Goal: Task Accomplishment & Management: Complete application form

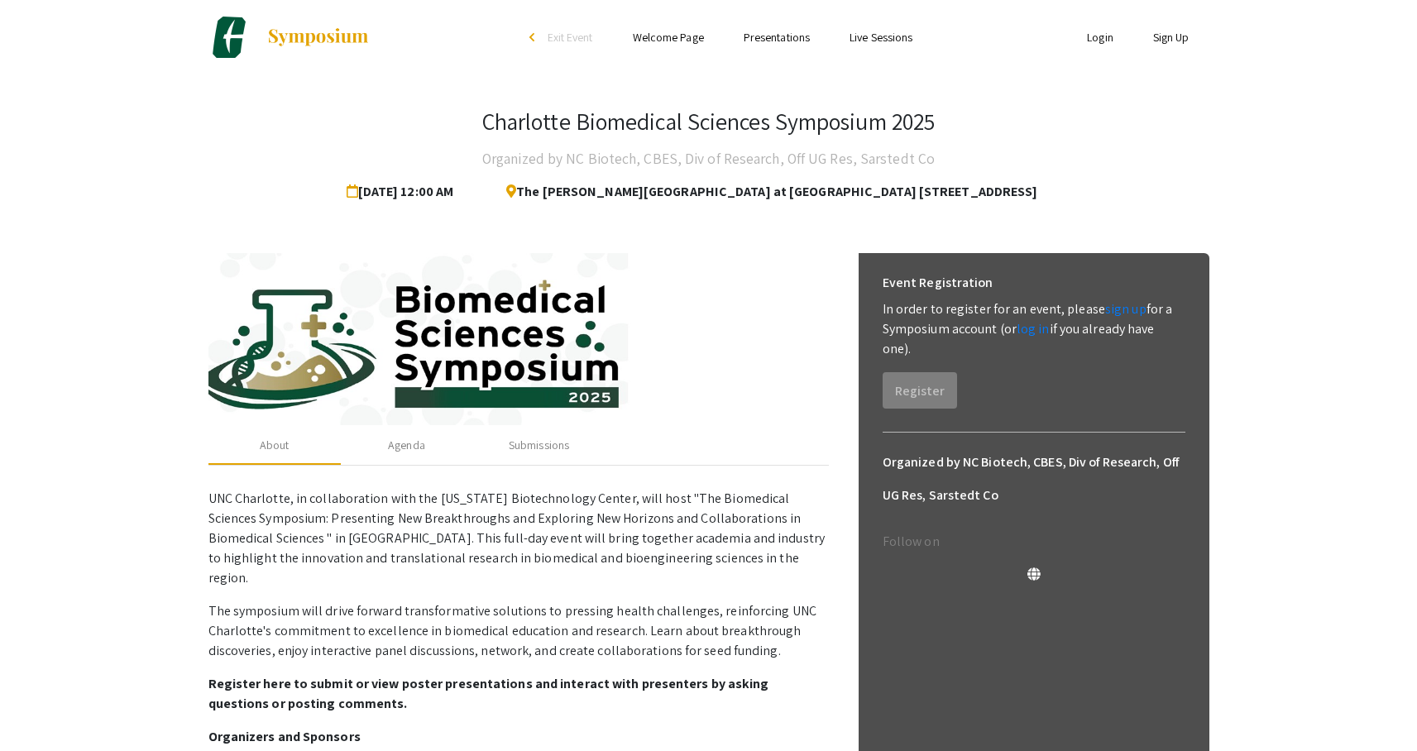
click at [1087, 38] on link "Login" at bounding box center [1100, 37] width 26 height 15
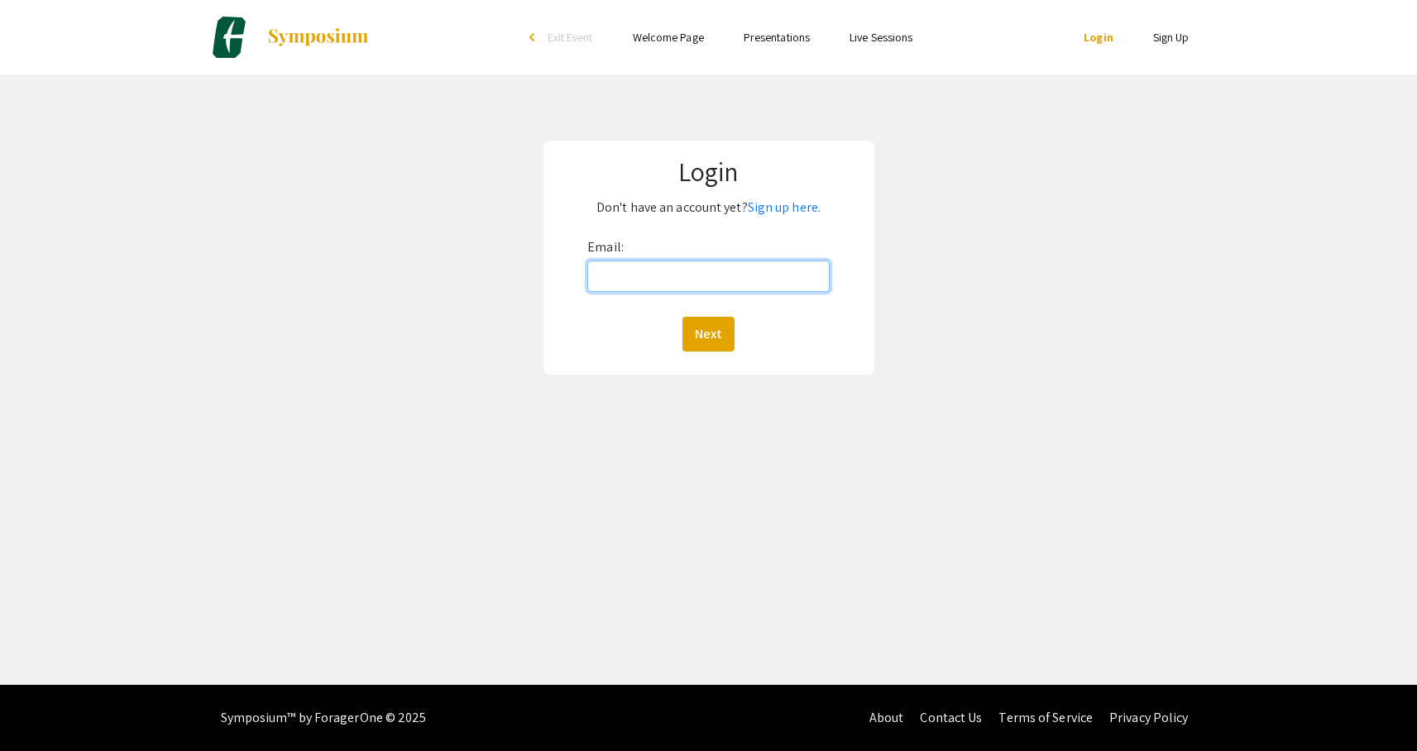
click at [732, 265] on input "Email:" at bounding box center [708, 275] width 242 height 31
type input "[EMAIL_ADDRESS][DOMAIN_NAME]"
click at [710, 325] on button "Next" at bounding box center [708, 334] width 52 height 35
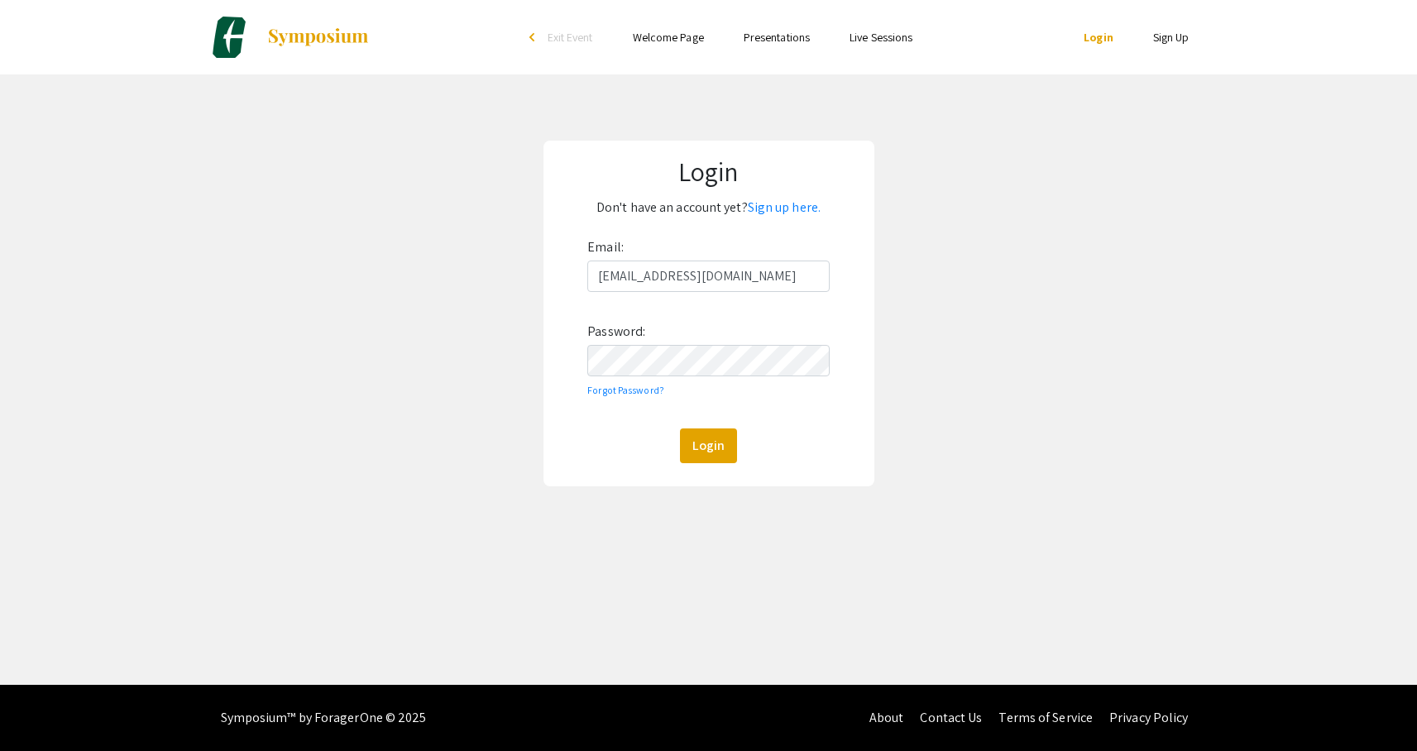
drag, startPoint x: 595, startPoint y: 434, endPoint x: 652, endPoint y: 432, distance: 57.1
click at [595, 434] on div "Login" at bounding box center [708, 445] width 242 height 35
click at [710, 442] on button "Login" at bounding box center [708, 445] width 57 height 35
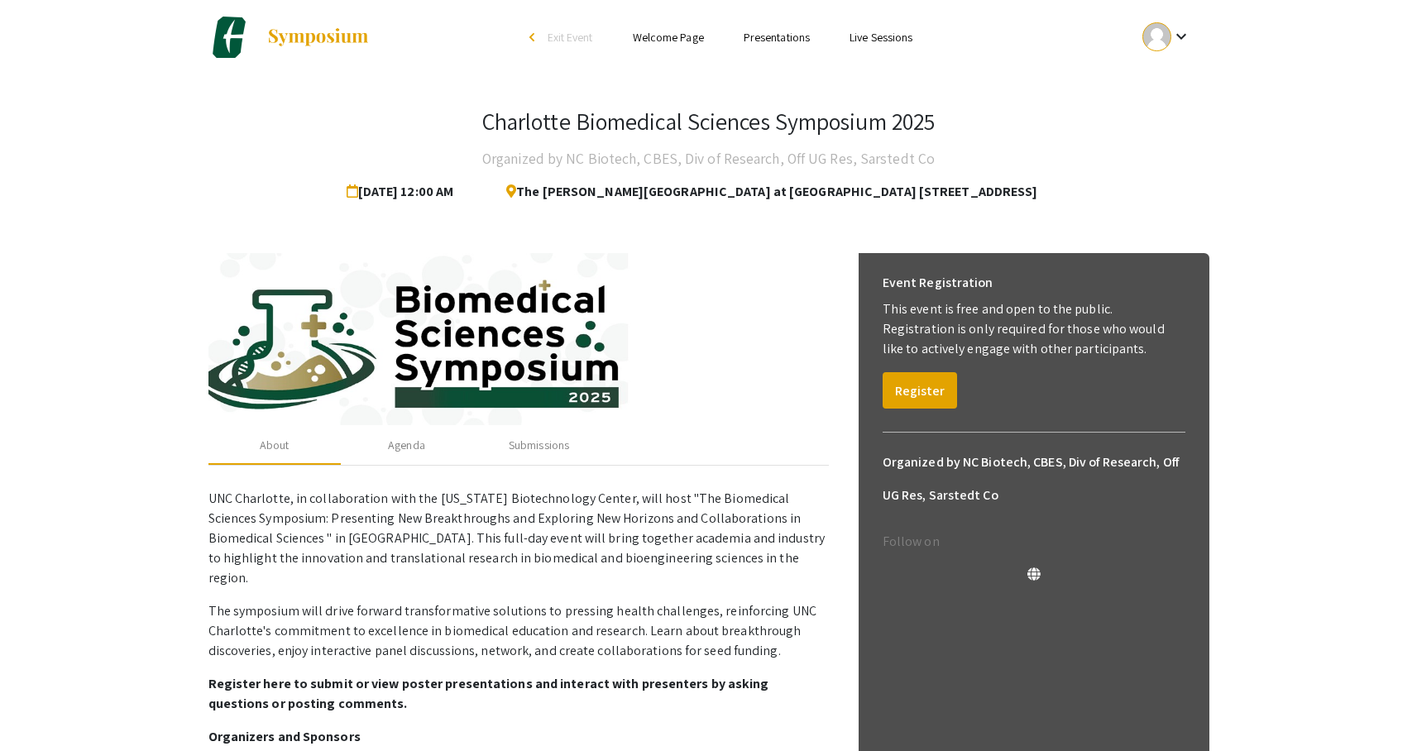
click at [1179, 39] on mat-icon "keyboard_arrow_down" at bounding box center [1181, 36] width 20 height 20
click at [1174, 122] on button "My Submissions" at bounding box center [1176, 122] width 102 height 40
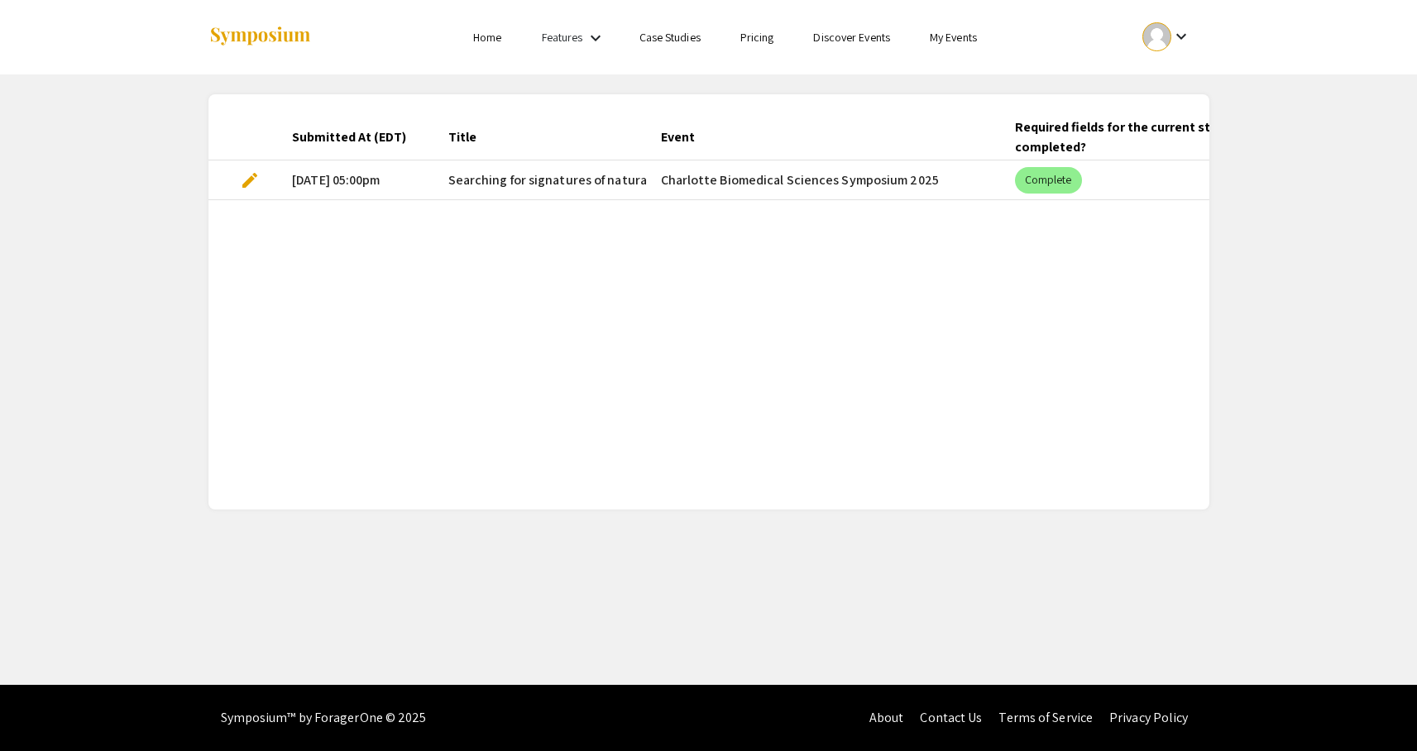
click at [247, 181] on span "edit" at bounding box center [250, 180] width 20 height 20
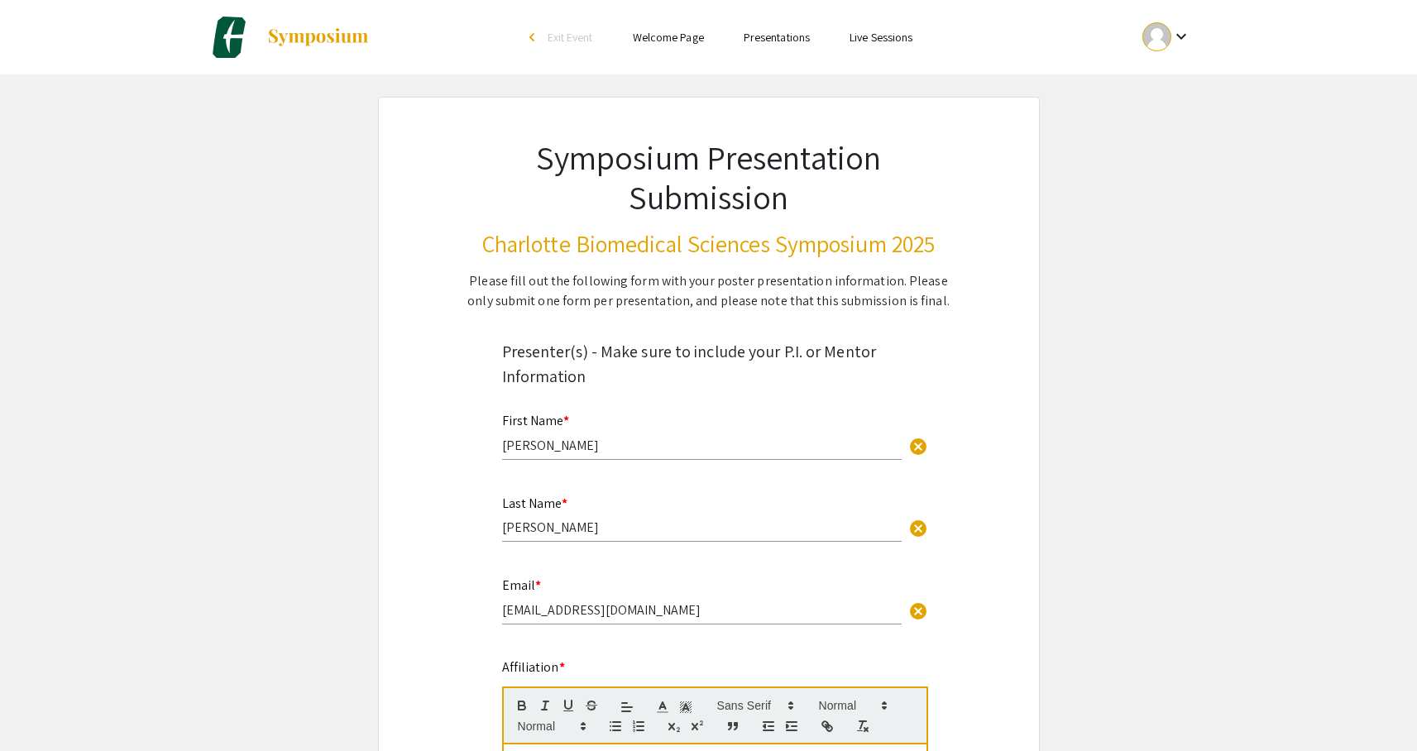
select select "custom"
type input "0"
click at [552, 445] on input "[PERSON_NAME]" at bounding box center [701, 445] width 399 height 17
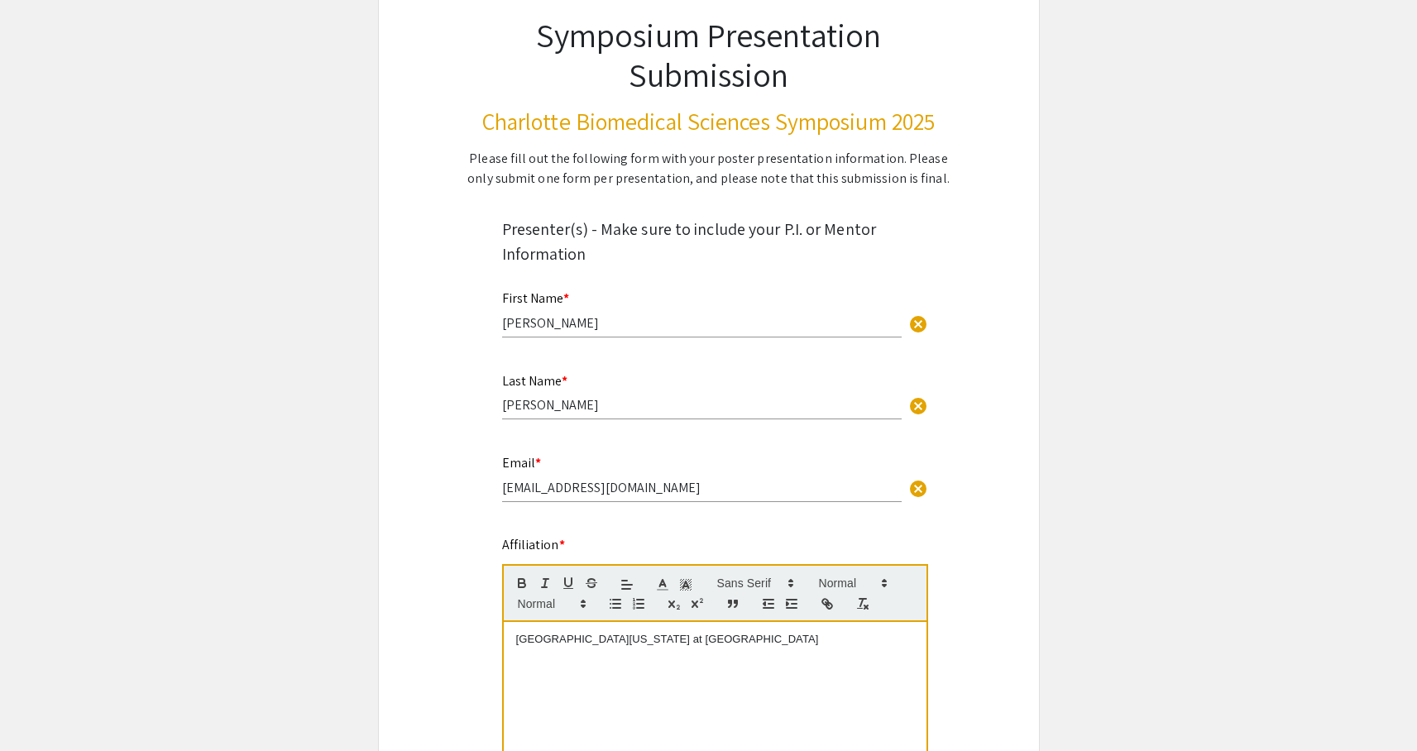
select select "auto"
type input "1"
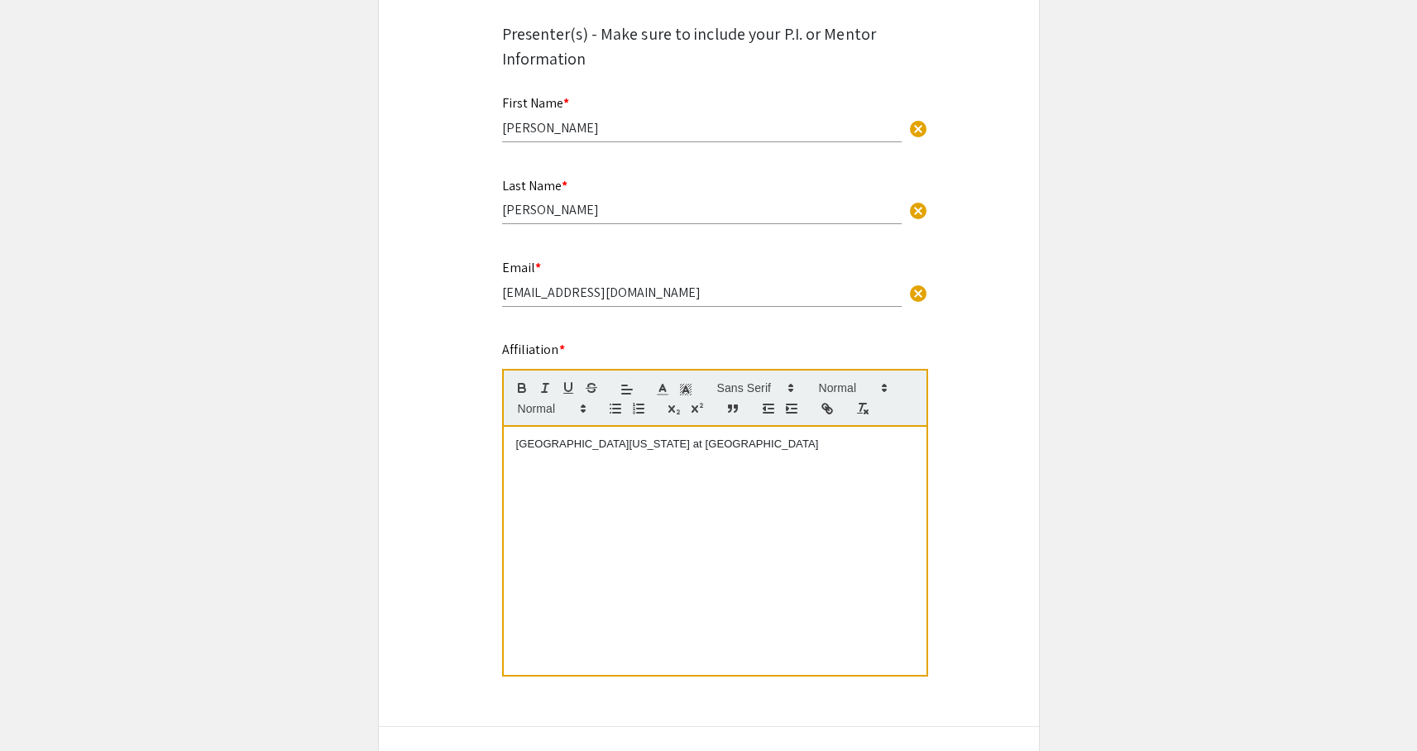
scroll to position [419, 0]
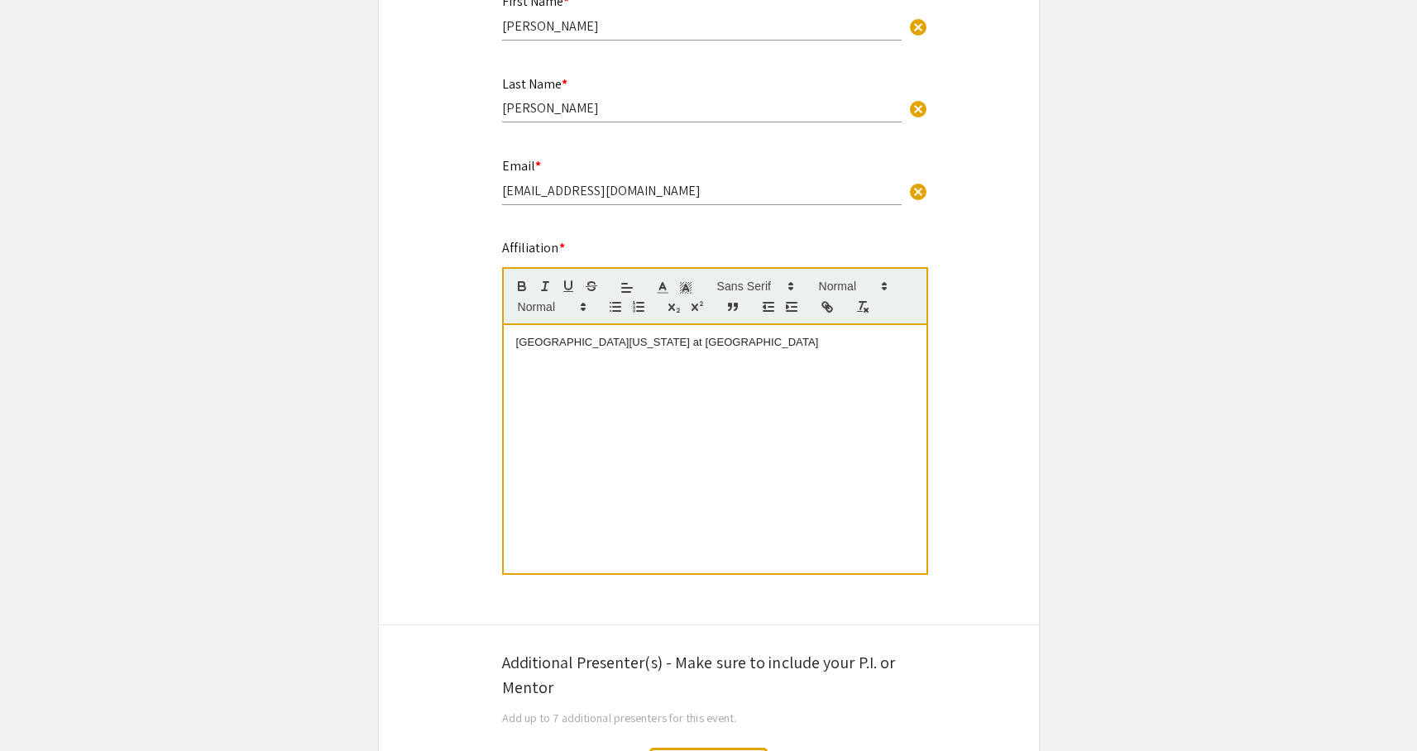
select select "auto"
click at [780, 359] on div "[GEOGRAPHIC_DATA][US_STATE] at [GEOGRAPHIC_DATA]" at bounding box center [715, 449] width 423 height 248
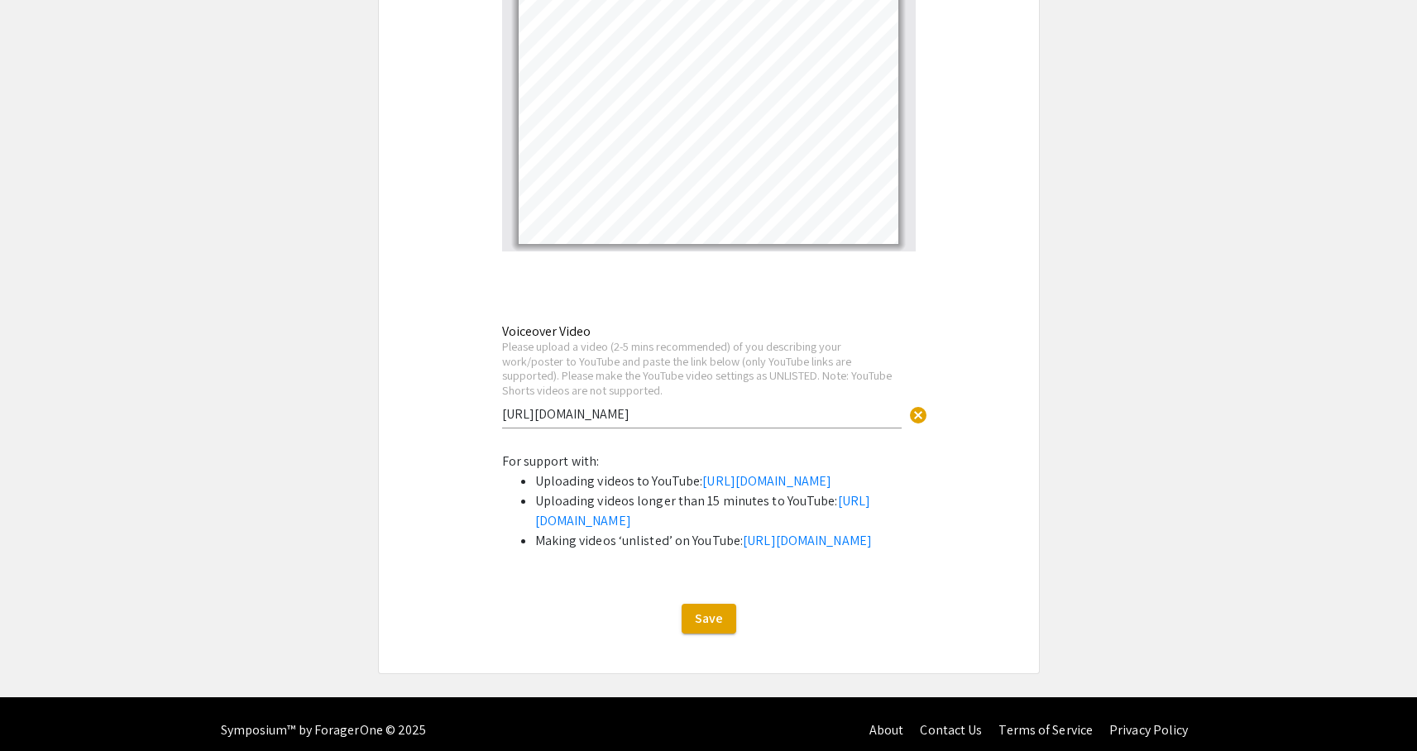
scroll to position [2778, 0]
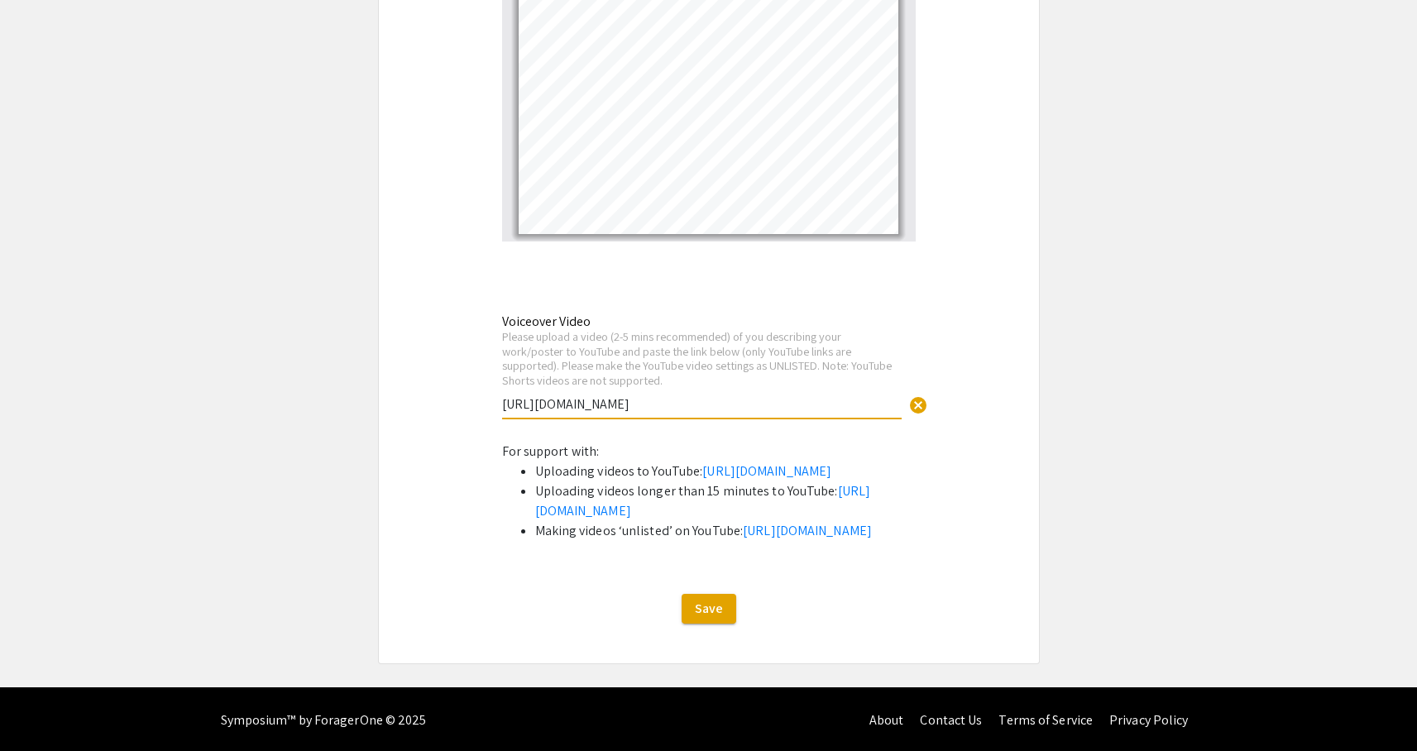
click at [696, 407] on input "[URL][DOMAIN_NAME]" at bounding box center [701, 403] width 399 height 17
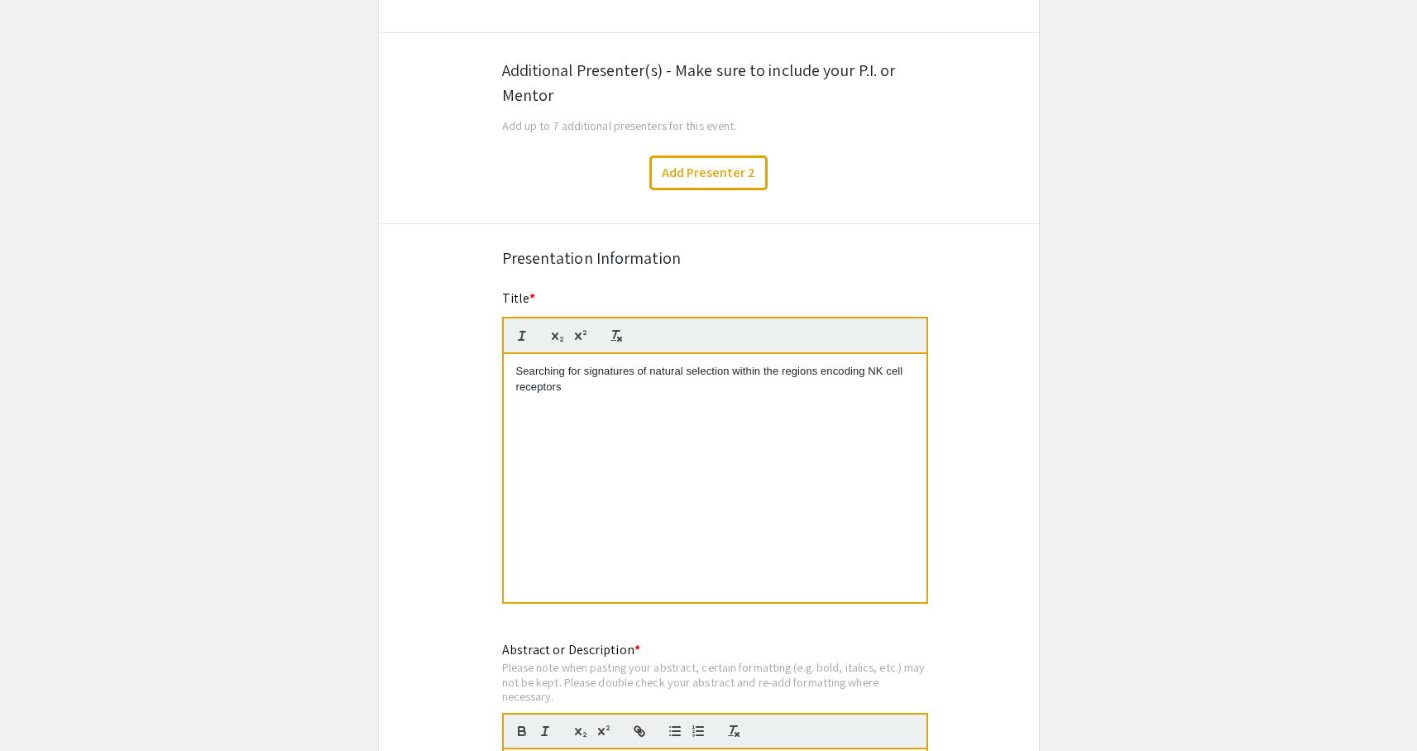
scroll to position [0, 0]
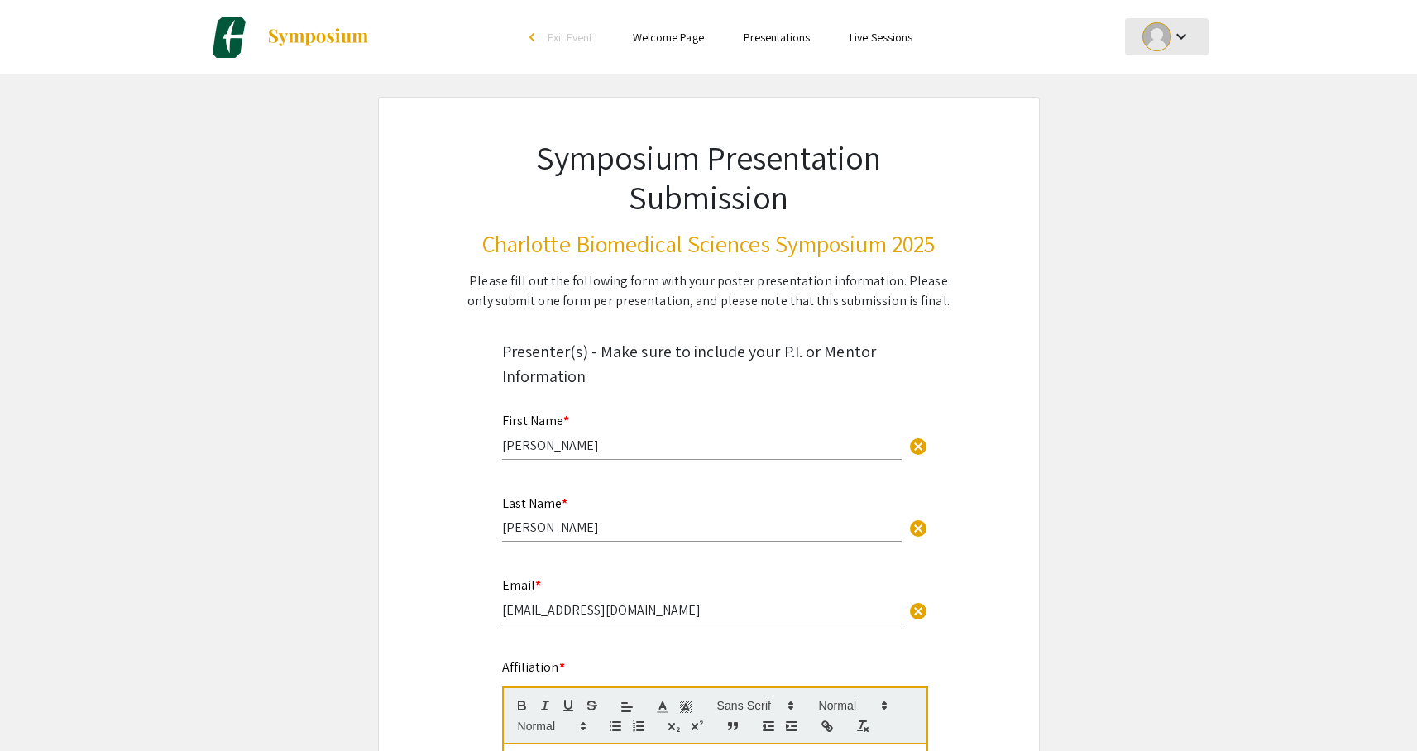
click at [1175, 35] on mat-icon "keyboard_arrow_down" at bounding box center [1181, 36] width 20 height 20
click at [1173, 159] on button "Sign out" at bounding box center [1176, 161] width 102 height 40
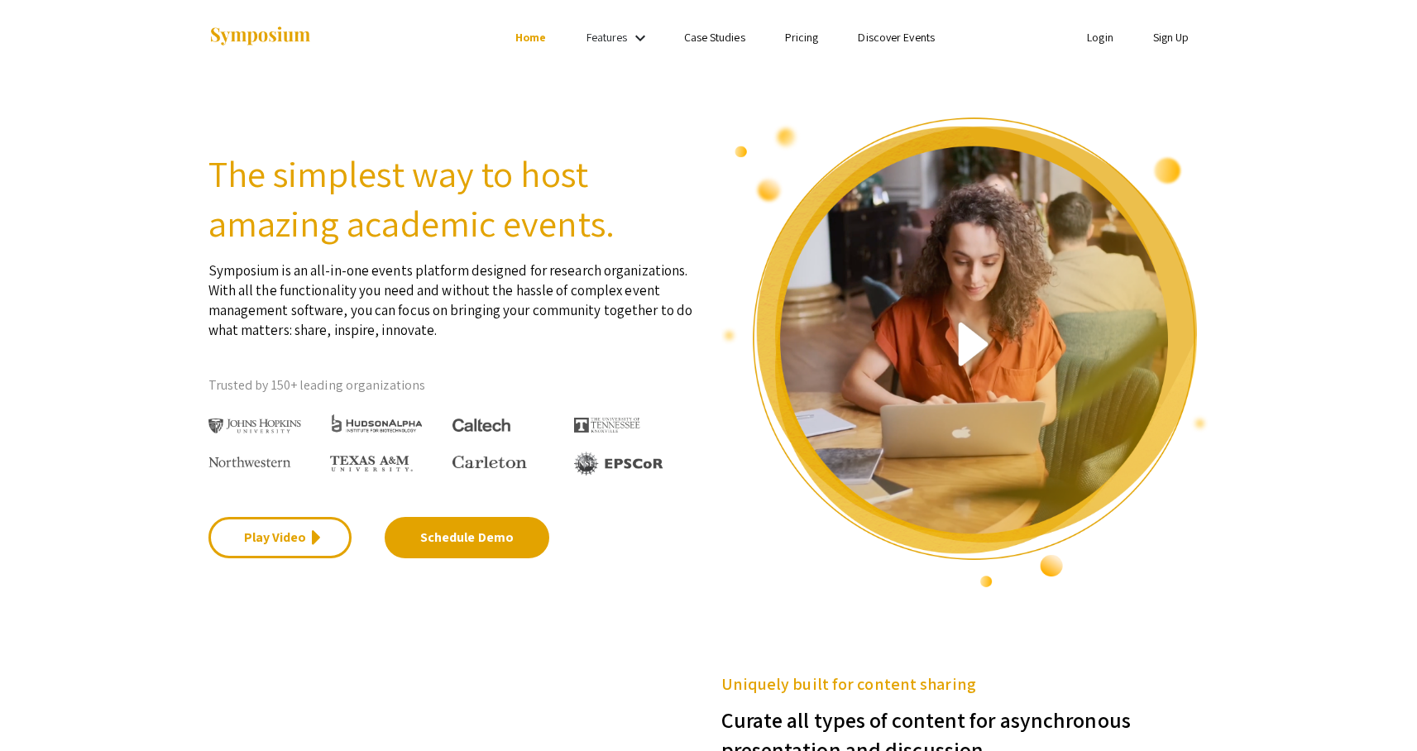
click at [1095, 47] on ul "Login Sign Up" at bounding box center [1043, 37] width 330 height 74
click at [1095, 41] on link "Login" at bounding box center [1100, 37] width 26 height 15
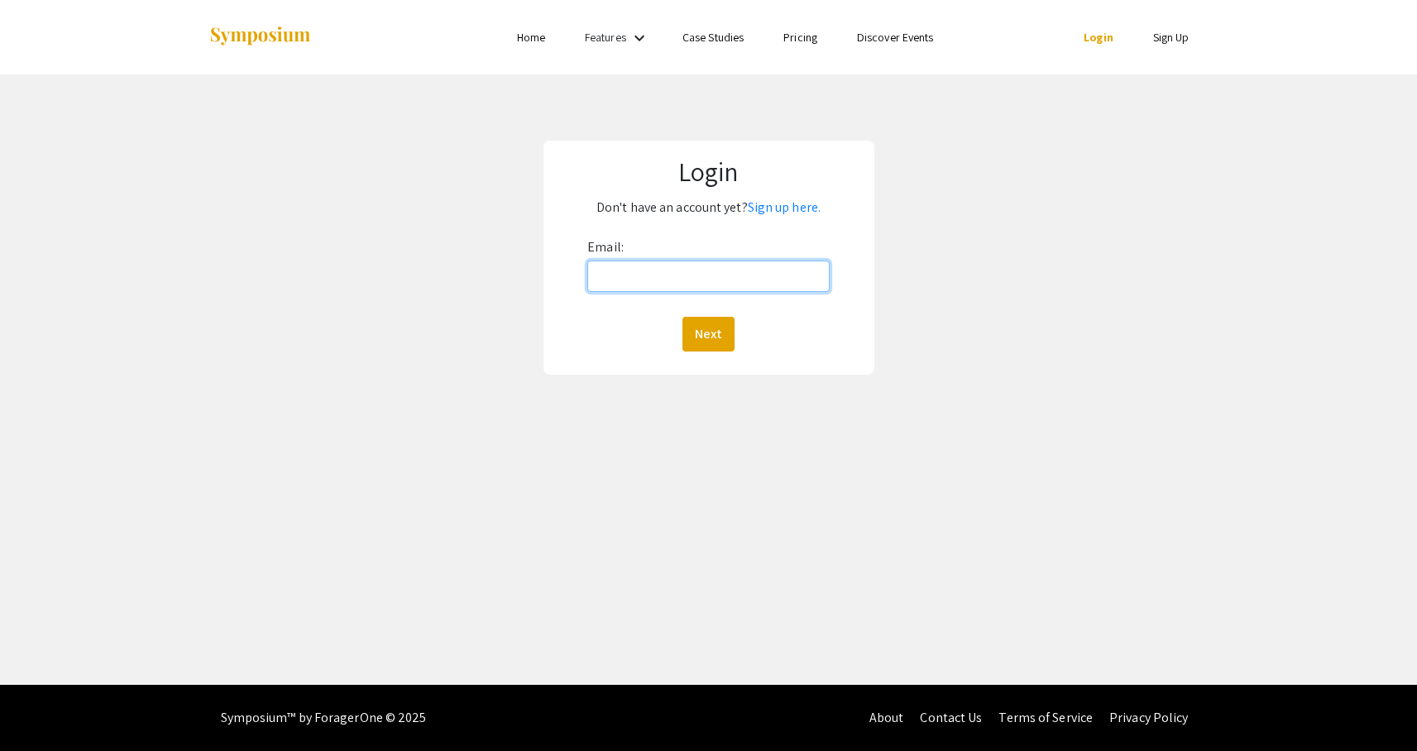
click at [712, 279] on input "Email:" at bounding box center [708, 275] width 242 height 31
type input "[EMAIL_ADDRESS][DOMAIN_NAME]"
click at [682, 317] on button "Next" at bounding box center [708, 334] width 52 height 35
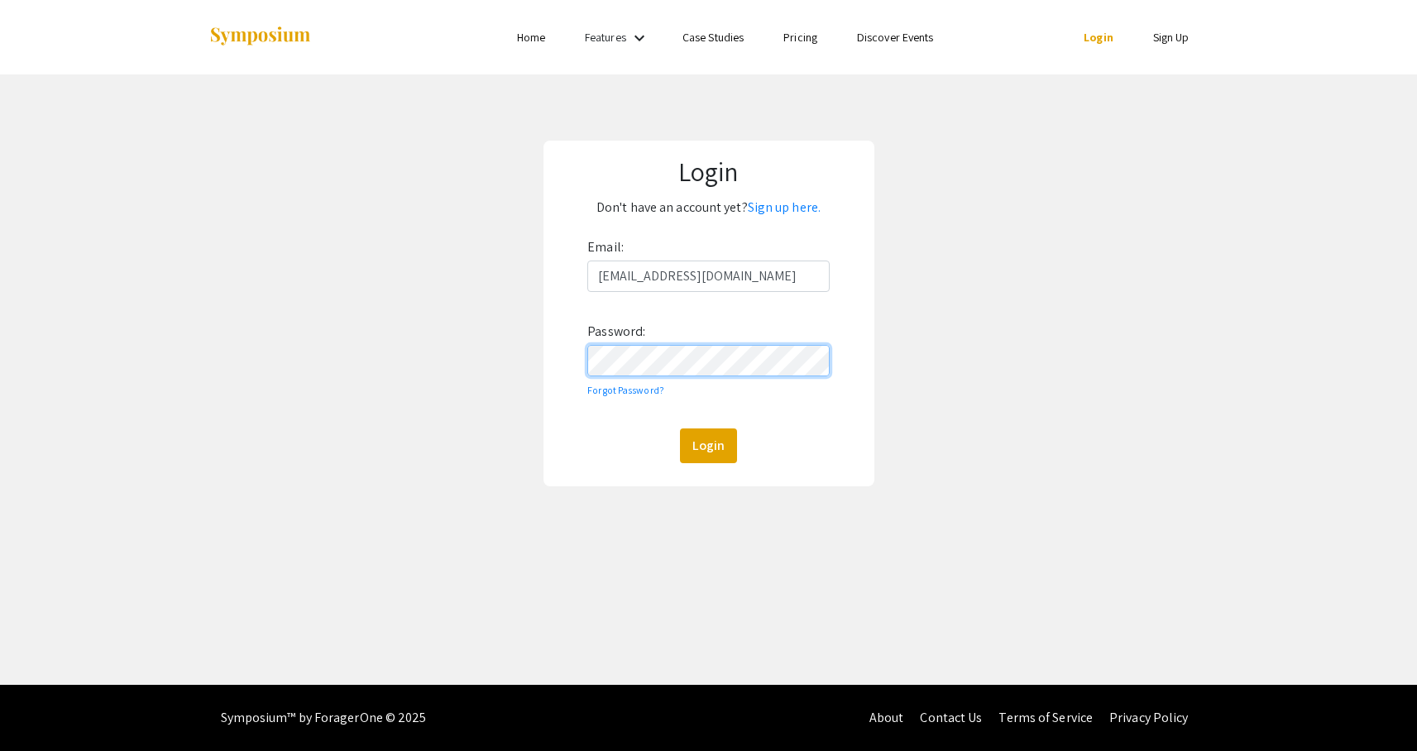
click at [680, 428] on button "Login" at bounding box center [708, 445] width 57 height 35
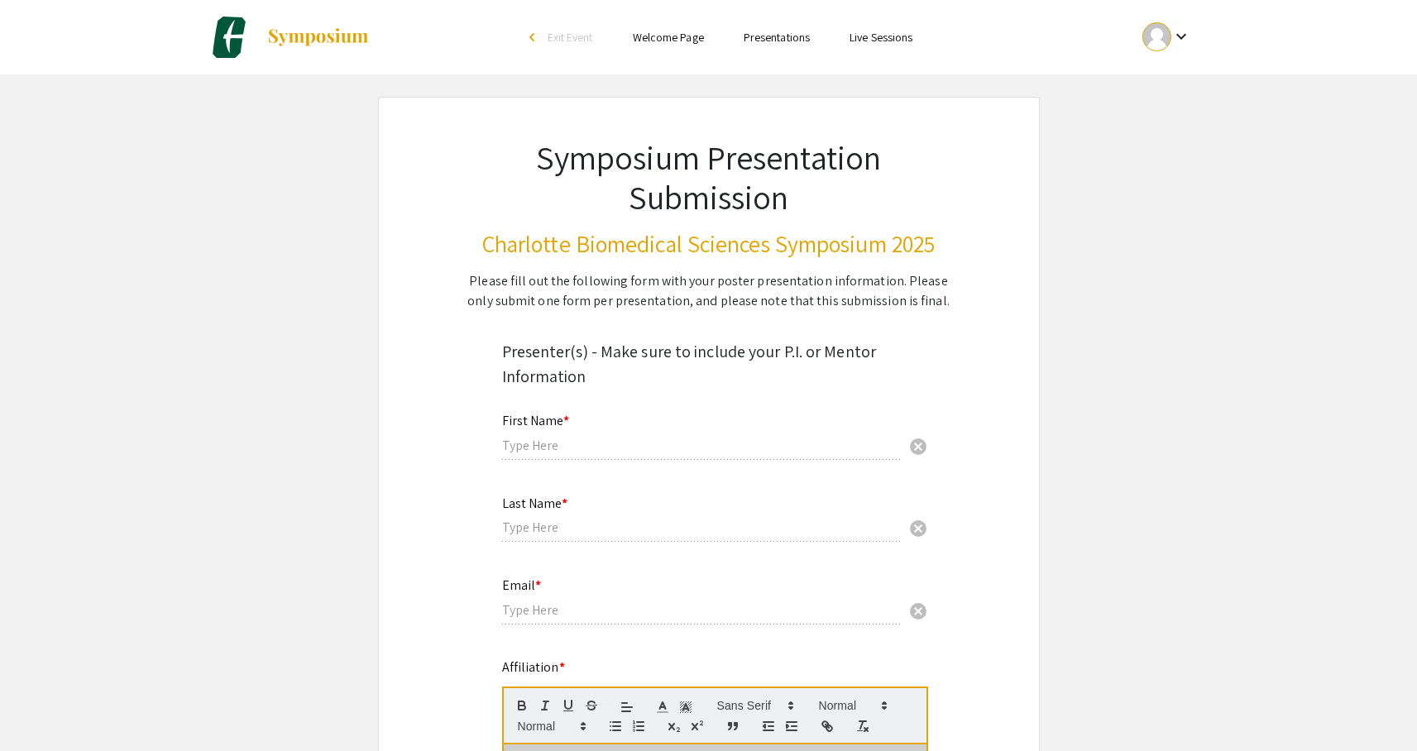
type input "[PERSON_NAME]"
type input "[EMAIL_ADDRESS][DOMAIN_NAME]"
radio input "true"
select select "custom"
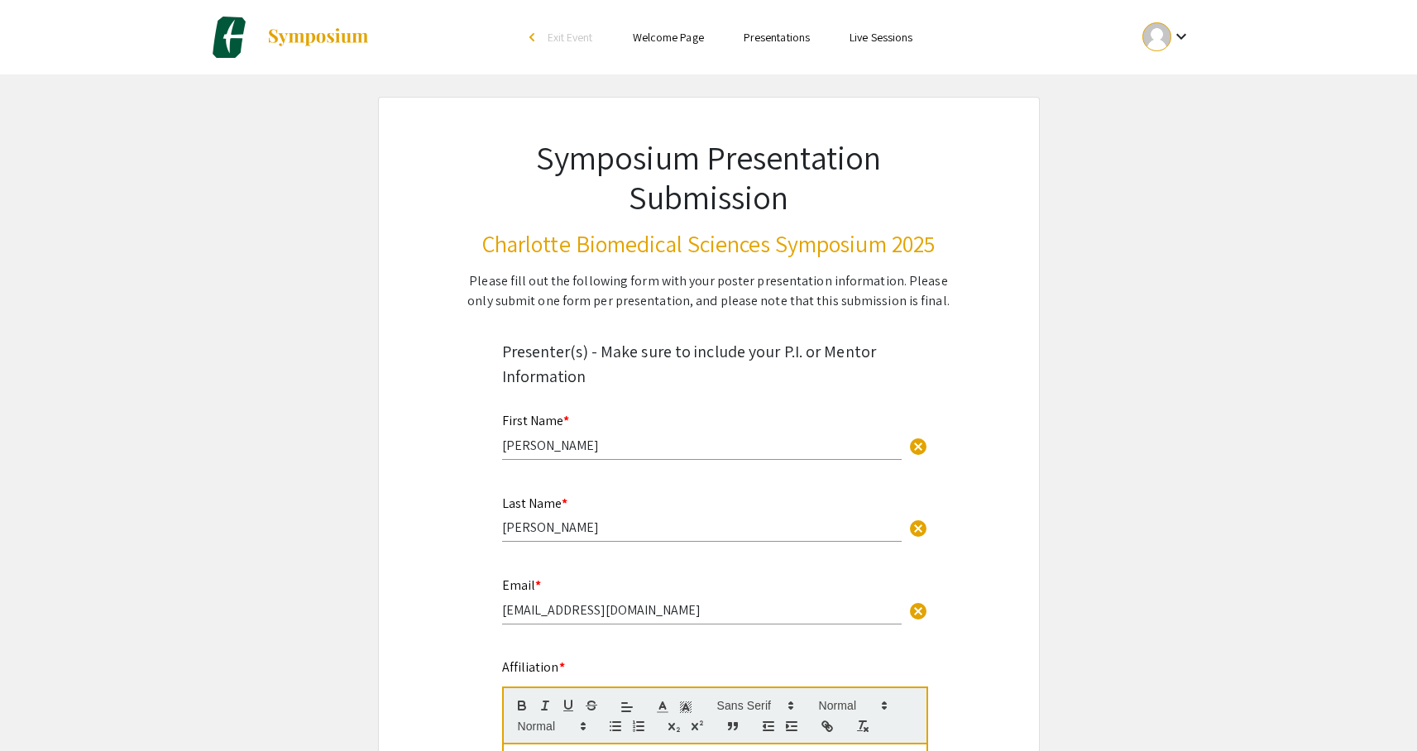
type input "0"
select select "custom"
type input "1"
select select "auto"
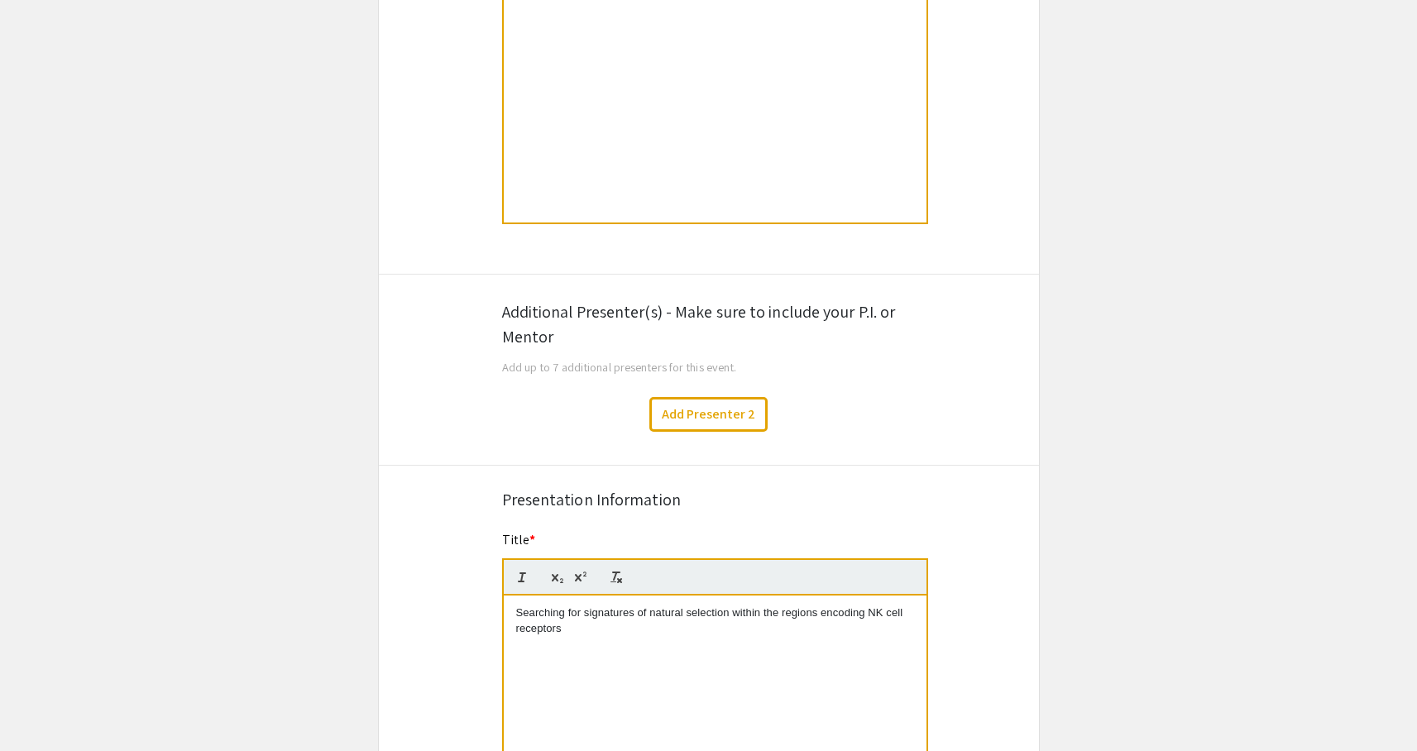
scroll to position [801, 0]
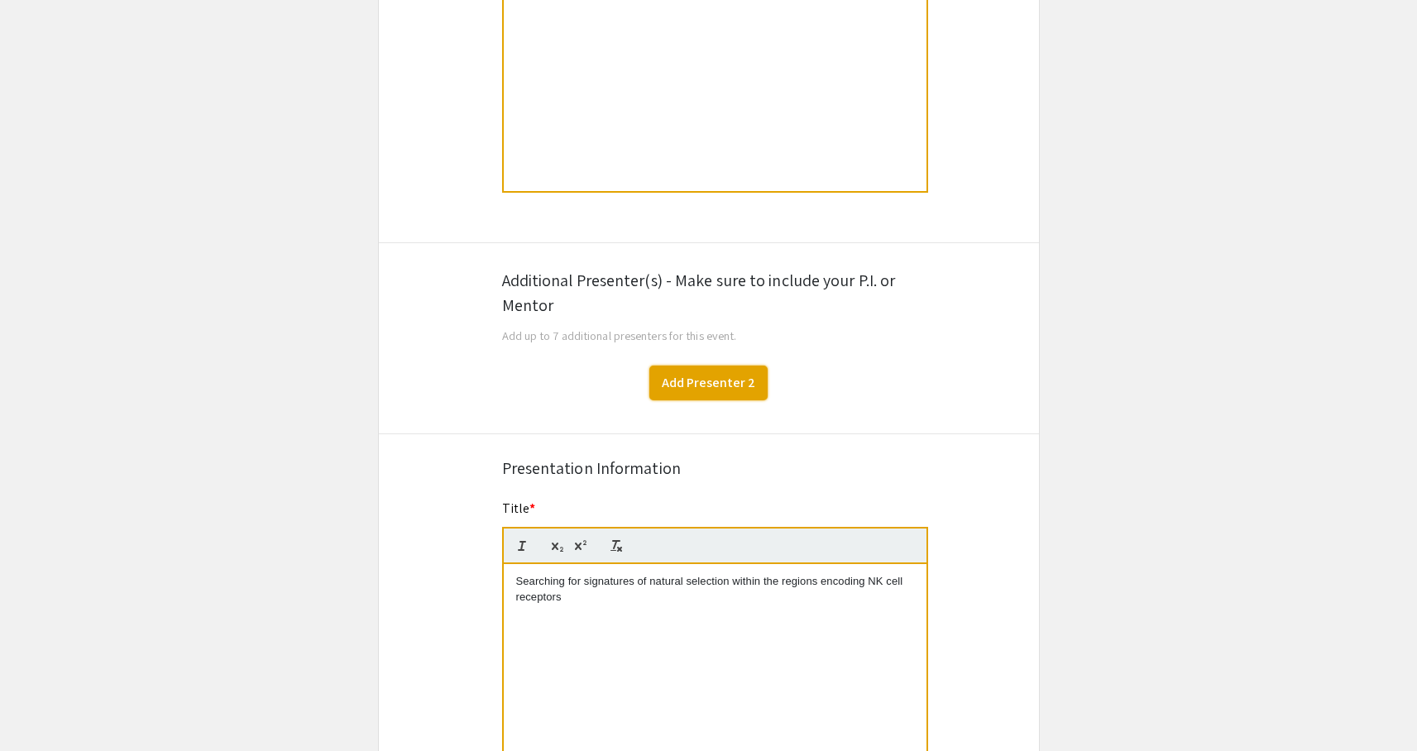
click at [737, 397] on button "Add Presenter 2" at bounding box center [708, 383] width 118 height 35
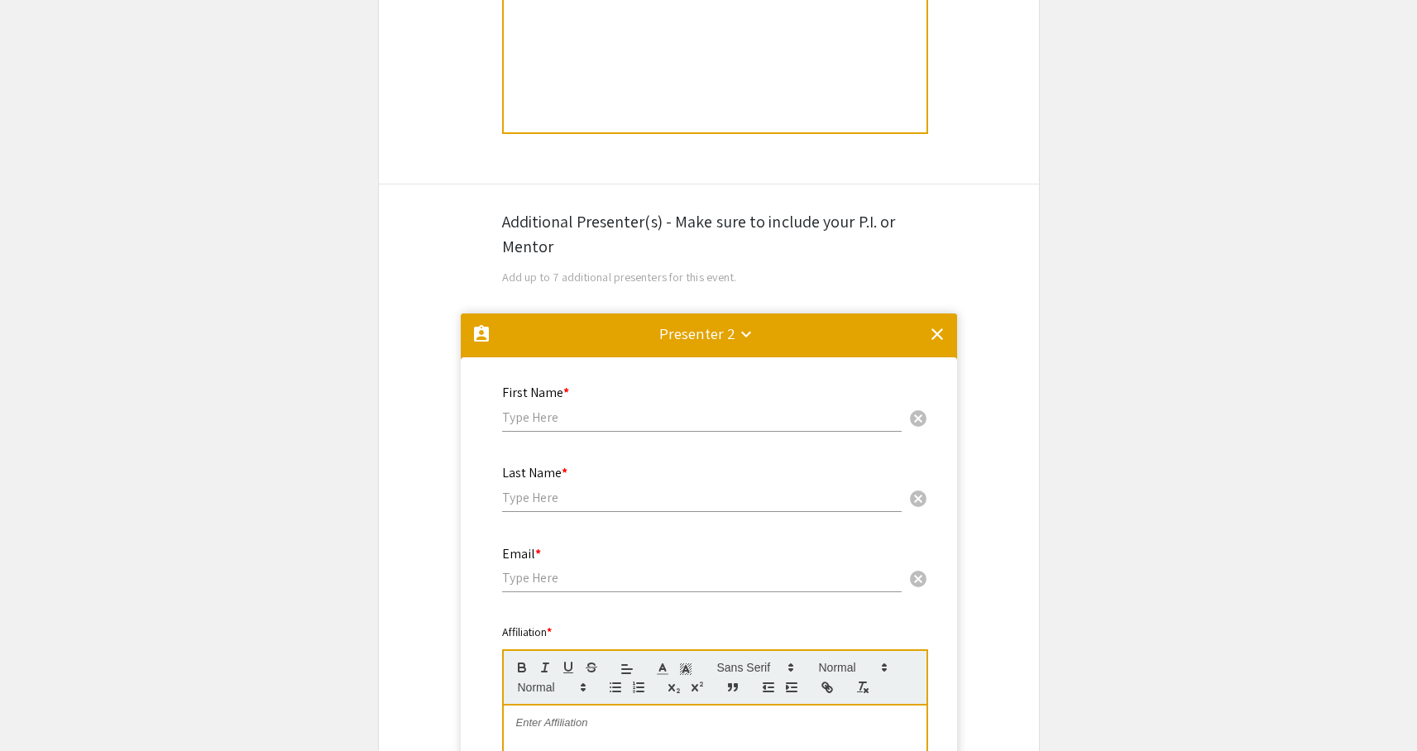
scroll to position [880, 0]
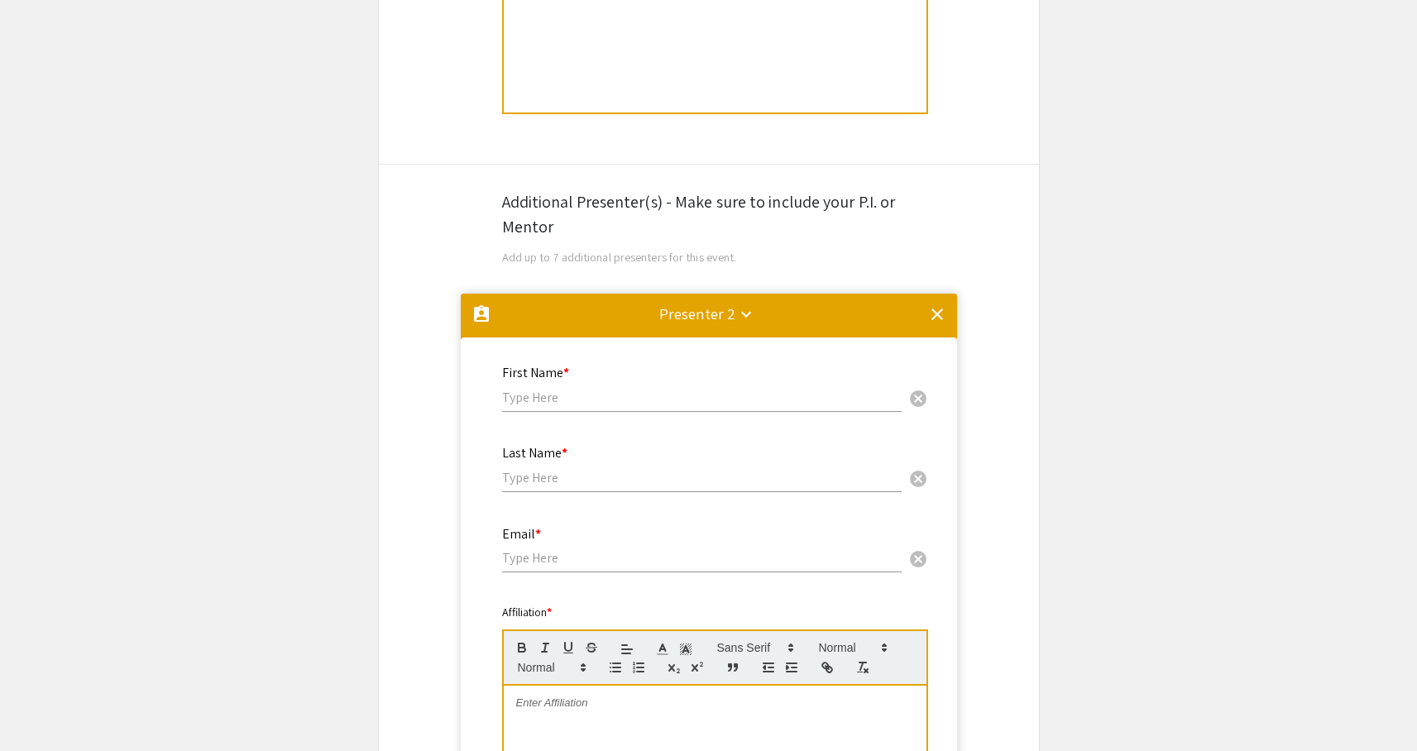
click at [630, 406] on input "text" at bounding box center [701, 397] width 399 height 17
type input "[PERSON_NAME]"
click at [633, 481] on input "text" at bounding box center [701, 477] width 399 height 17
type input "Calonga [PERSON_NAME]"
click at [635, 563] on input "email" at bounding box center [701, 557] width 399 height 17
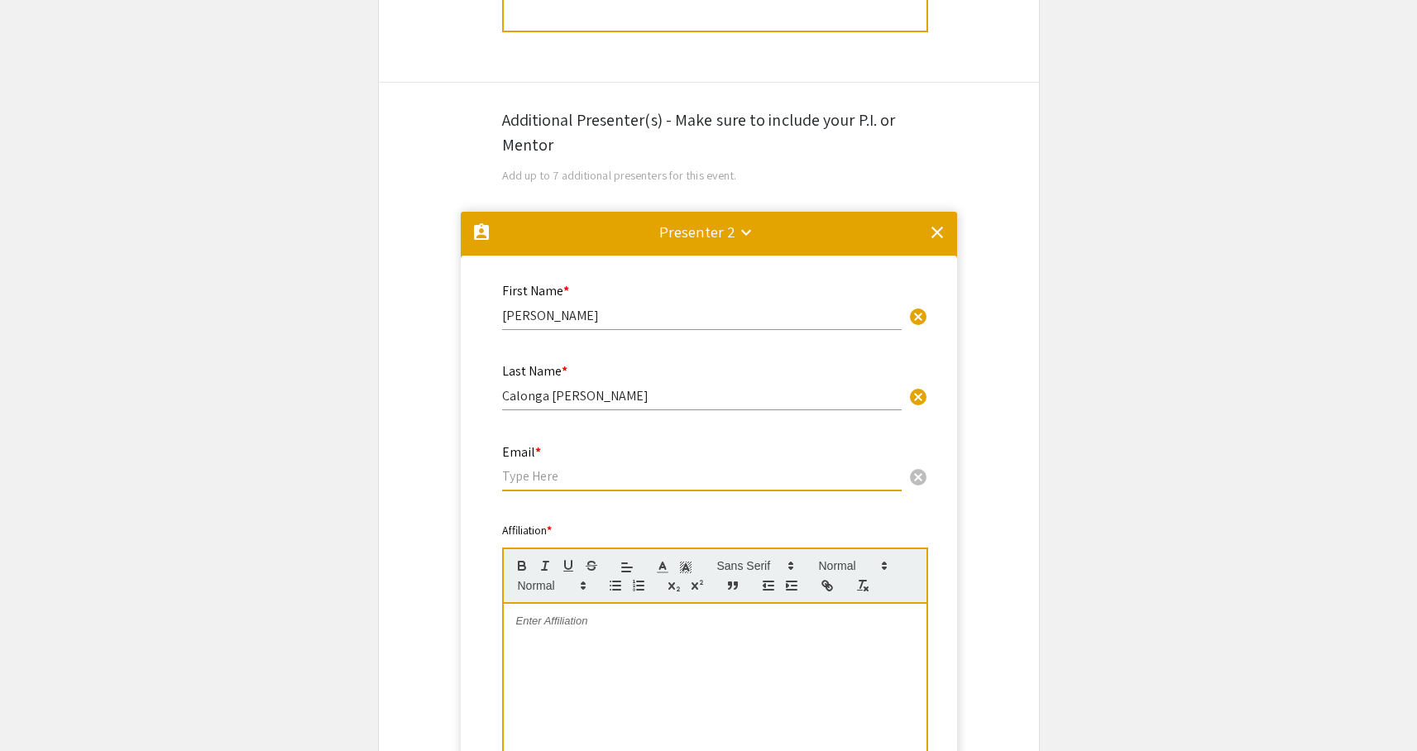
scroll to position [991, 0]
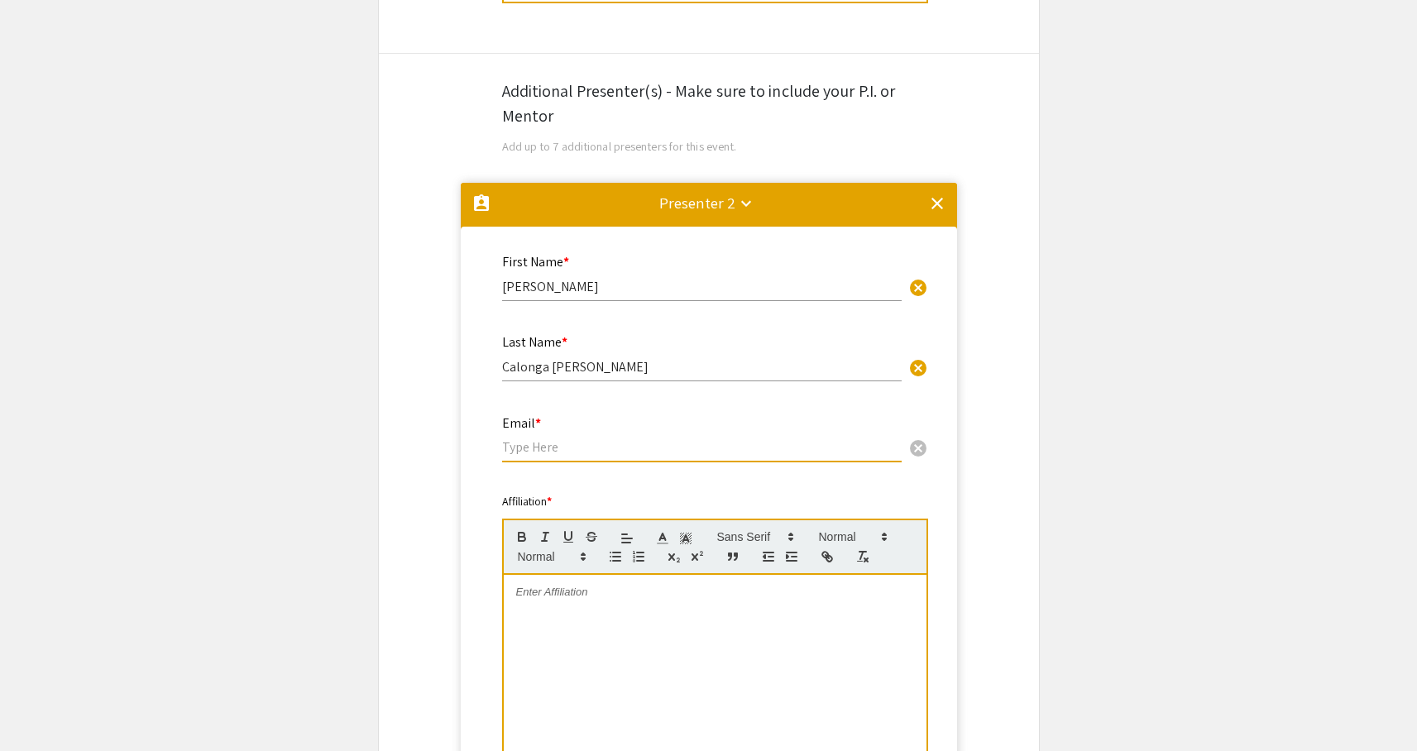
type input "c"
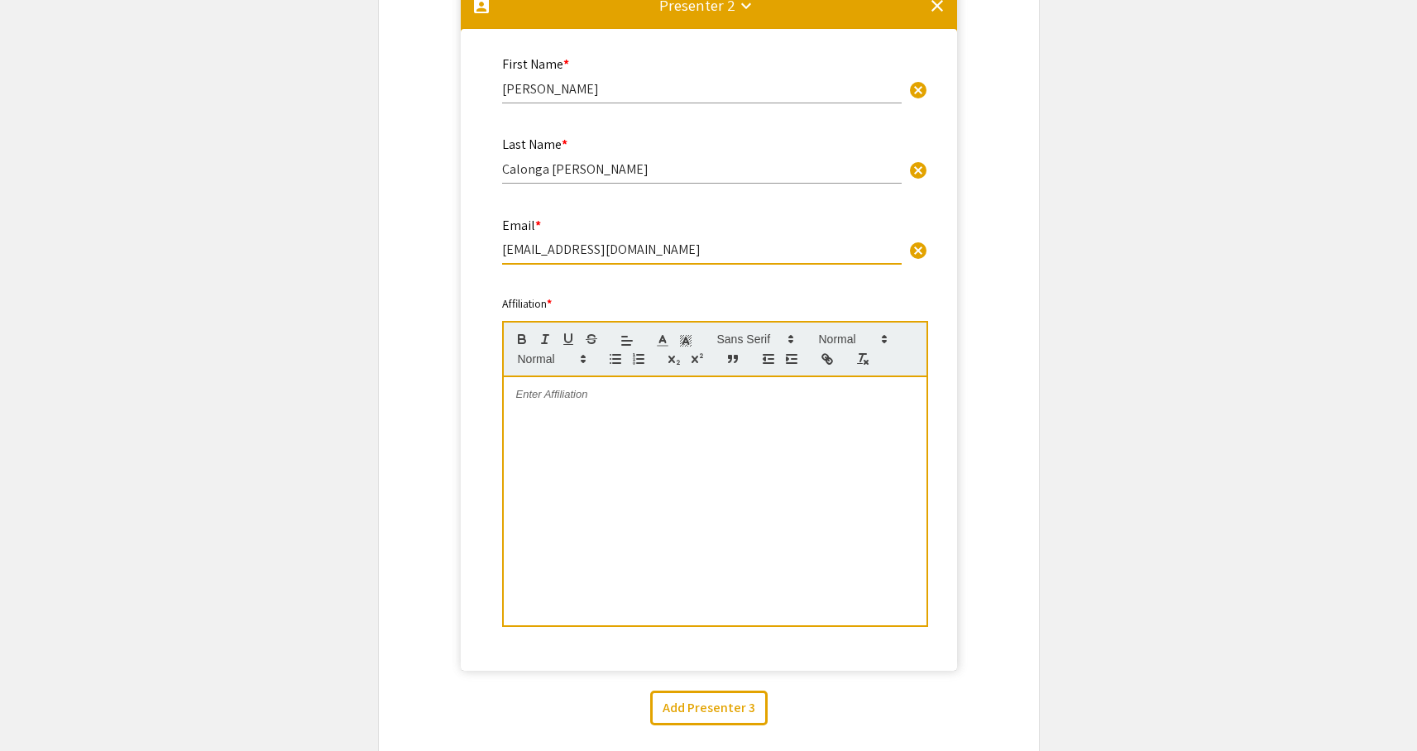
scroll to position [1187, 0]
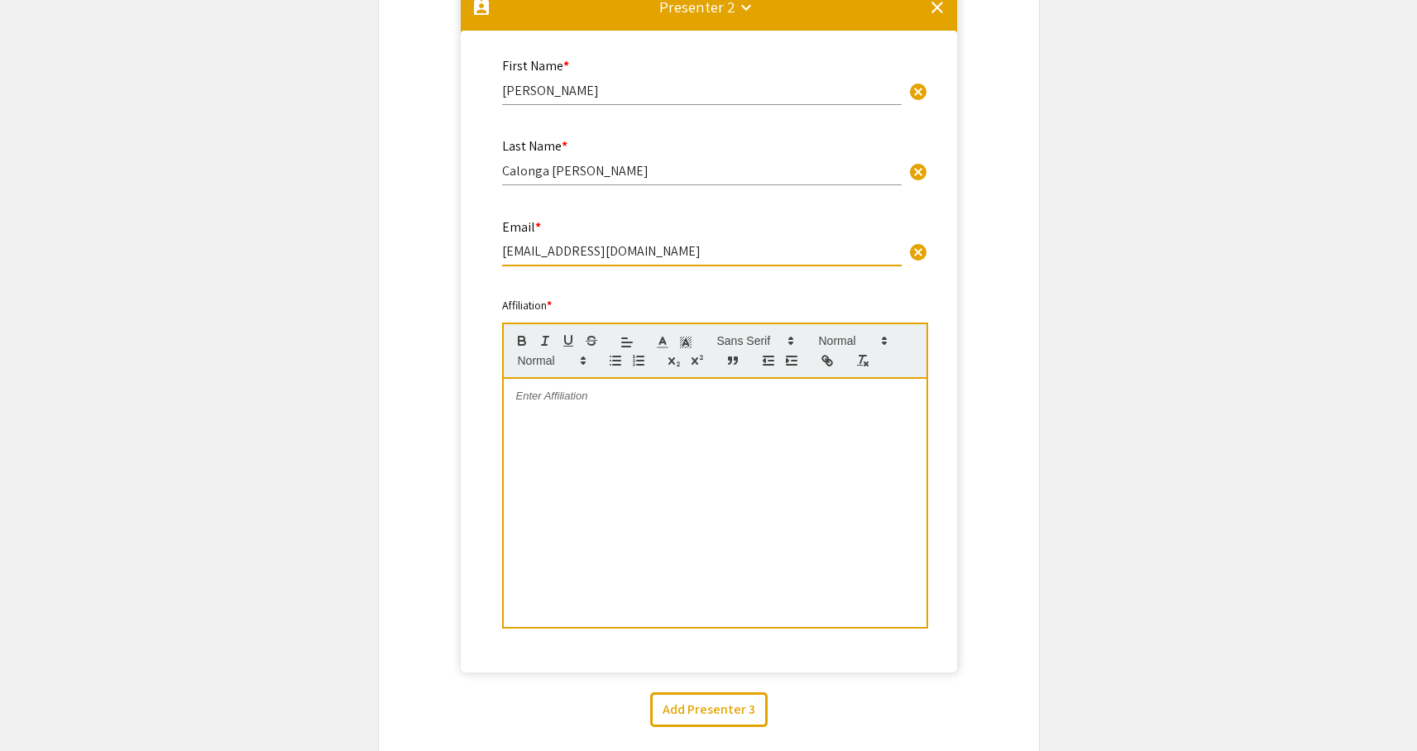
type input "[EMAIL_ADDRESS][DOMAIN_NAME]"
click at [622, 456] on div at bounding box center [715, 503] width 423 height 248
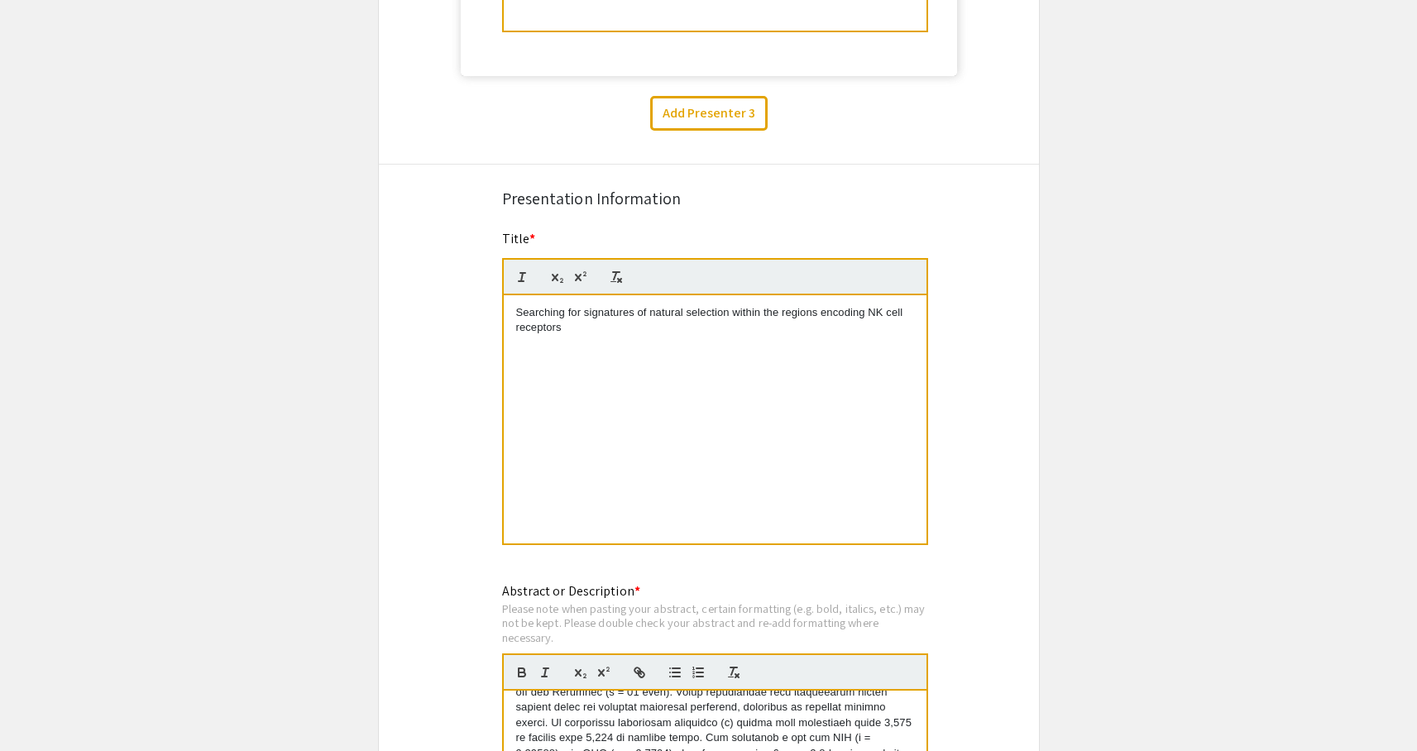
scroll to position [1816, 0]
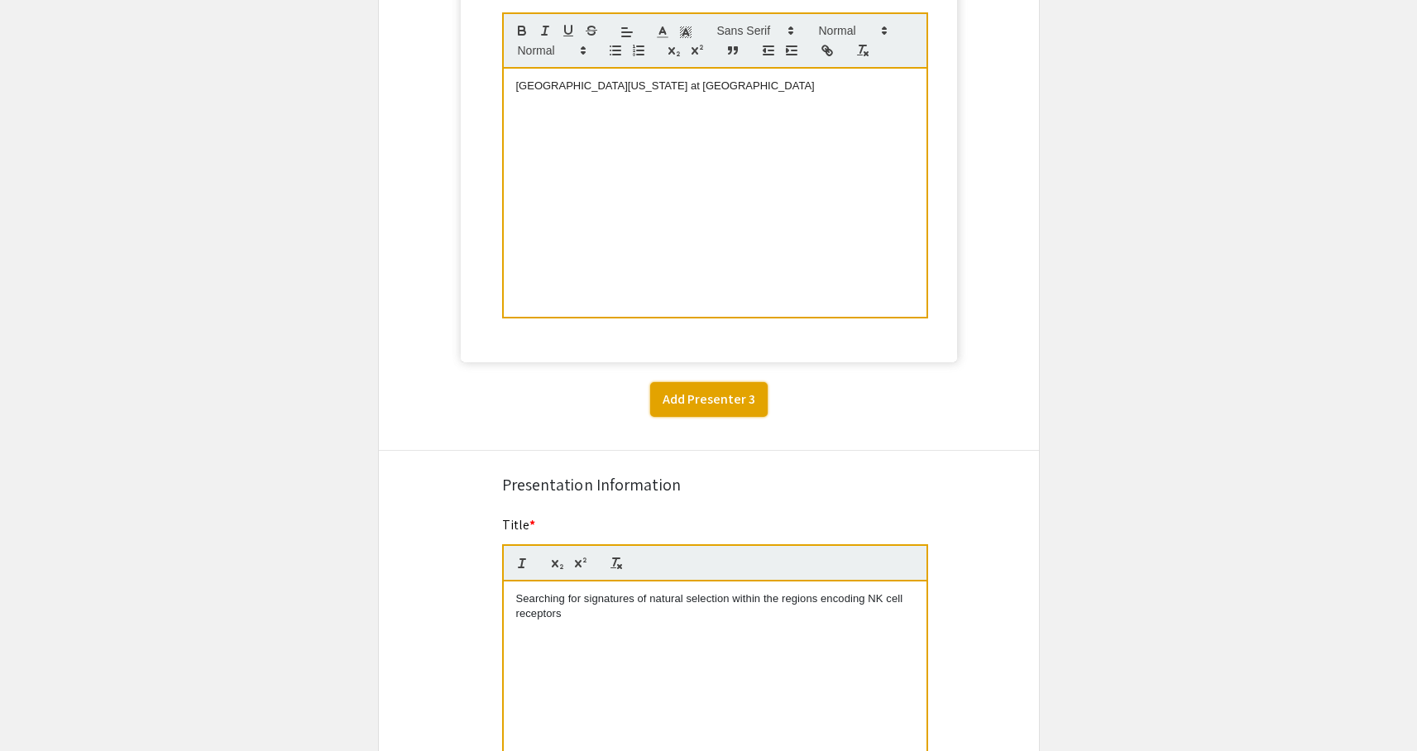
click at [697, 408] on button "Add Presenter 3" at bounding box center [708, 399] width 117 height 35
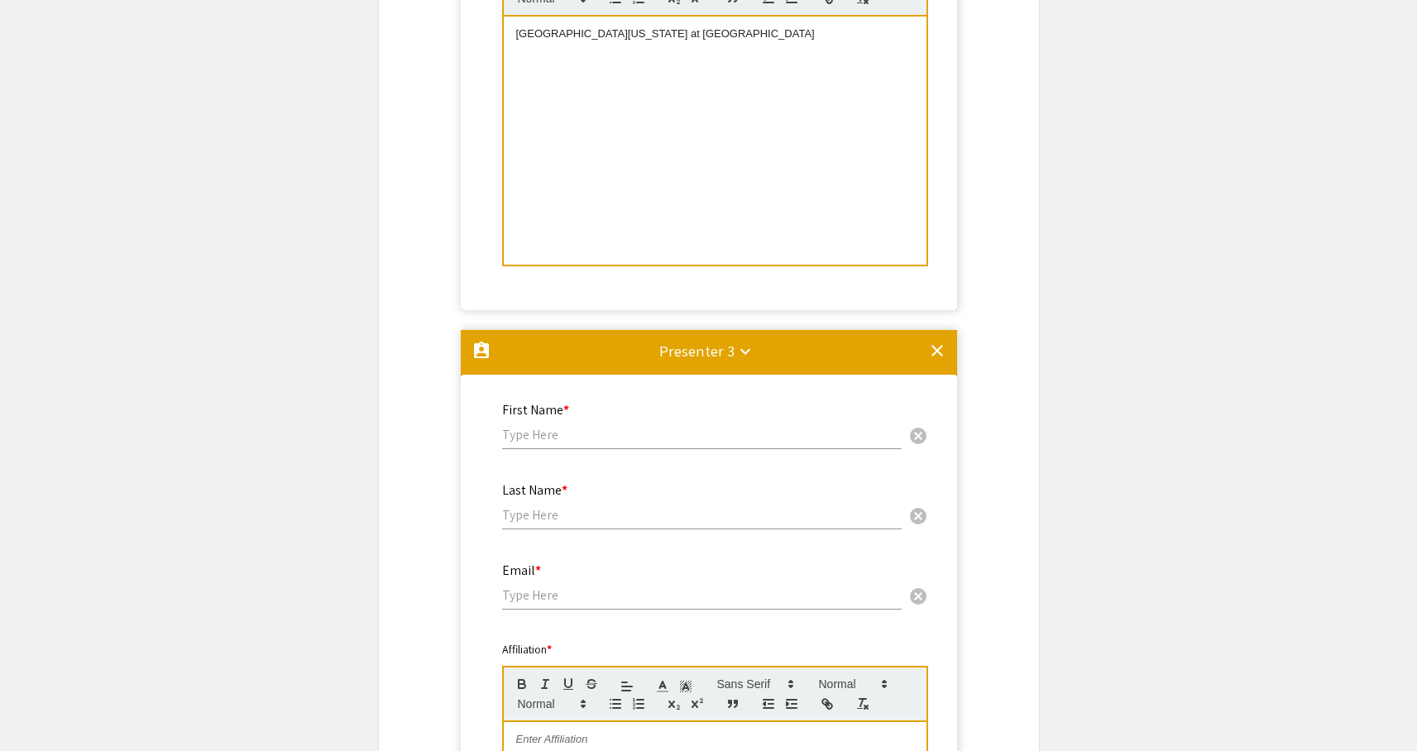
scroll to position [1612, 0]
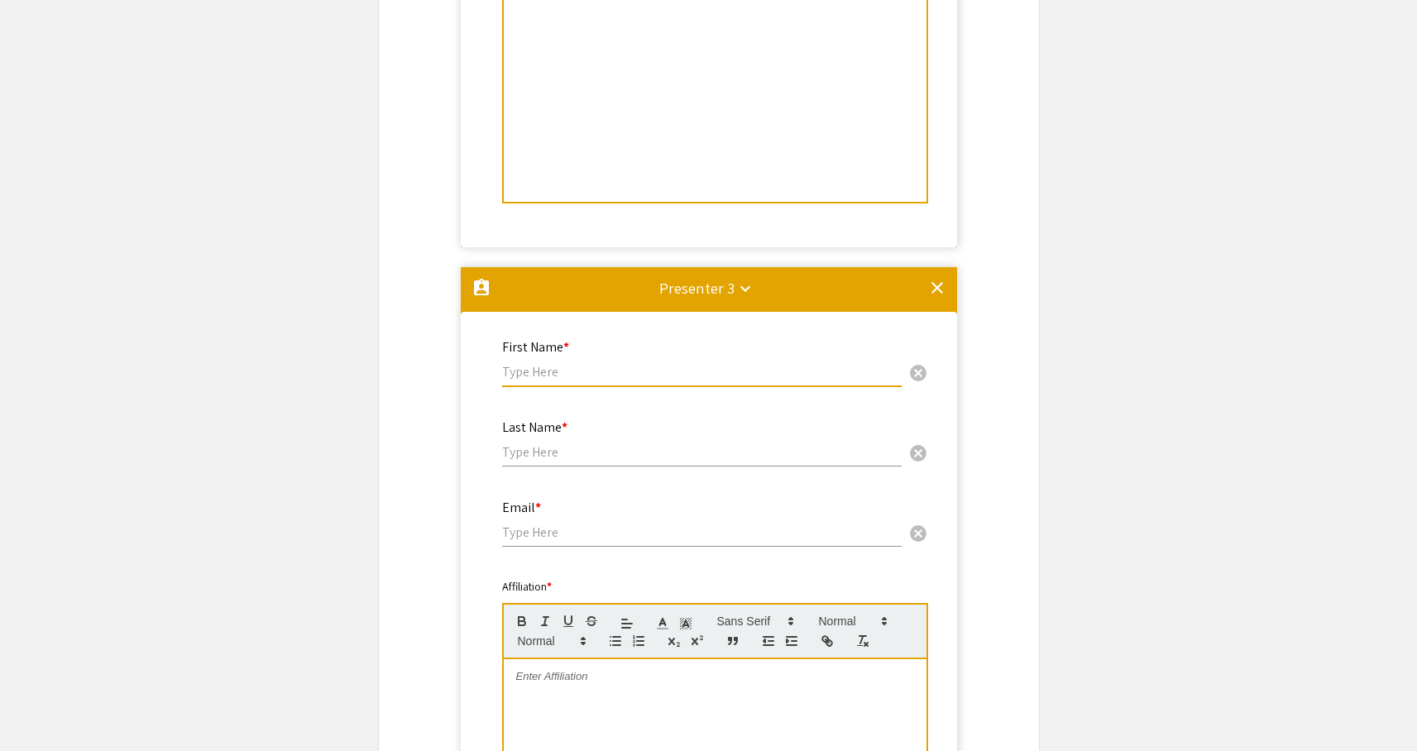
click at [569, 374] on input "text" at bounding box center [701, 371] width 399 height 17
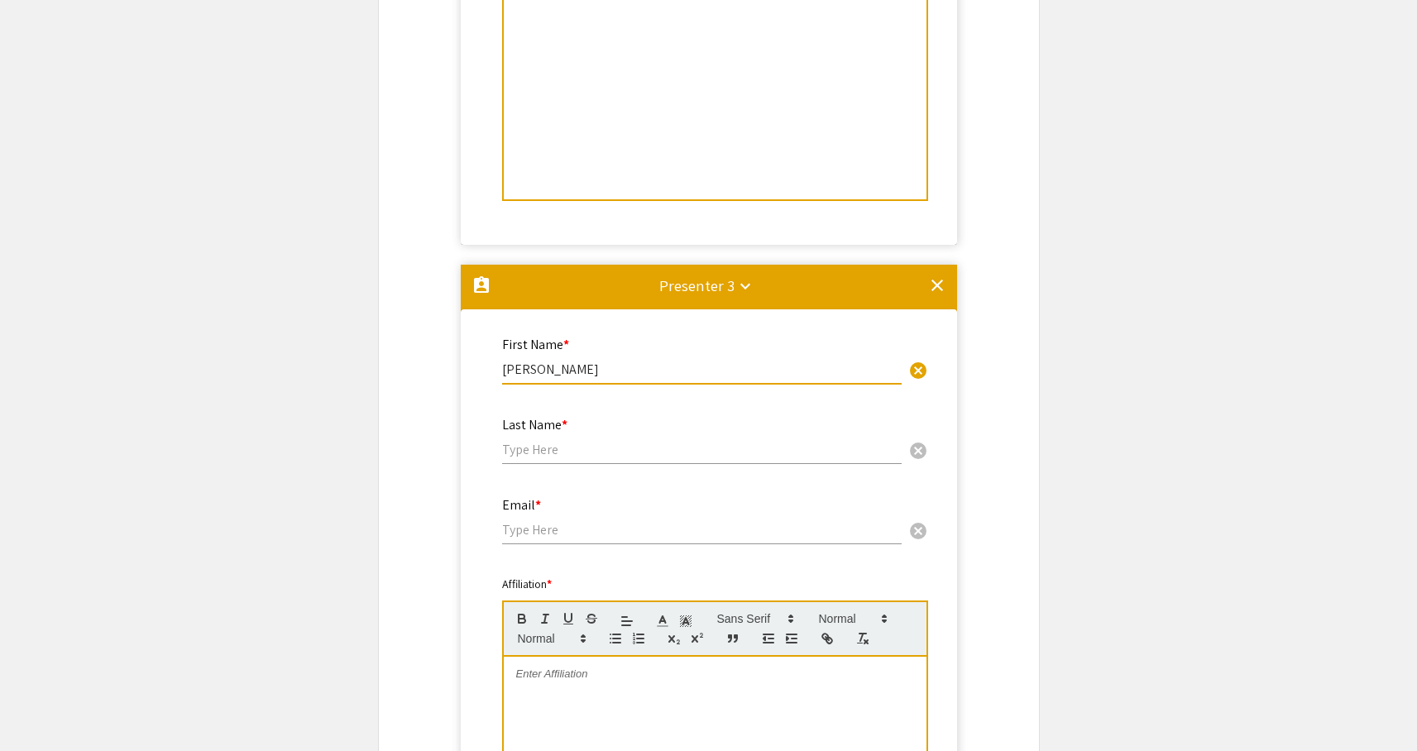
type input "[PERSON_NAME]"
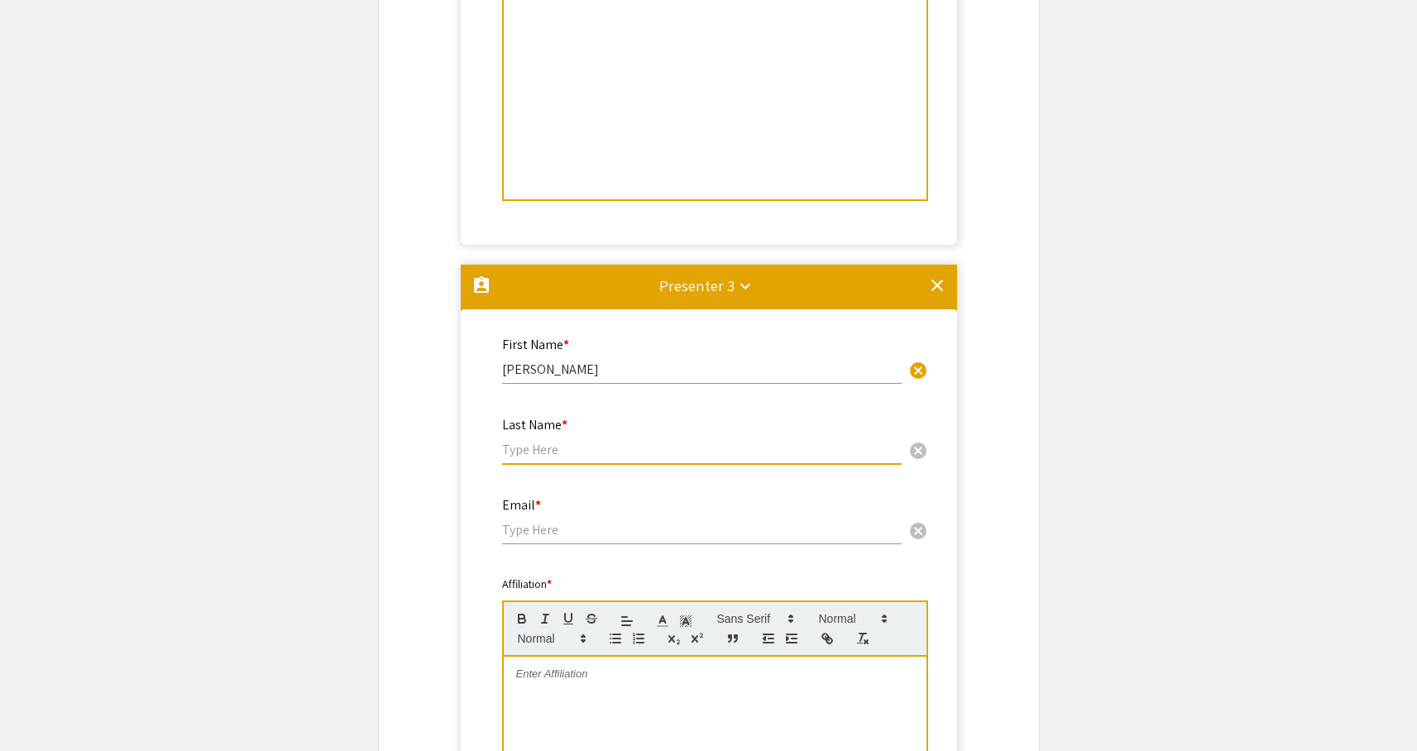
click at [557, 455] on input "text" at bounding box center [701, 449] width 399 height 17
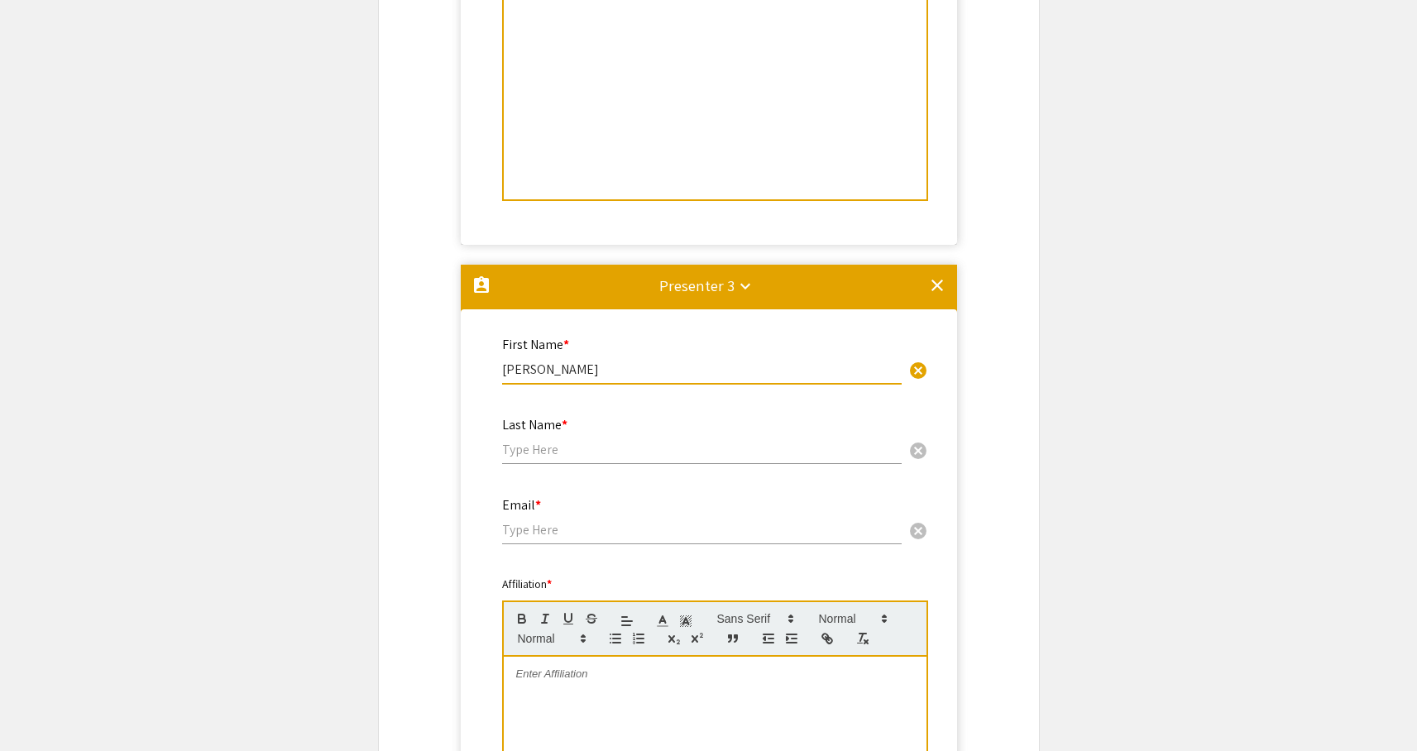
drag, startPoint x: 590, startPoint y: 374, endPoint x: 557, endPoint y: 372, distance: 33.1
click at [557, 372] on input "[PERSON_NAME]" at bounding box center [701, 369] width 399 height 17
click at [531, 452] on input "text" at bounding box center [701, 449] width 399 height 17
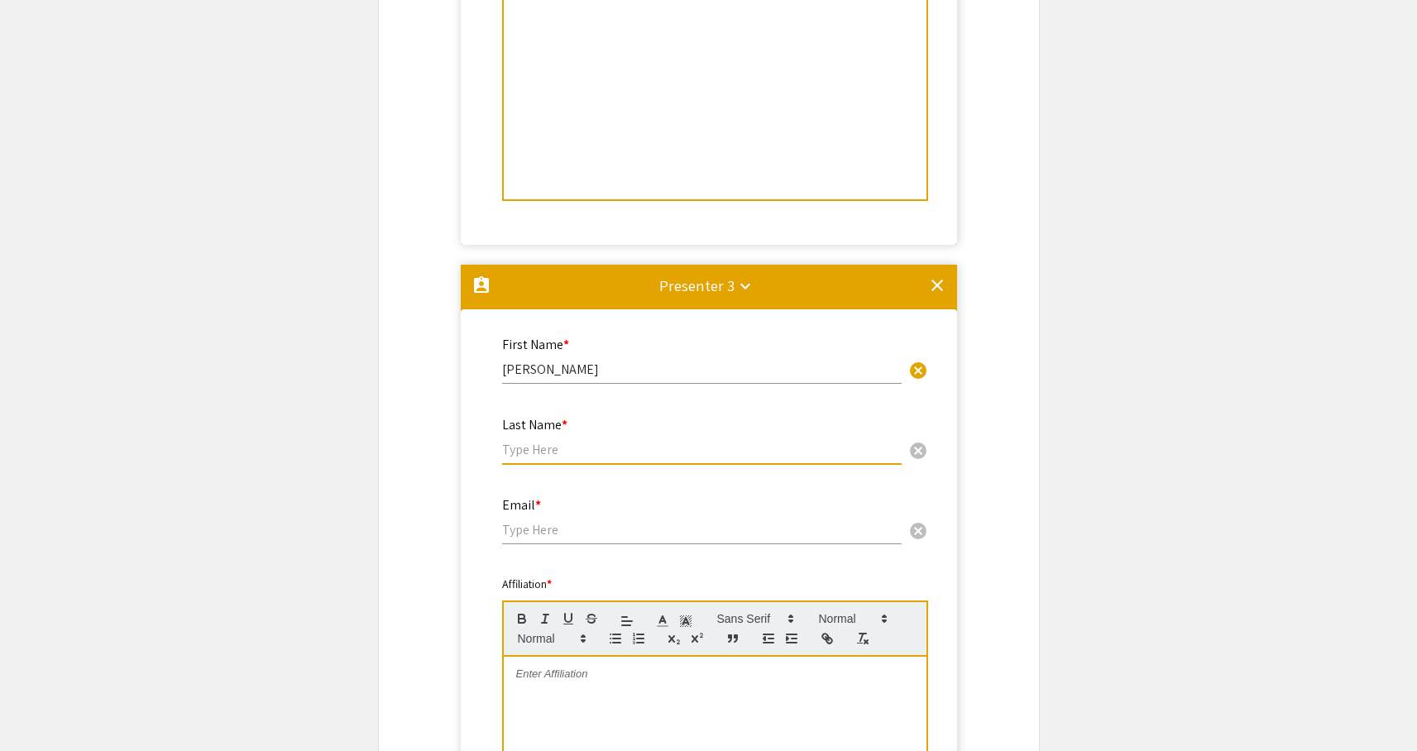
paste input "Beaumont"
type input "Beaumont"
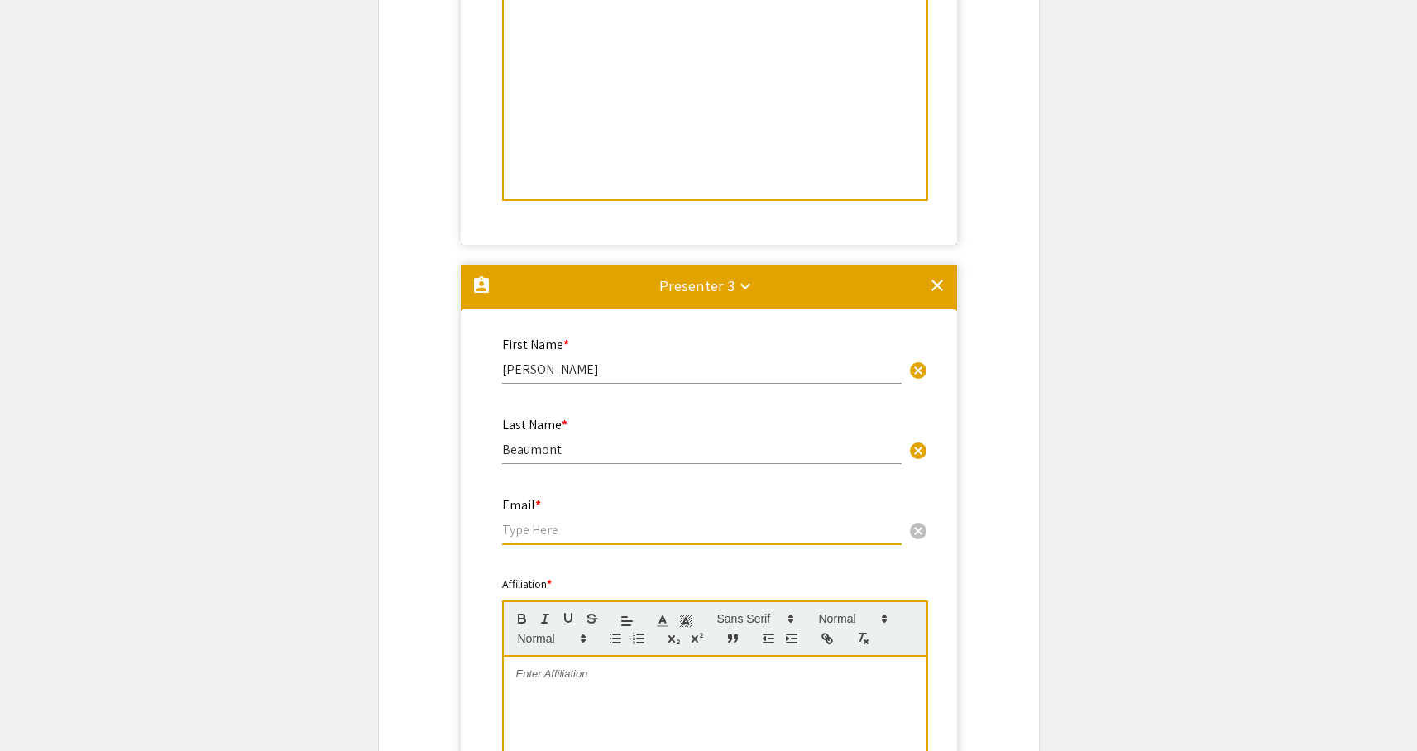
click at [584, 534] on input "email" at bounding box center [701, 529] width 399 height 17
click at [633, 371] on input "[PERSON_NAME]" at bounding box center [701, 369] width 399 height 17
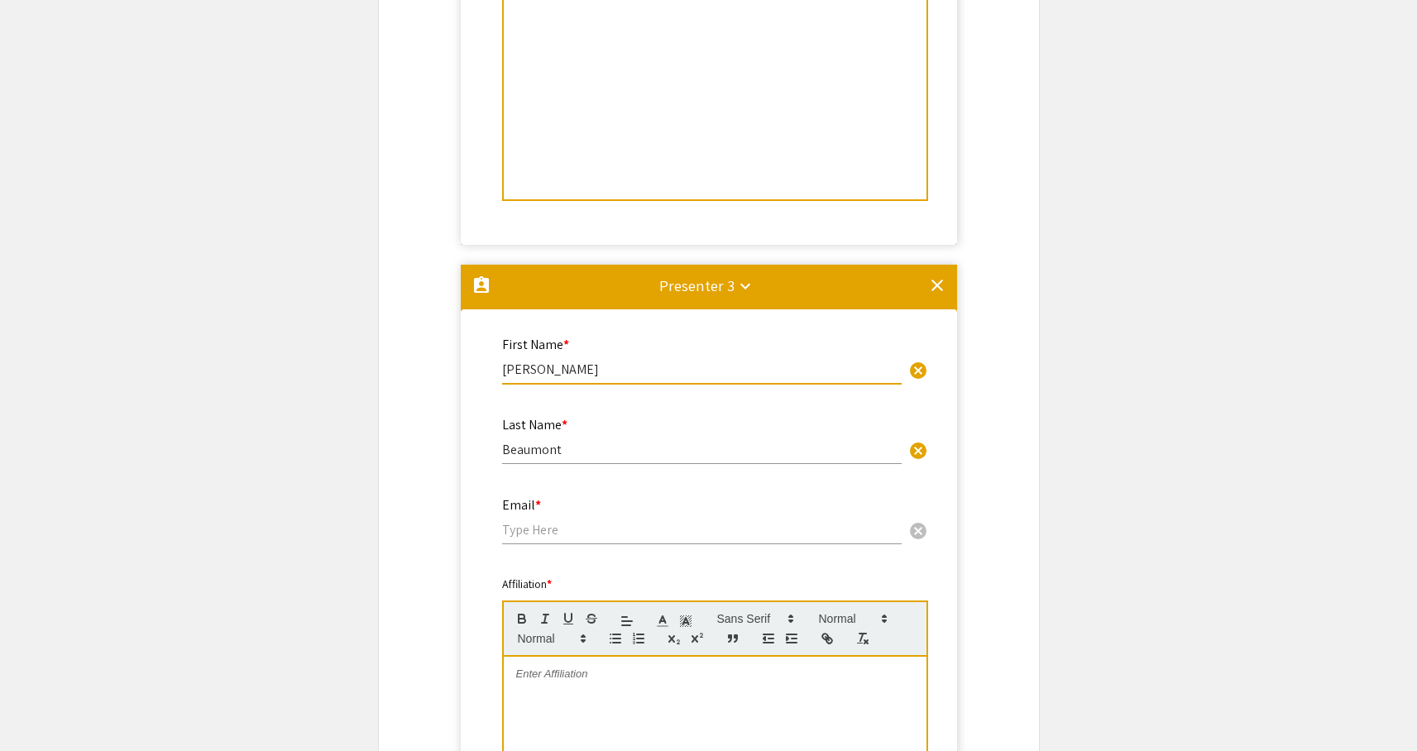
type input "[PERSON_NAME]"
click at [554, 528] on input "email" at bounding box center [701, 529] width 399 height 17
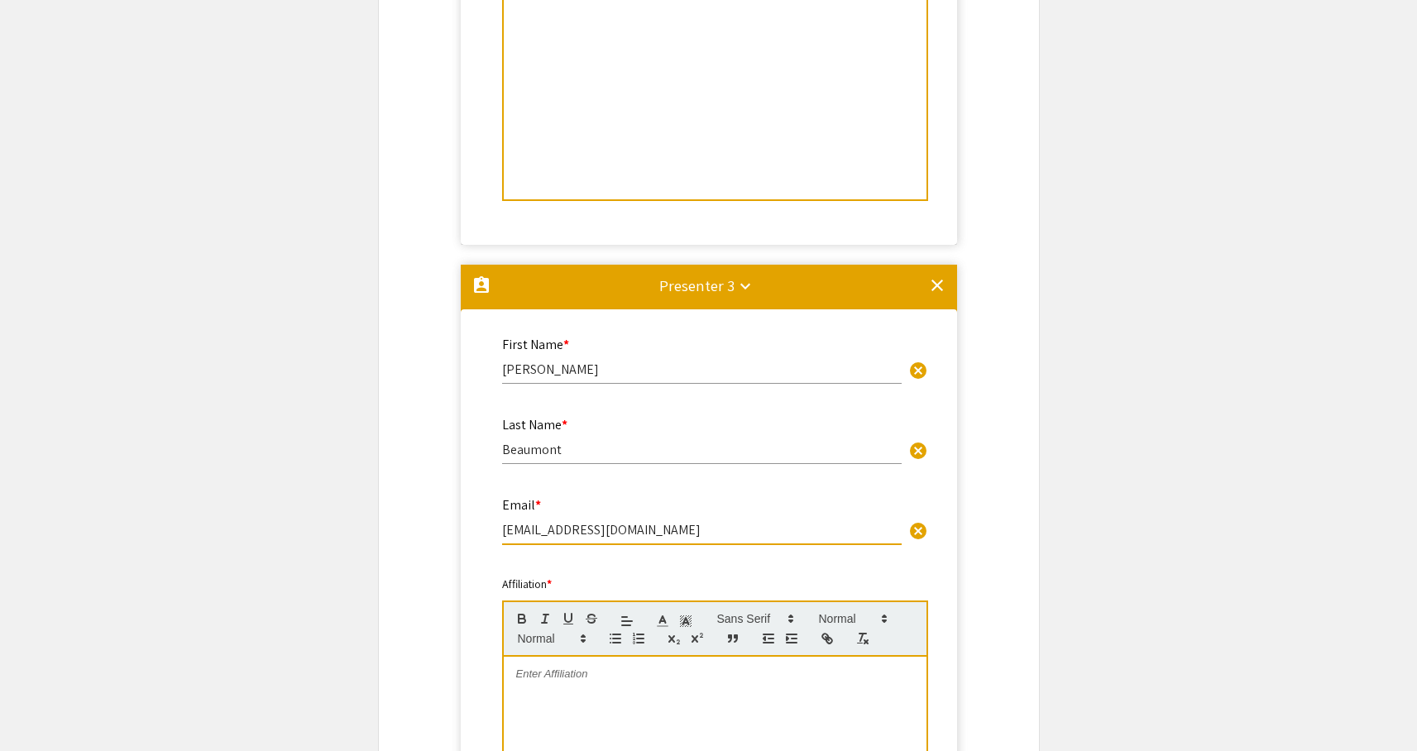
type input "[EMAIL_ADDRESS][DOMAIN_NAME]"
click at [590, 565] on app-form-preview-presenter-fields "First Name * [PERSON_NAME] This field is required. Last Name * [PERSON_NAME] ca…" at bounding box center [708, 630] width 413 height 592
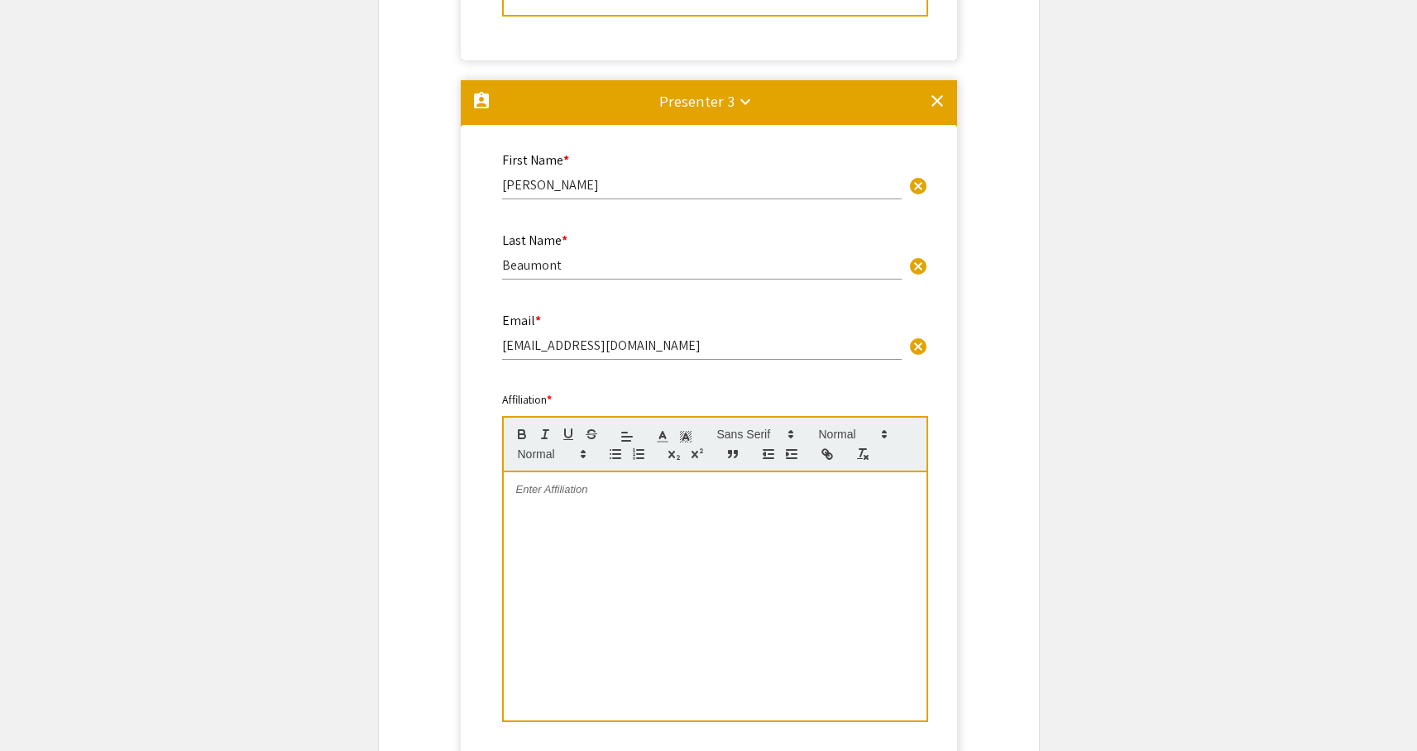
scroll to position [1814, 0]
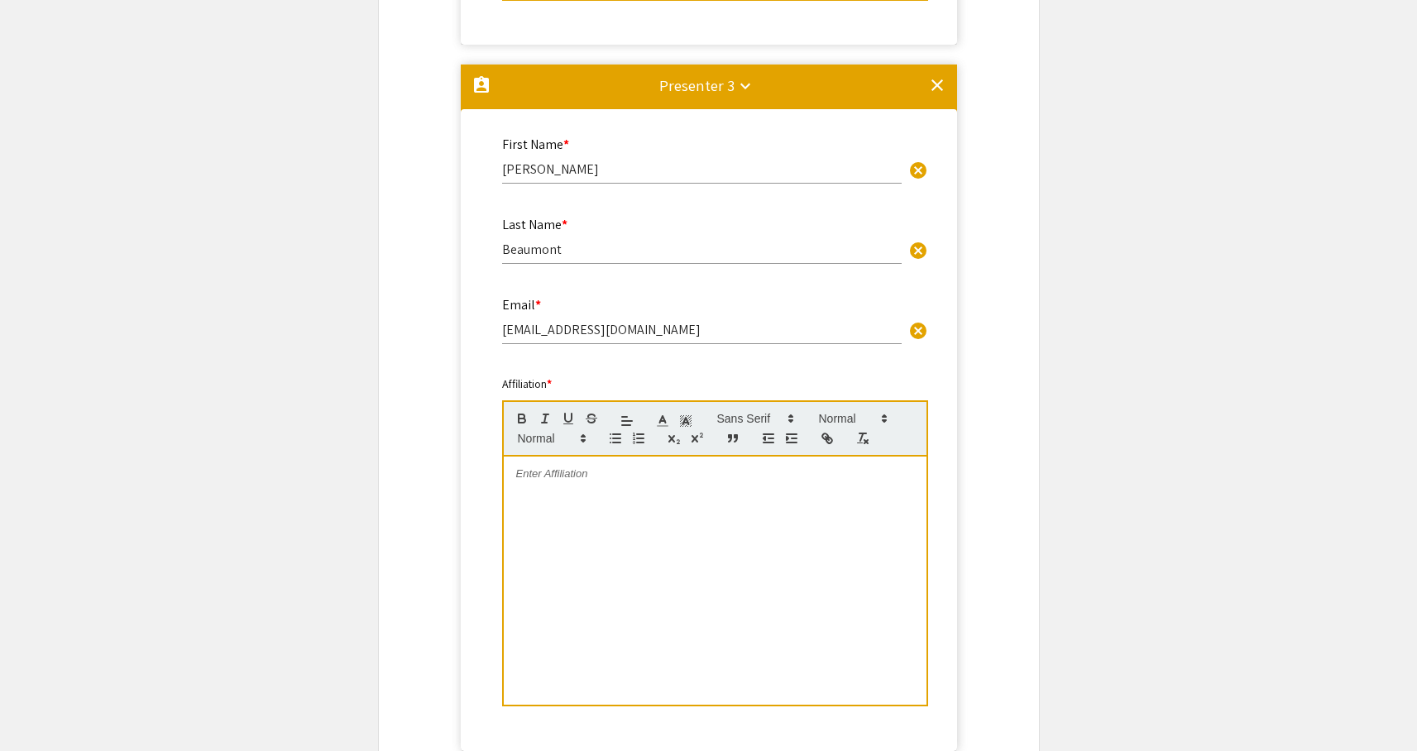
click at [619, 528] on div at bounding box center [715, 580] width 423 height 248
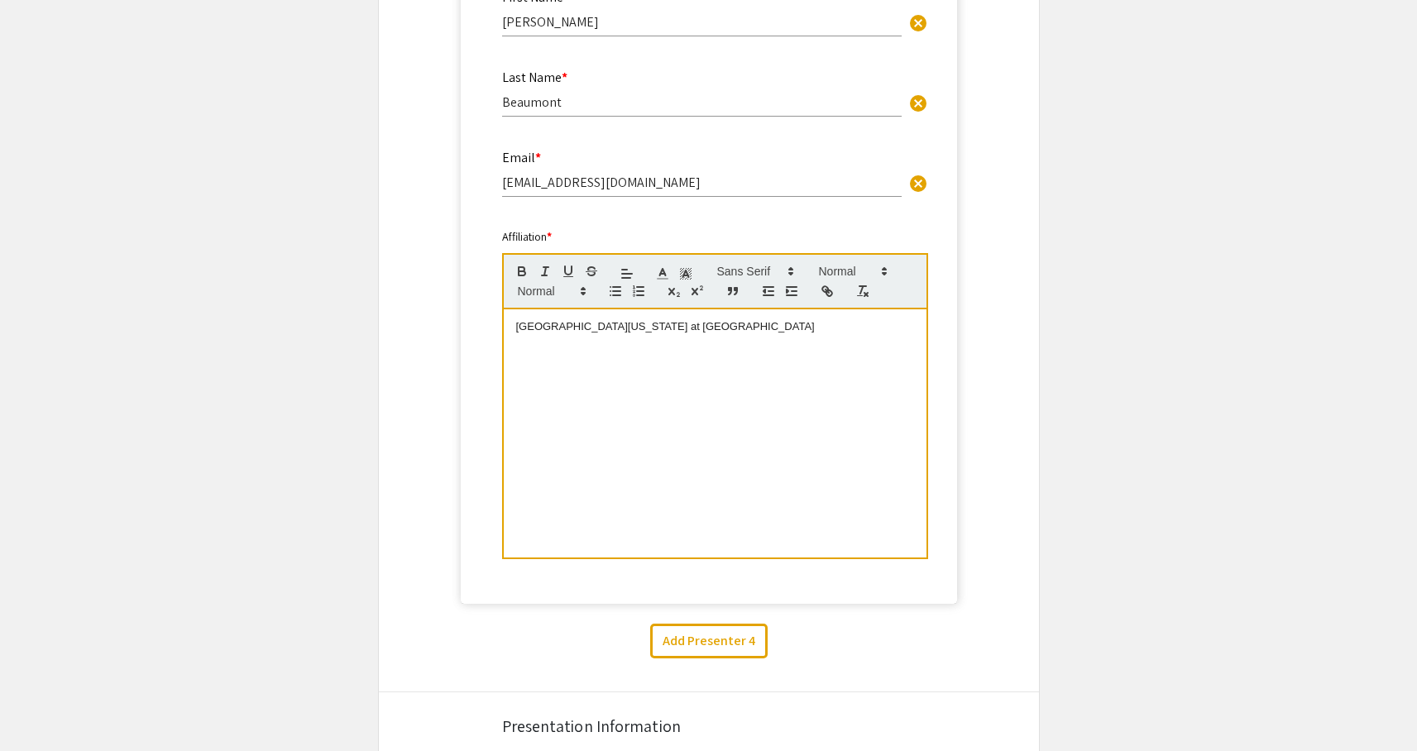
scroll to position [2036, 0]
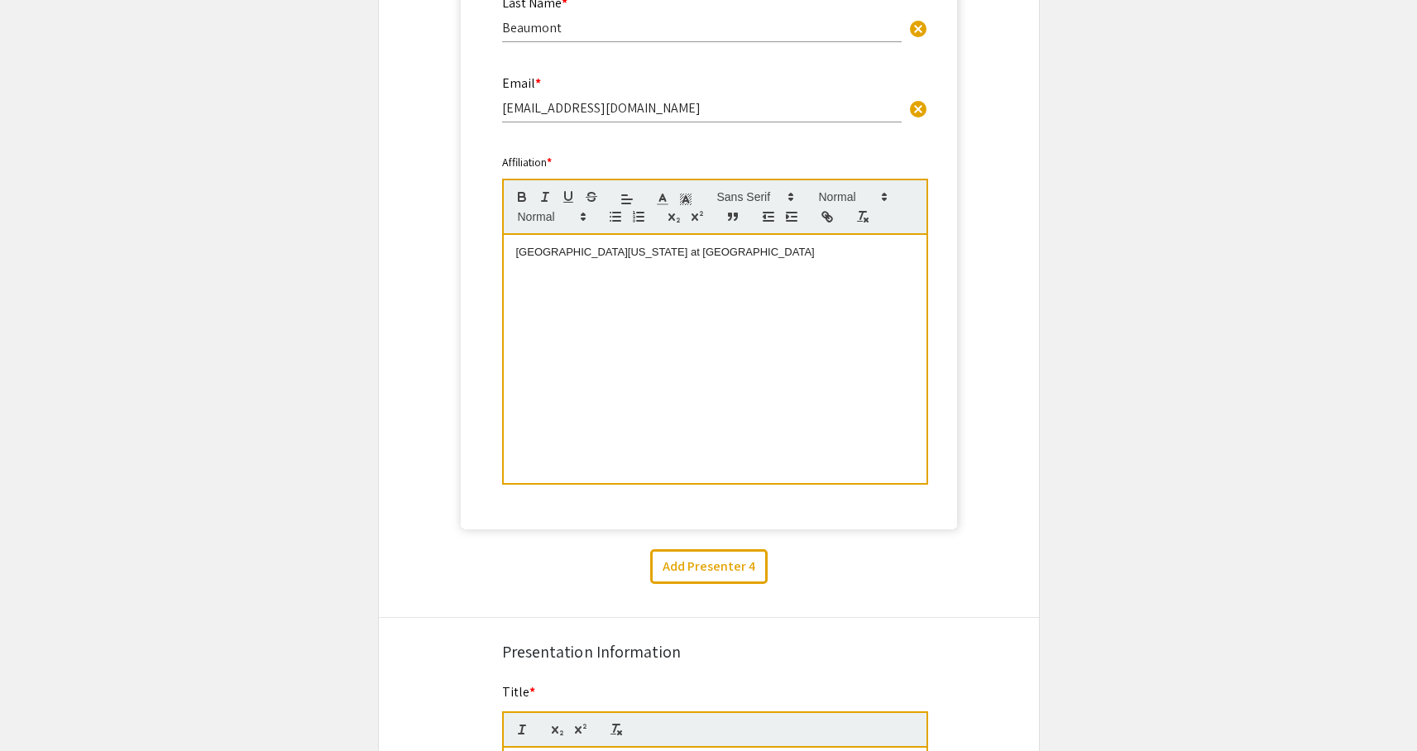
click at [579, 558] on div "Add Presenter 4" at bounding box center [708, 566] width 685 height 35
click at [675, 566] on button "Add Presenter 4" at bounding box center [708, 566] width 117 height 35
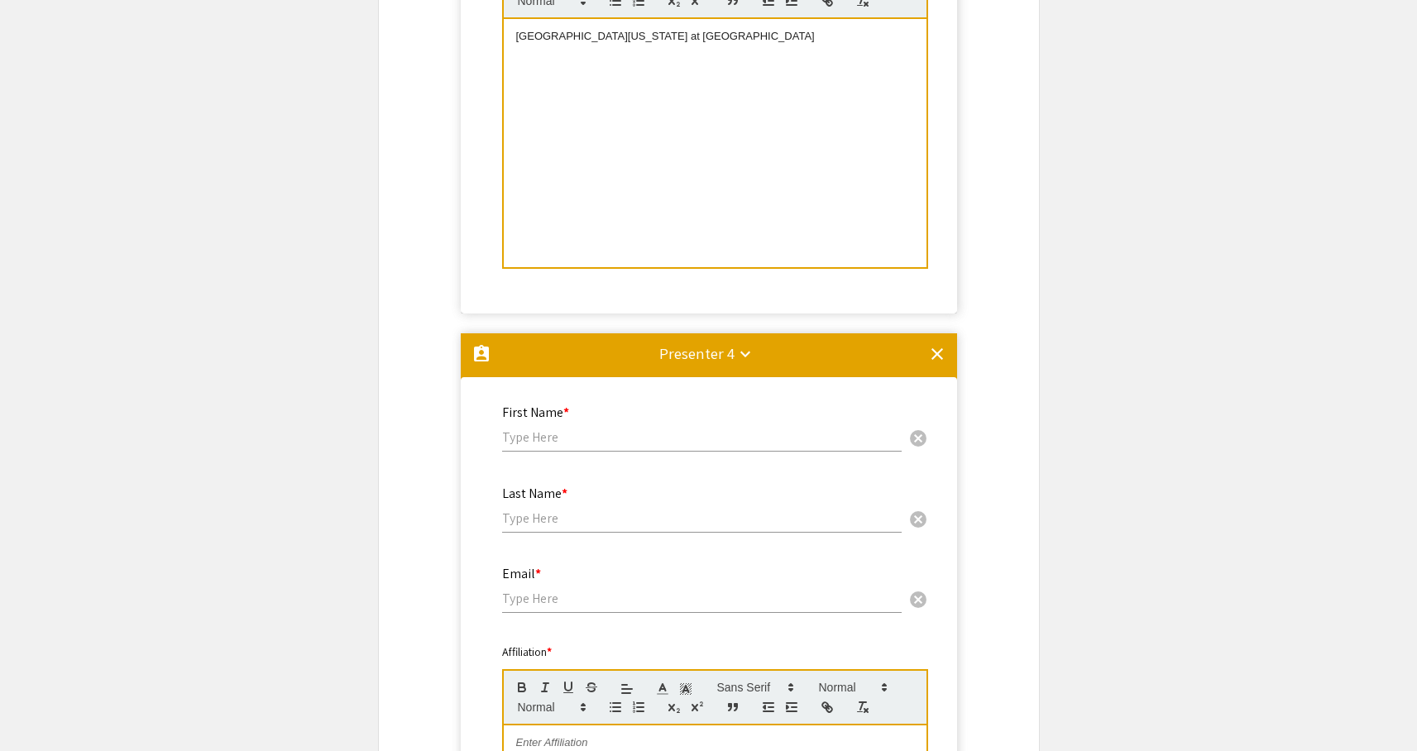
scroll to position [2267, 0]
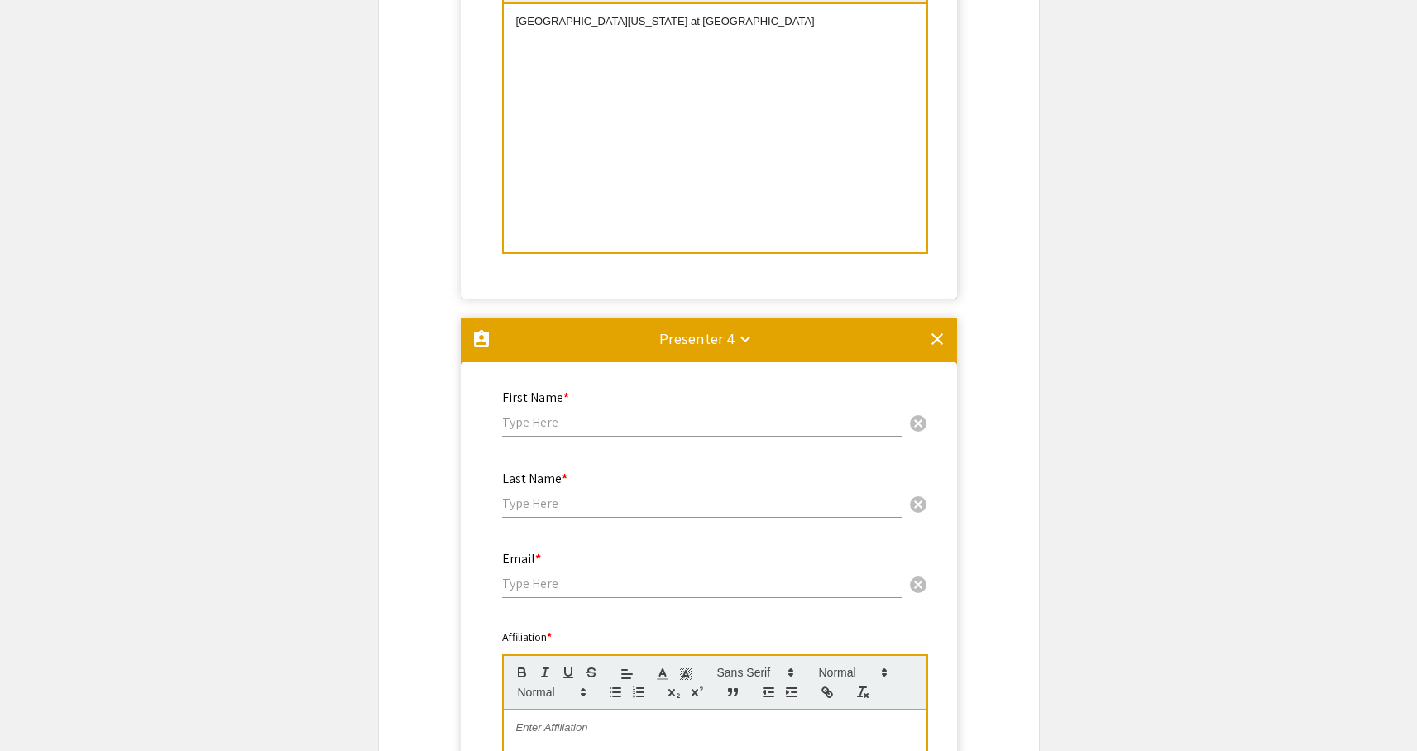
click at [552, 431] on input "text" at bounding box center [701, 421] width 399 height 17
click at [581, 499] on input "text" at bounding box center [701, 503] width 399 height 17
drag, startPoint x: 599, startPoint y: 424, endPoint x: 544, endPoint y: 424, distance: 54.6
click at [544, 424] on input "Ticiana [PERSON_NAME]" at bounding box center [701, 421] width 399 height 17
type input "Ticiana"
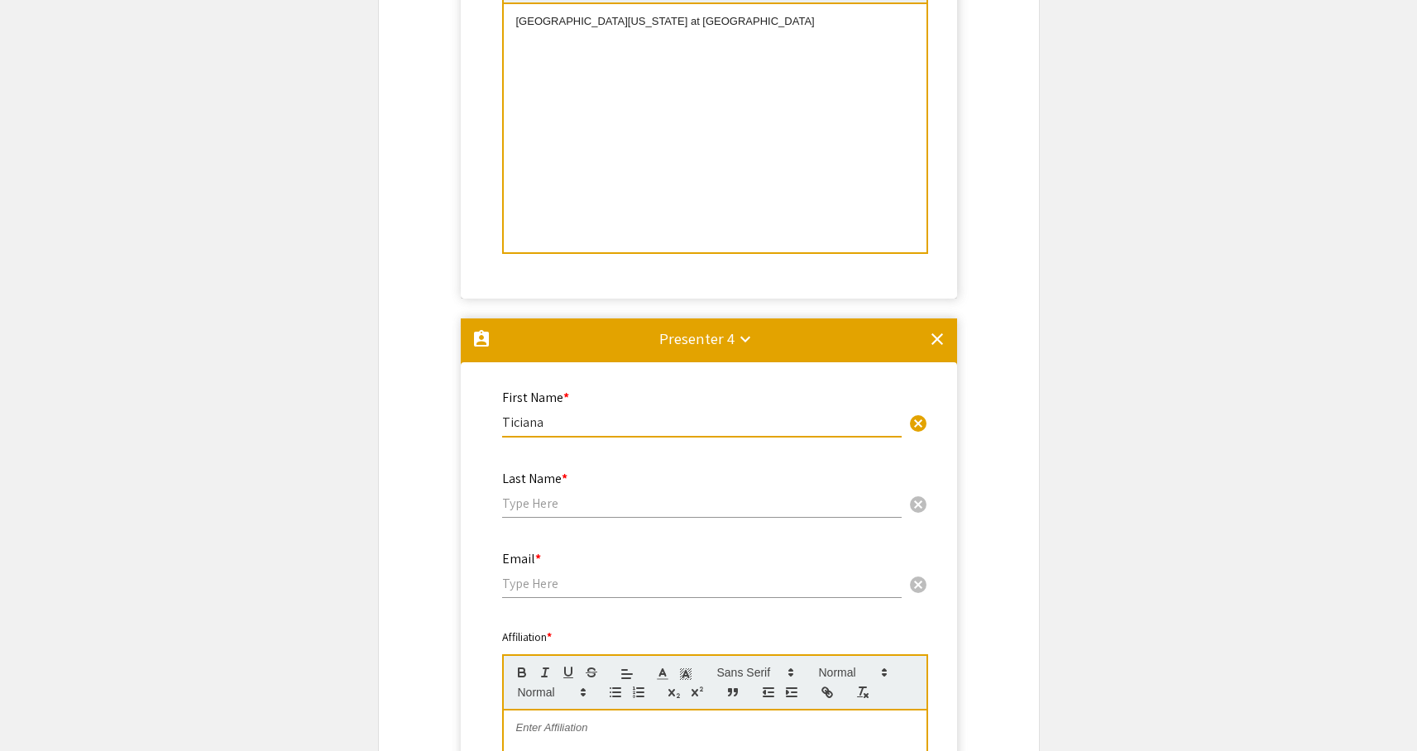
click at [560, 509] on input "text" at bounding box center [701, 503] width 399 height 17
paste input "[PERSON_NAME]"
type input "[PERSON_NAME]"
click at [552, 592] on input "email" at bounding box center [701, 583] width 399 height 17
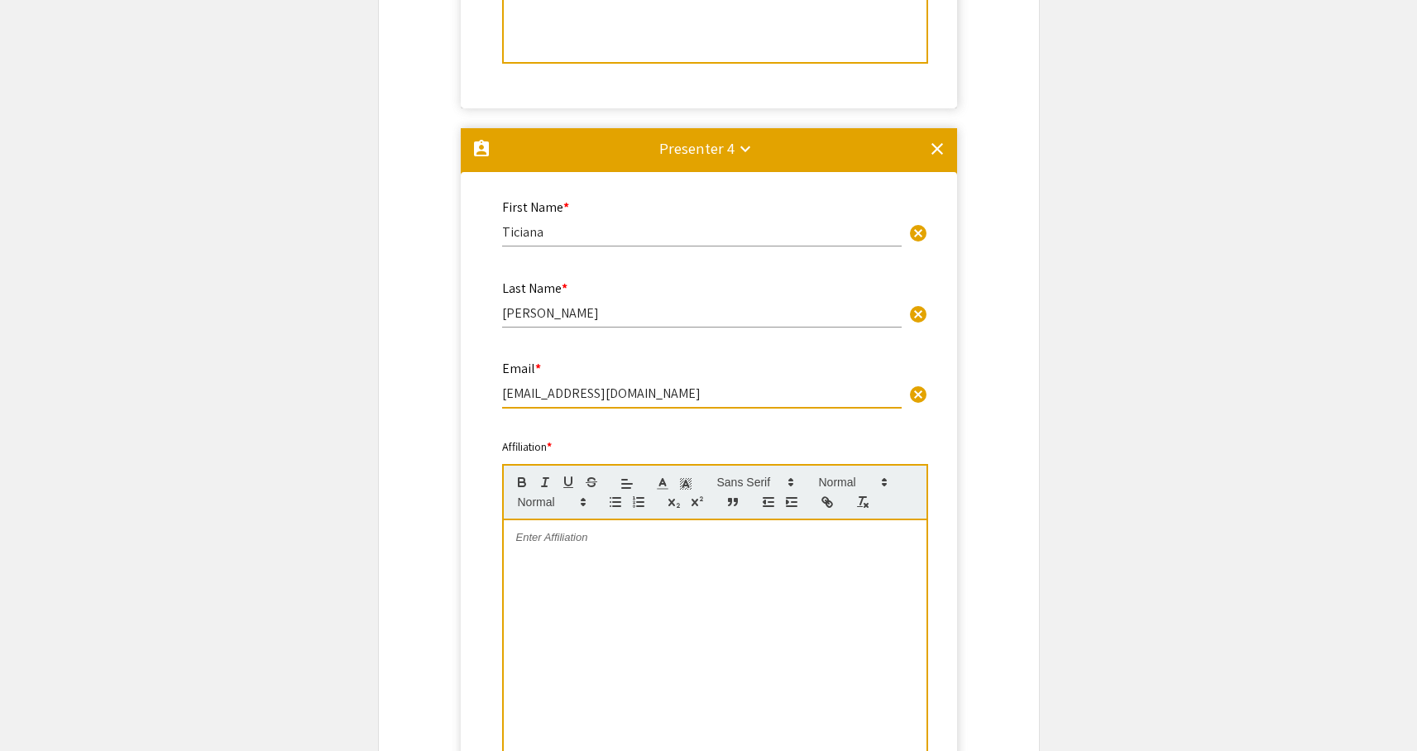
scroll to position [2487, 0]
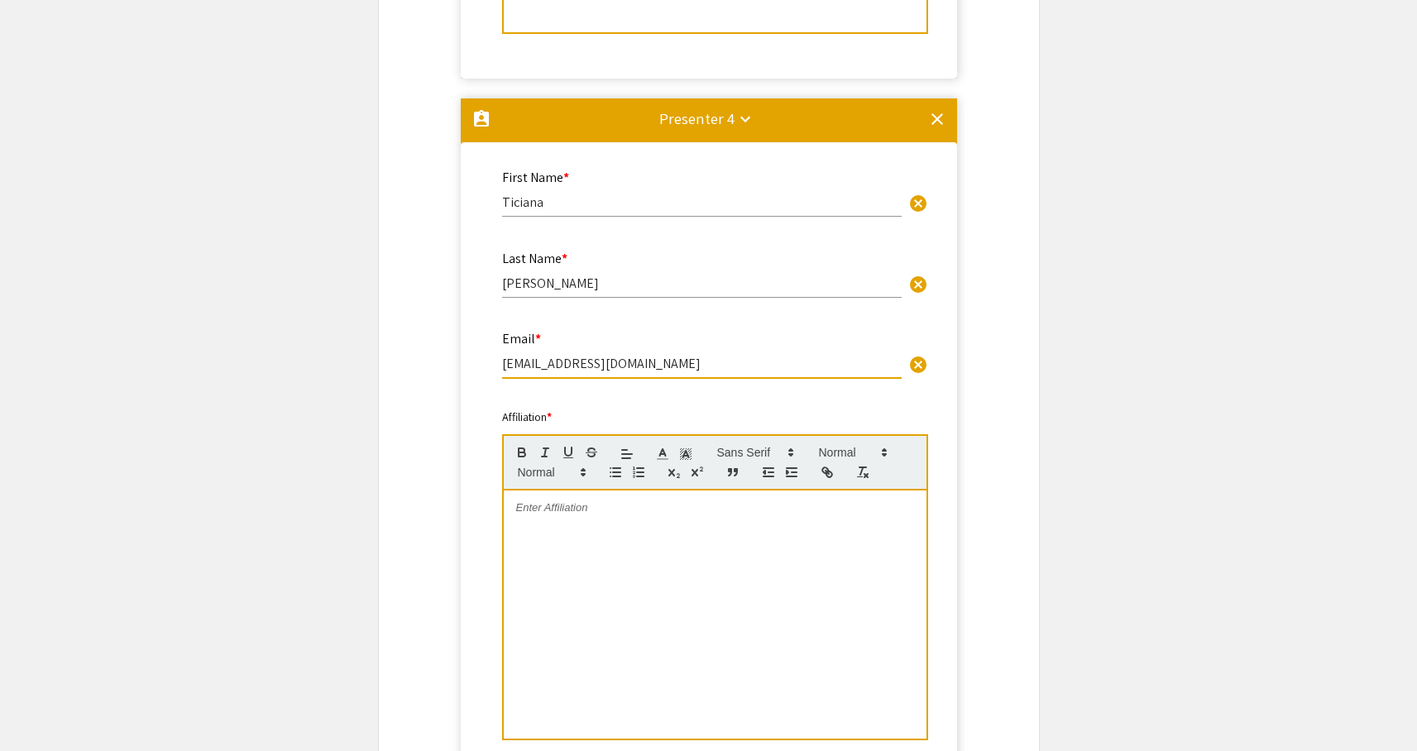
type input "[EMAIL_ADDRESS][DOMAIN_NAME]"
click at [571, 515] on p at bounding box center [715, 507] width 398 height 15
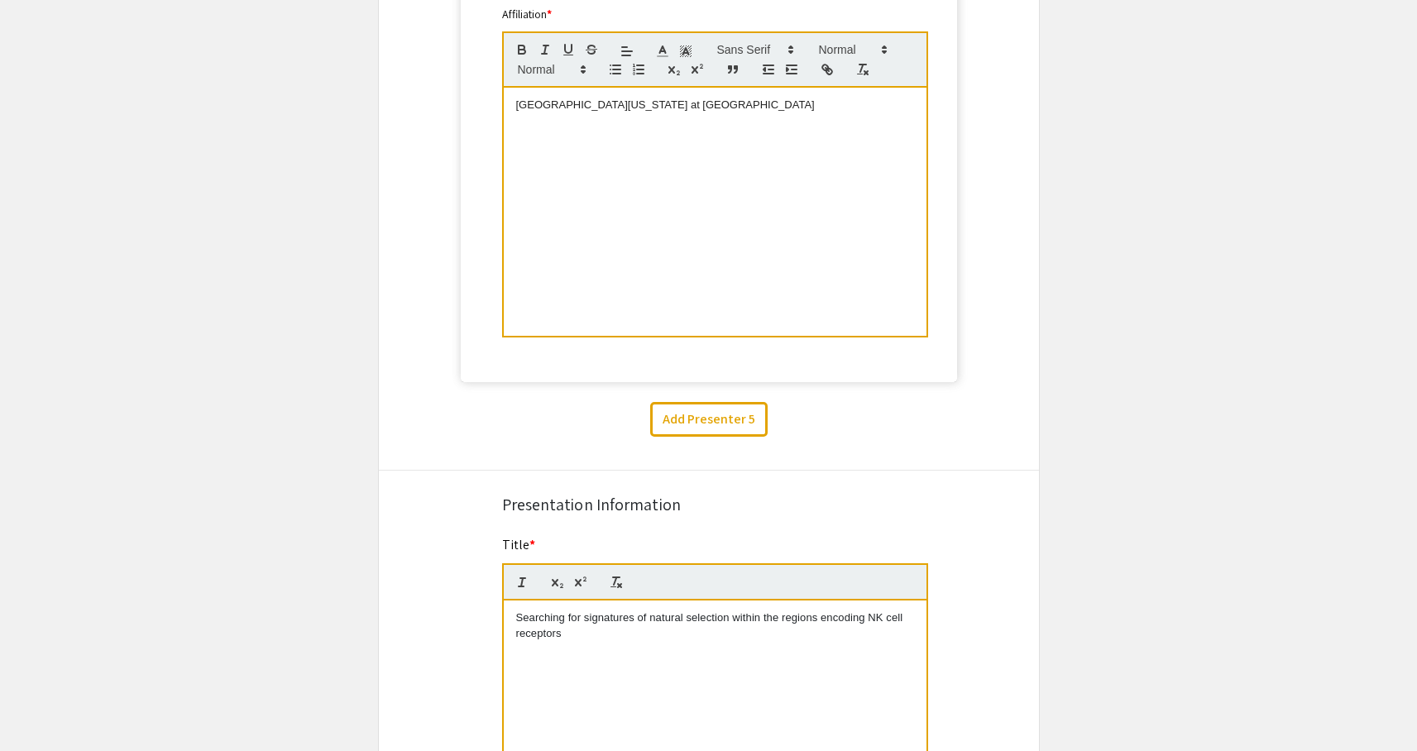
scroll to position [2994, 0]
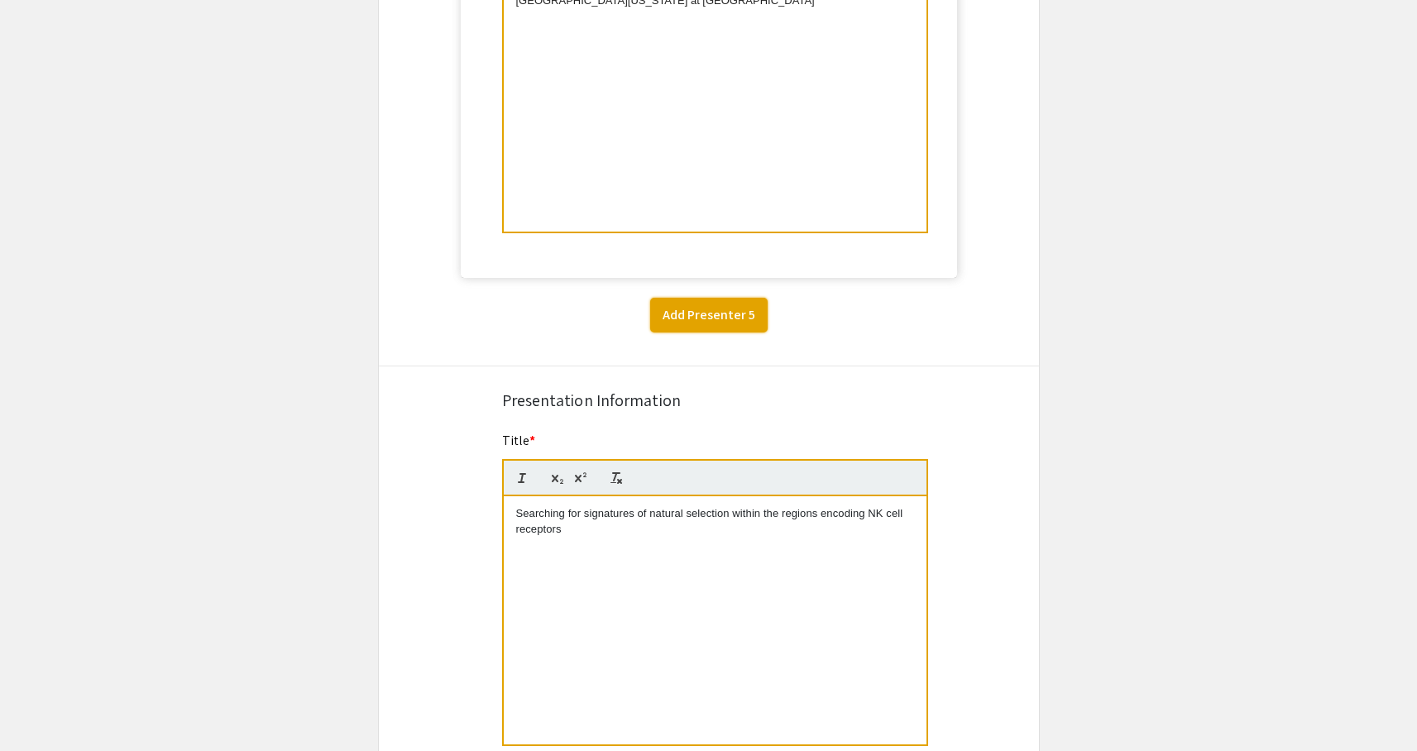
click at [695, 322] on button "Add Presenter 5" at bounding box center [708, 315] width 117 height 35
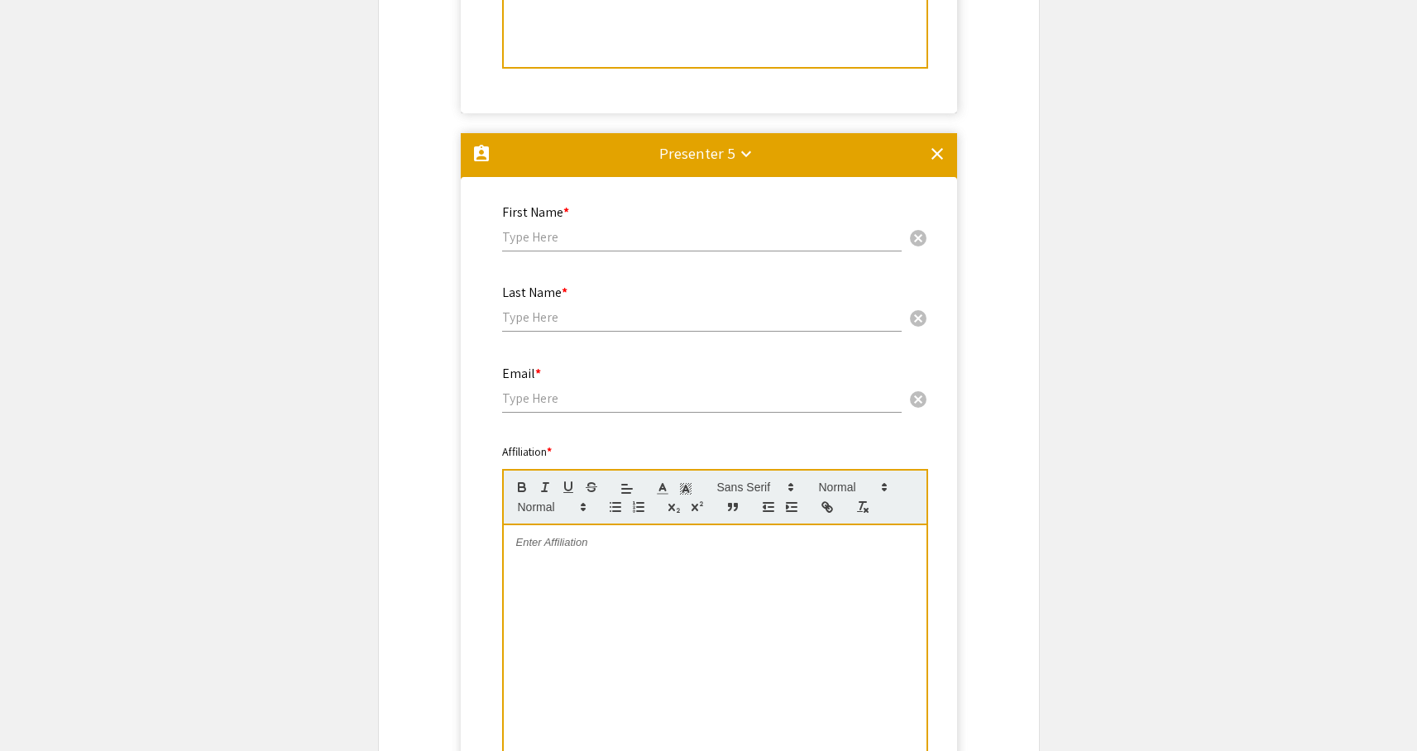
scroll to position [3137, 0]
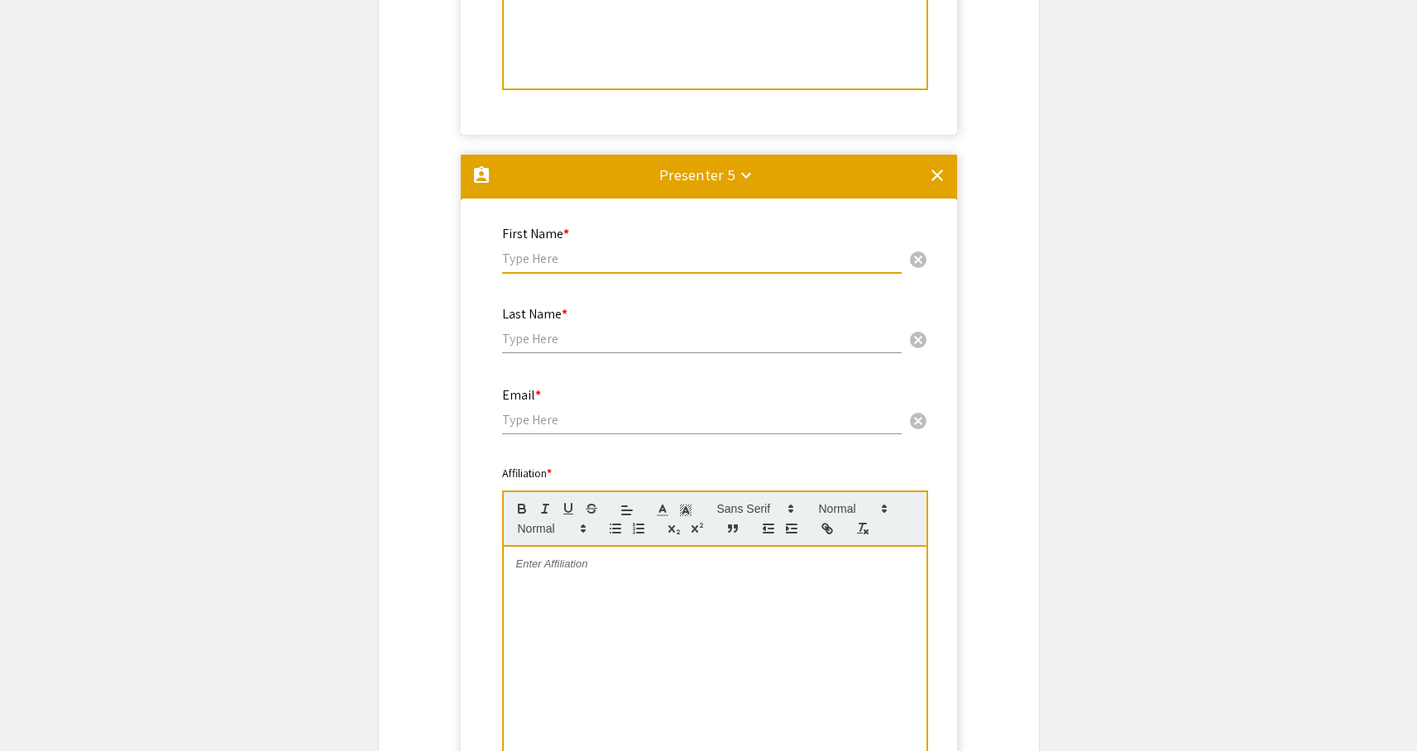
click at [608, 260] on input "text" at bounding box center [701, 258] width 399 height 17
type input "[PERSON_NAME]"
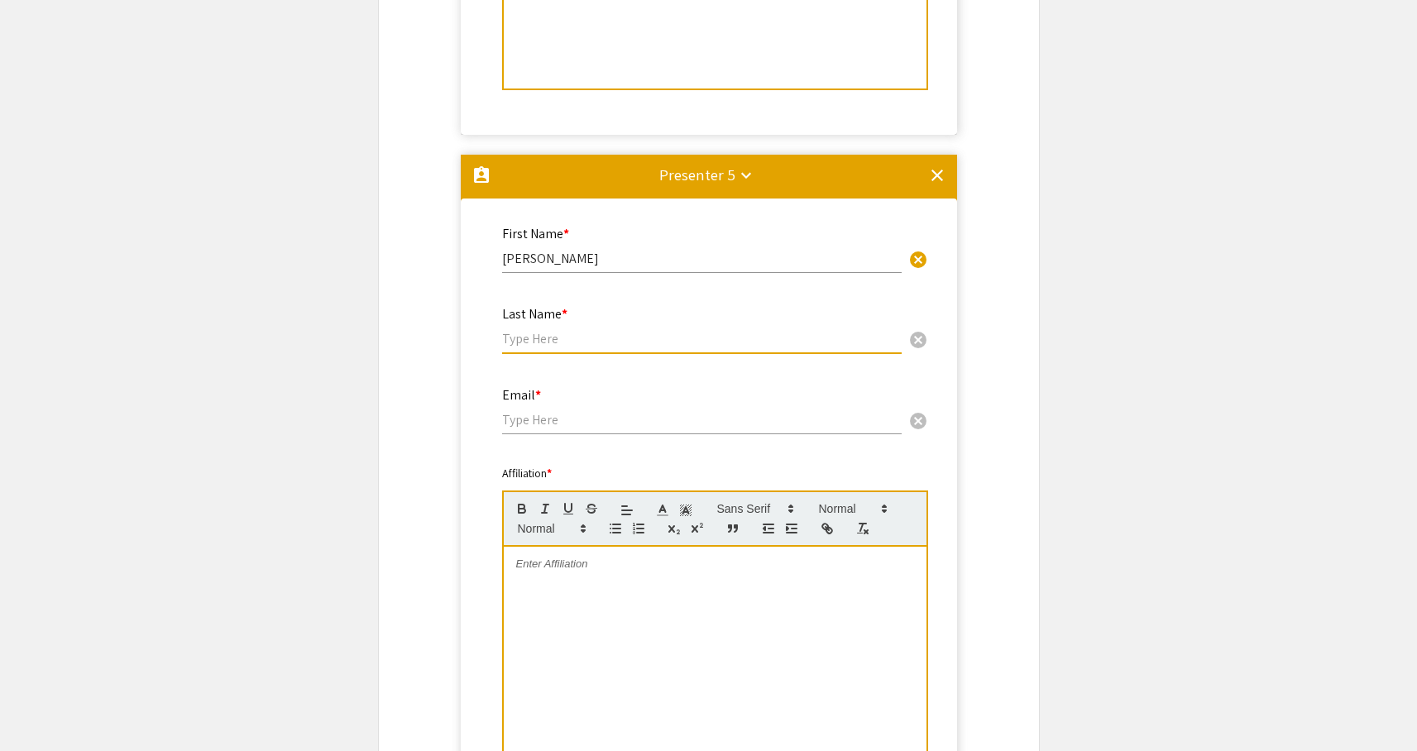
click at [580, 346] on input "text" at bounding box center [701, 338] width 399 height 17
type input "Wolf"
click at [592, 431] on div "Email * cancel" at bounding box center [701, 402] width 399 height 63
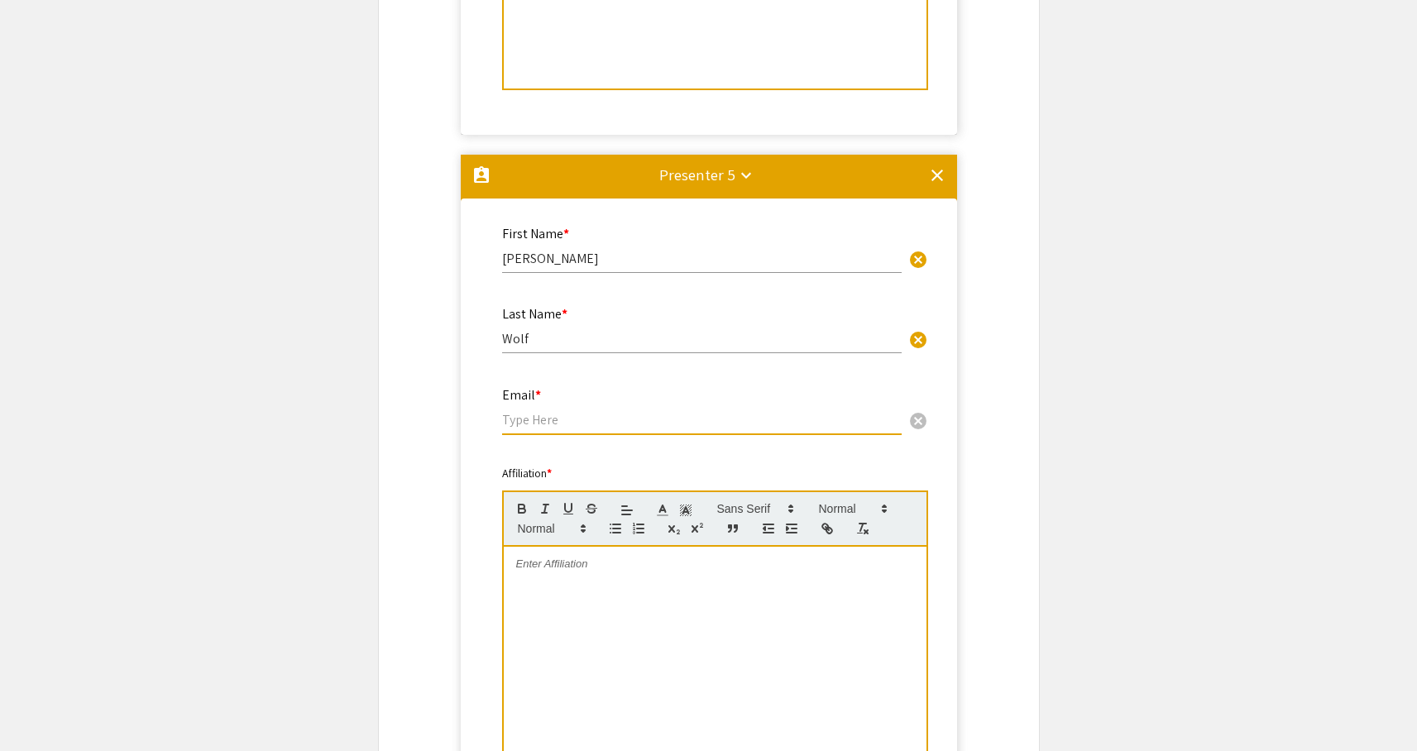
click at [590, 418] on input "email" at bounding box center [701, 419] width 399 height 17
type input "[EMAIL_ADDRESS][DOMAIN_NAME]"
click at [607, 598] on div at bounding box center [715, 671] width 423 height 248
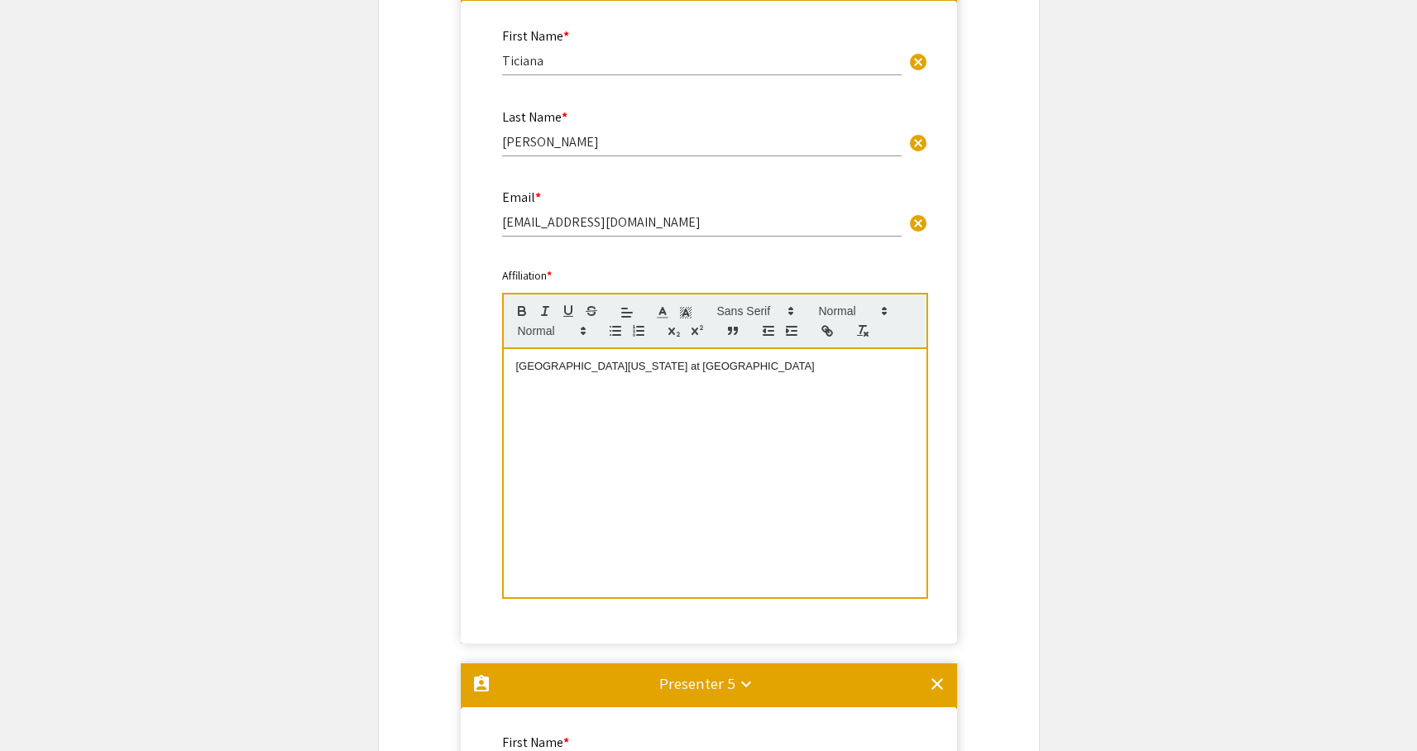
scroll to position [2596, 0]
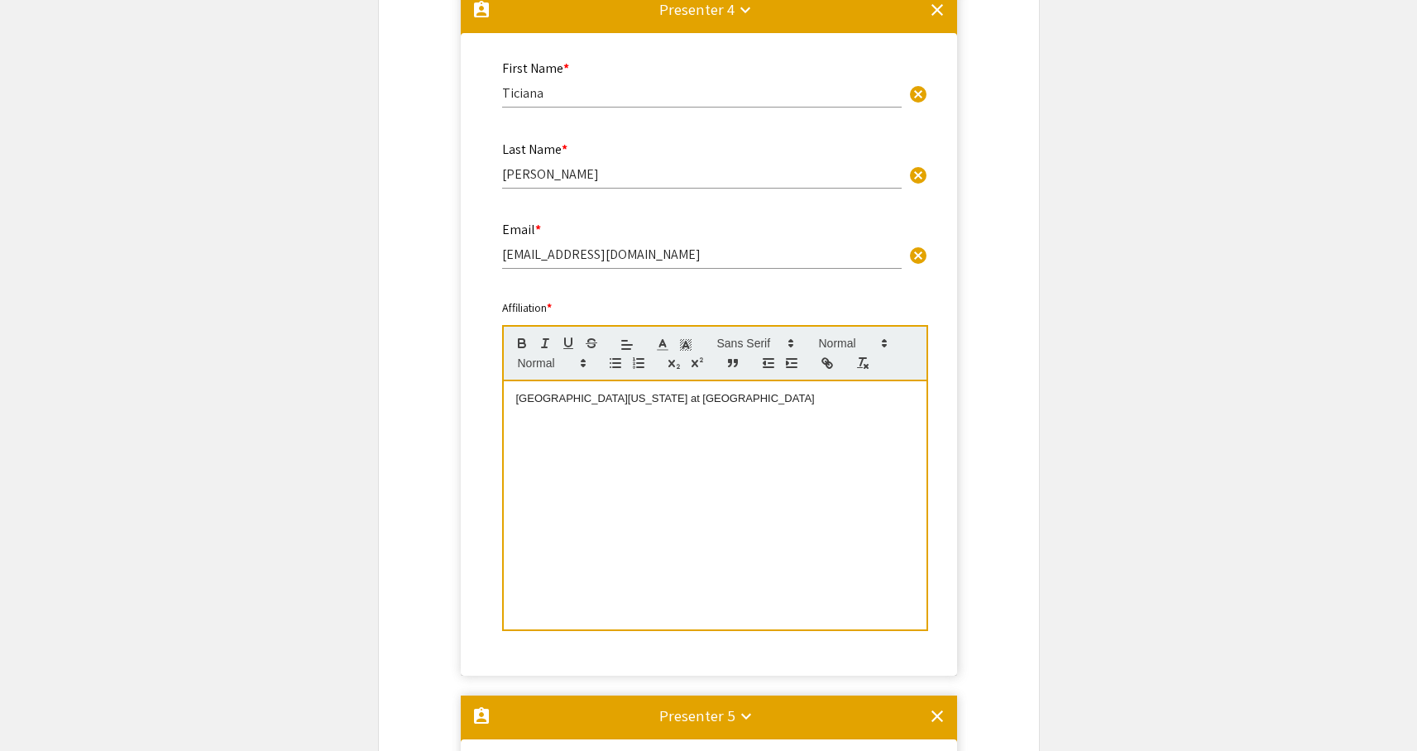
drag, startPoint x: 711, startPoint y: 396, endPoint x: 512, endPoint y: 396, distance: 199.3
click at [512, 396] on div "[GEOGRAPHIC_DATA][US_STATE] at [GEOGRAPHIC_DATA]" at bounding box center [715, 505] width 423 height 248
copy p "[GEOGRAPHIC_DATA][US_STATE] at [GEOGRAPHIC_DATA]"
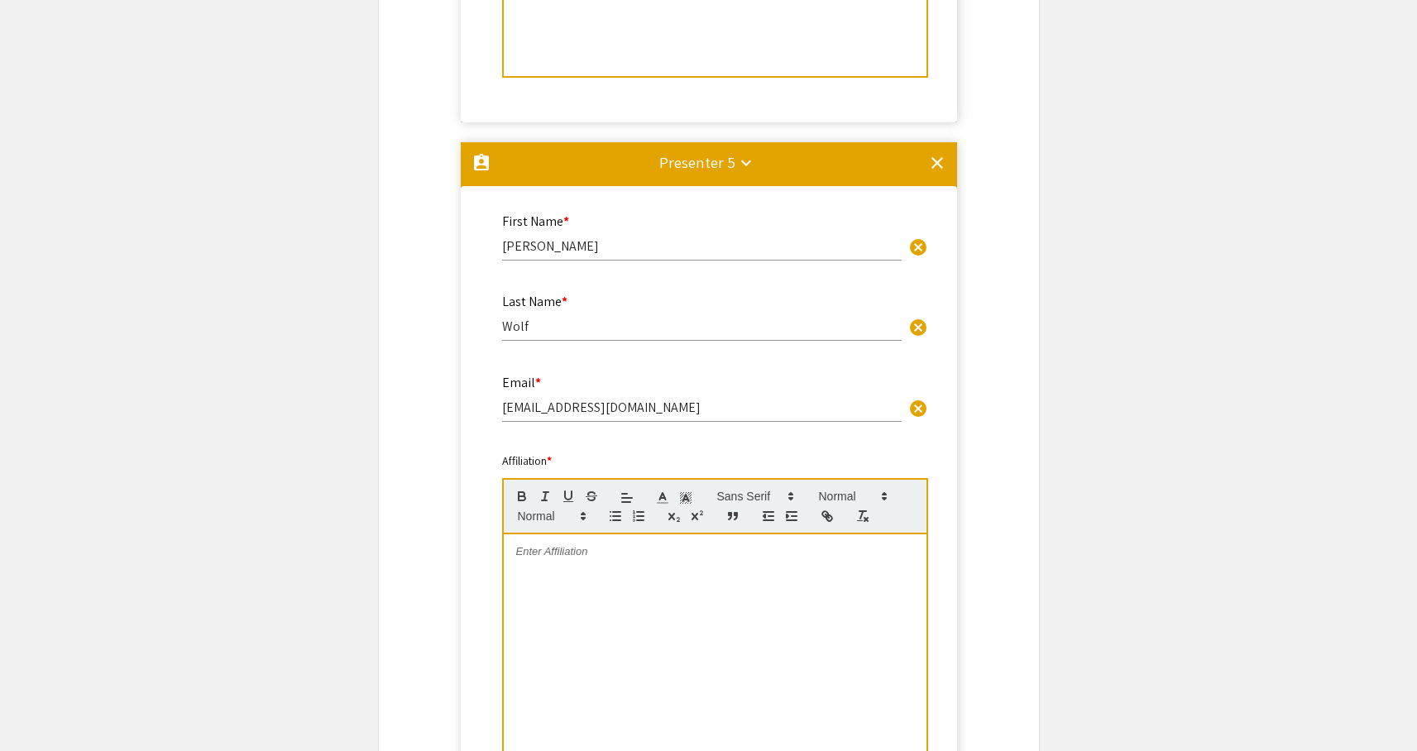
scroll to position [3276, 0]
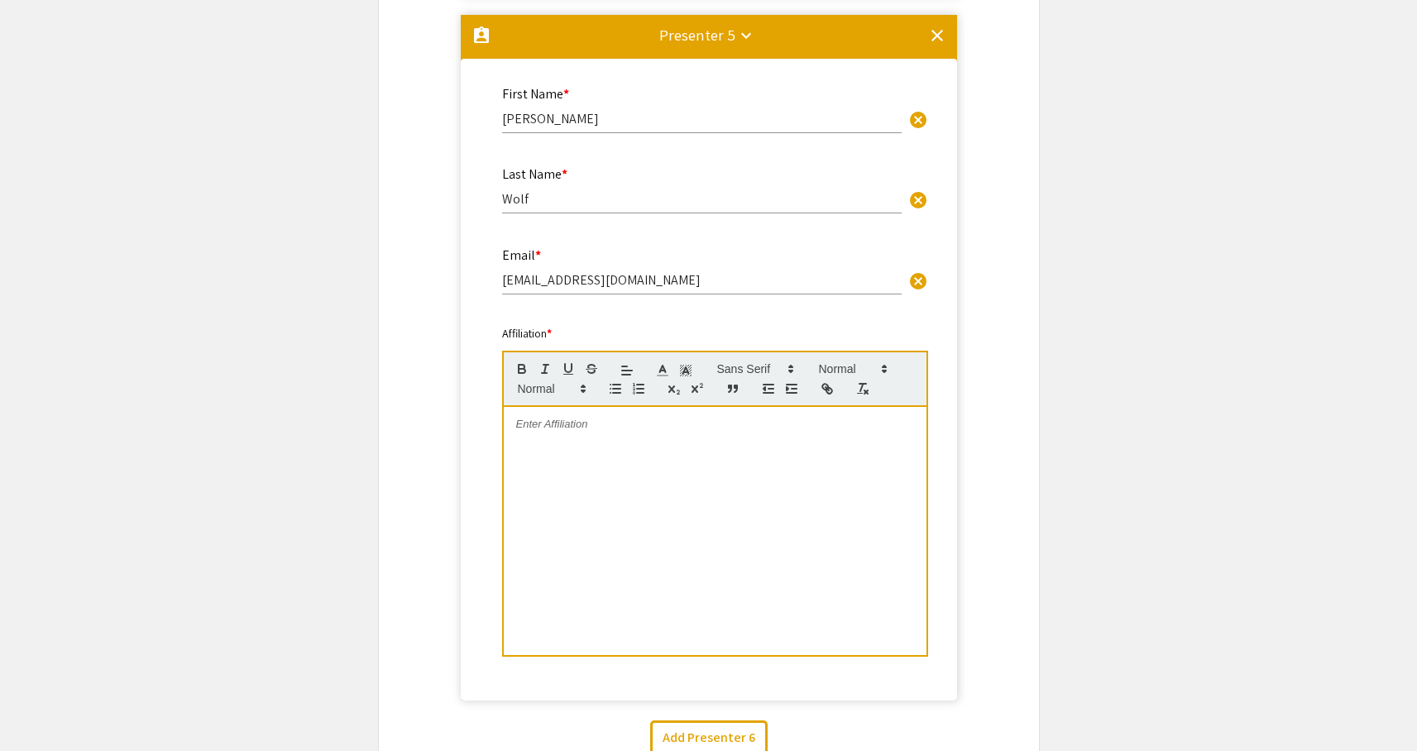
click at [641, 460] on div at bounding box center [715, 531] width 423 height 248
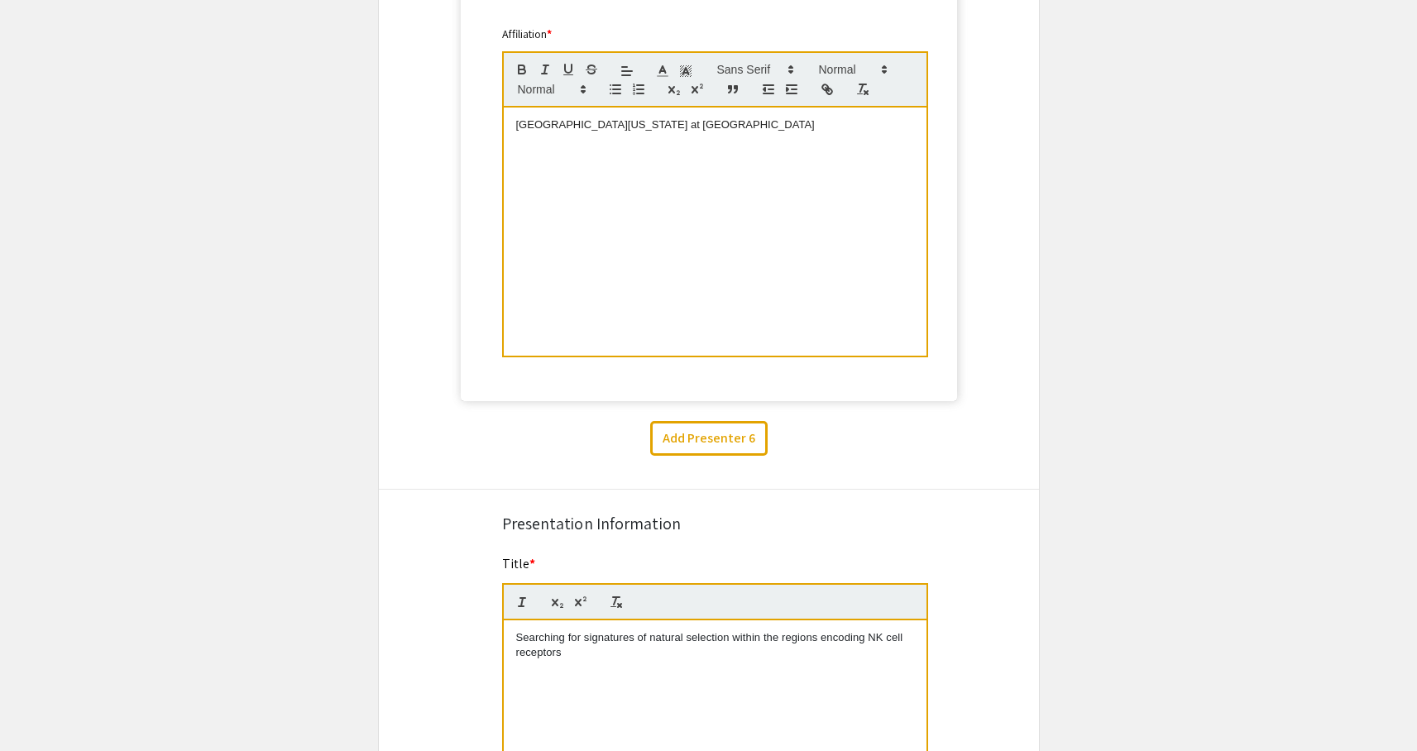
scroll to position [3577, 0]
click at [676, 443] on button "Add Presenter 6" at bounding box center [708, 437] width 117 height 35
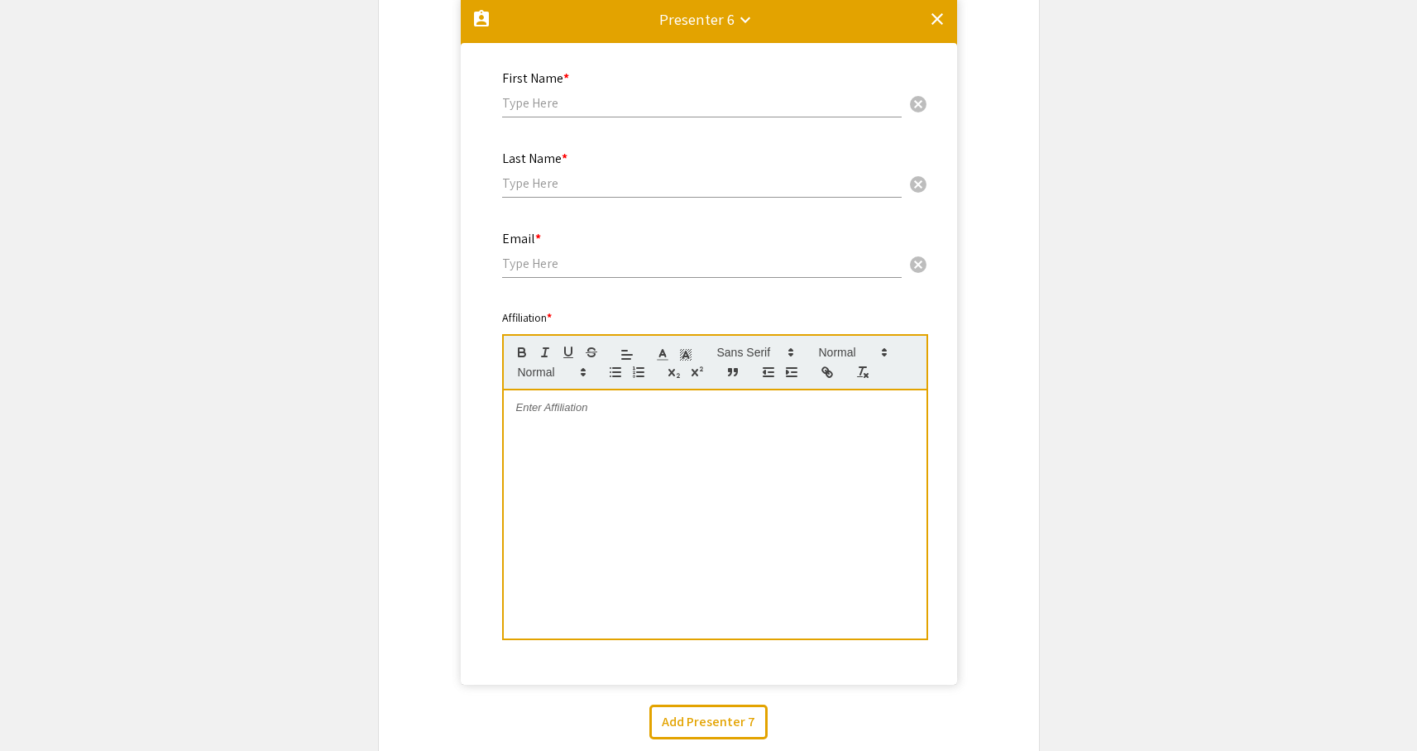
click at [614, 434] on div at bounding box center [715, 514] width 423 height 248
click at [538, 112] on input "text" at bounding box center [701, 102] width 399 height 17
type input "[PERSON_NAME]"
click at [528, 191] on input "text" at bounding box center [701, 182] width 399 height 17
type input "[PERSON_NAME]"
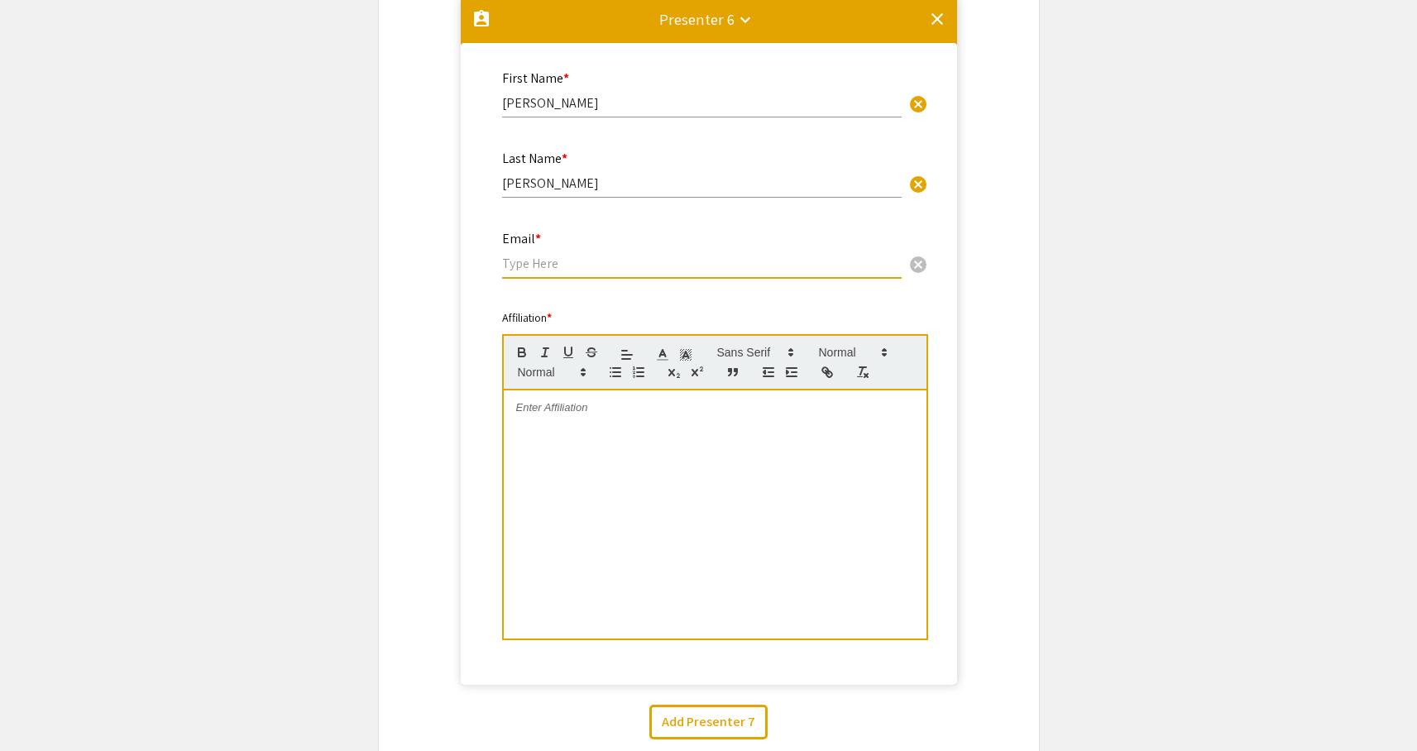
click at [535, 266] on input "email" at bounding box center [701, 263] width 399 height 17
type input "[EMAIL_ADDRESS][PERSON_NAME][PERSON_NAME][DOMAIN_NAME]"
click at [575, 410] on p at bounding box center [715, 407] width 398 height 15
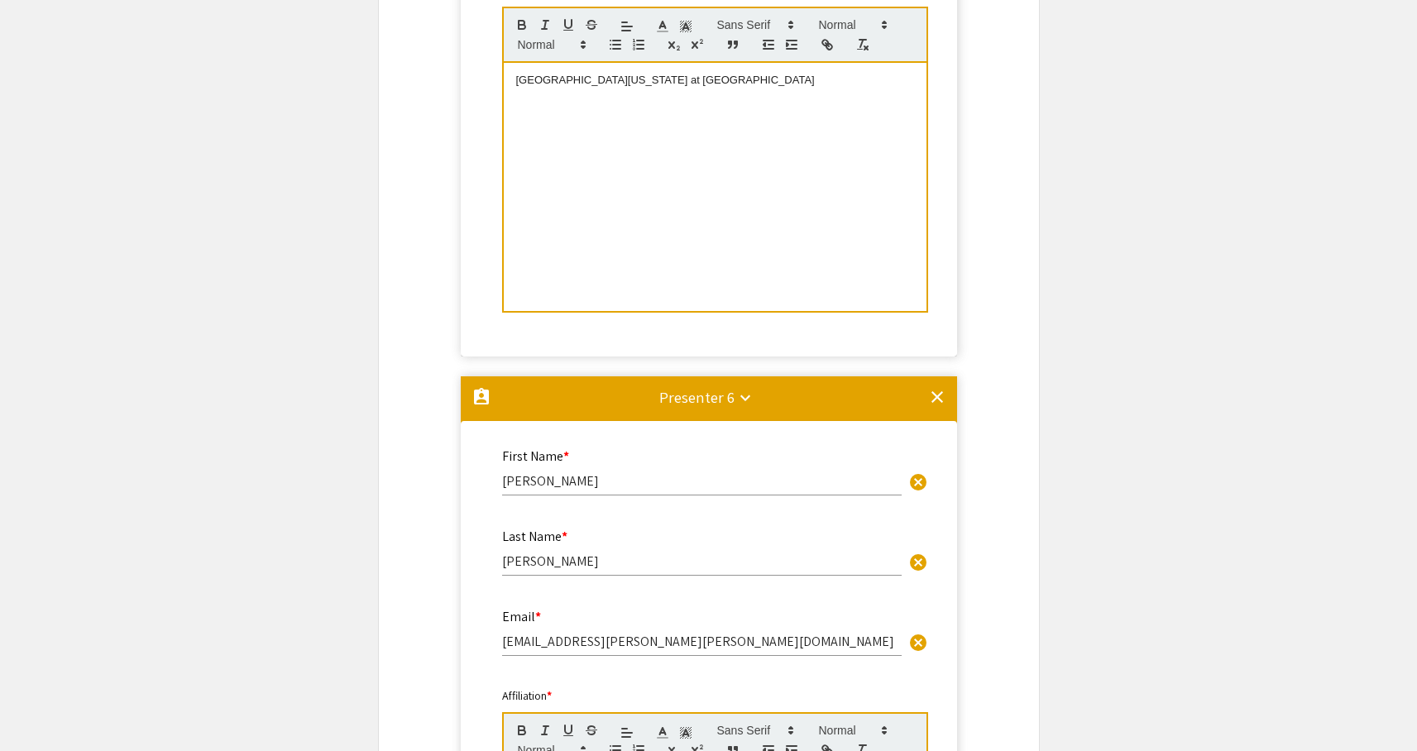
scroll to position [3570, 0]
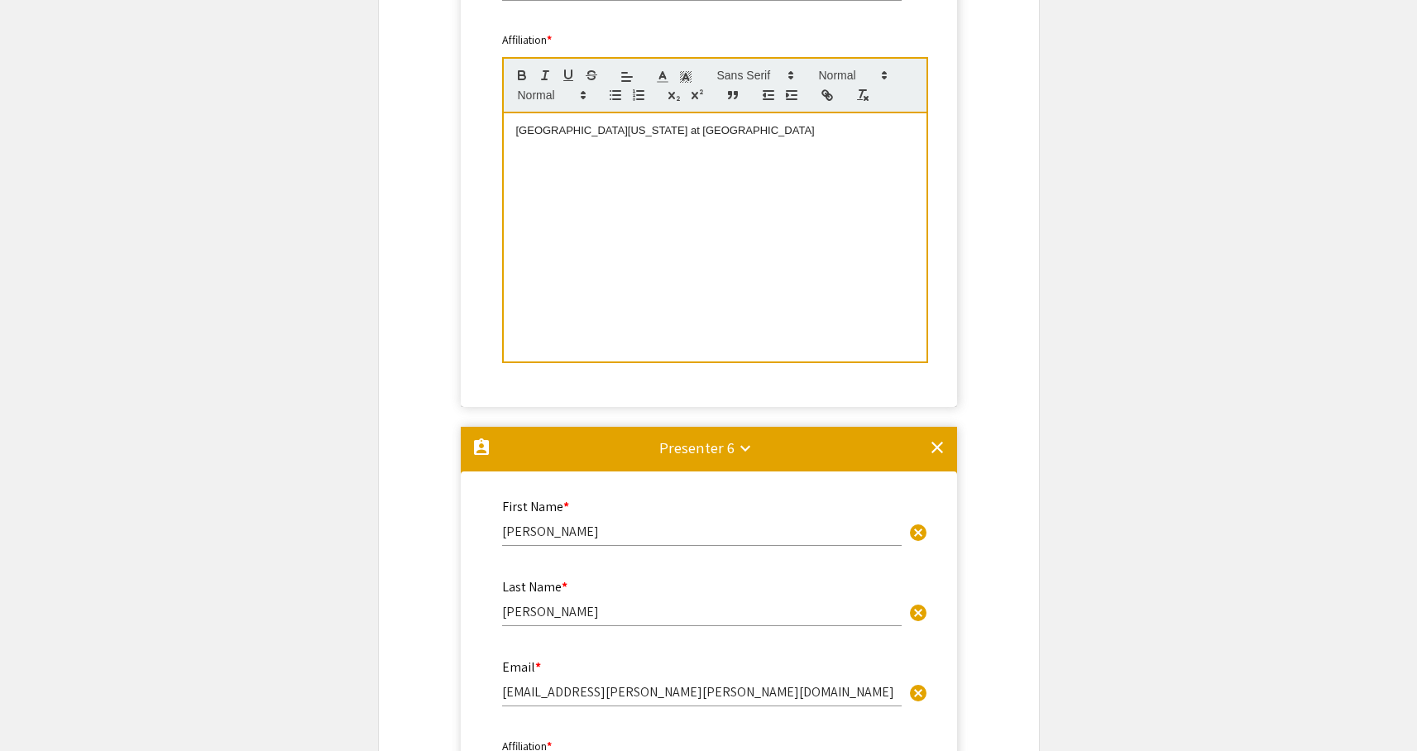
drag, startPoint x: 714, startPoint y: 131, endPoint x: 514, endPoint y: 131, distance: 200.1
click at [514, 131] on div "[GEOGRAPHIC_DATA][US_STATE] at [GEOGRAPHIC_DATA]" at bounding box center [715, 237] width 423 height 248
copy p "[GEOGRAPHIC_DATA][US_STATE] at [GEOGRAPHIC_DATA]"
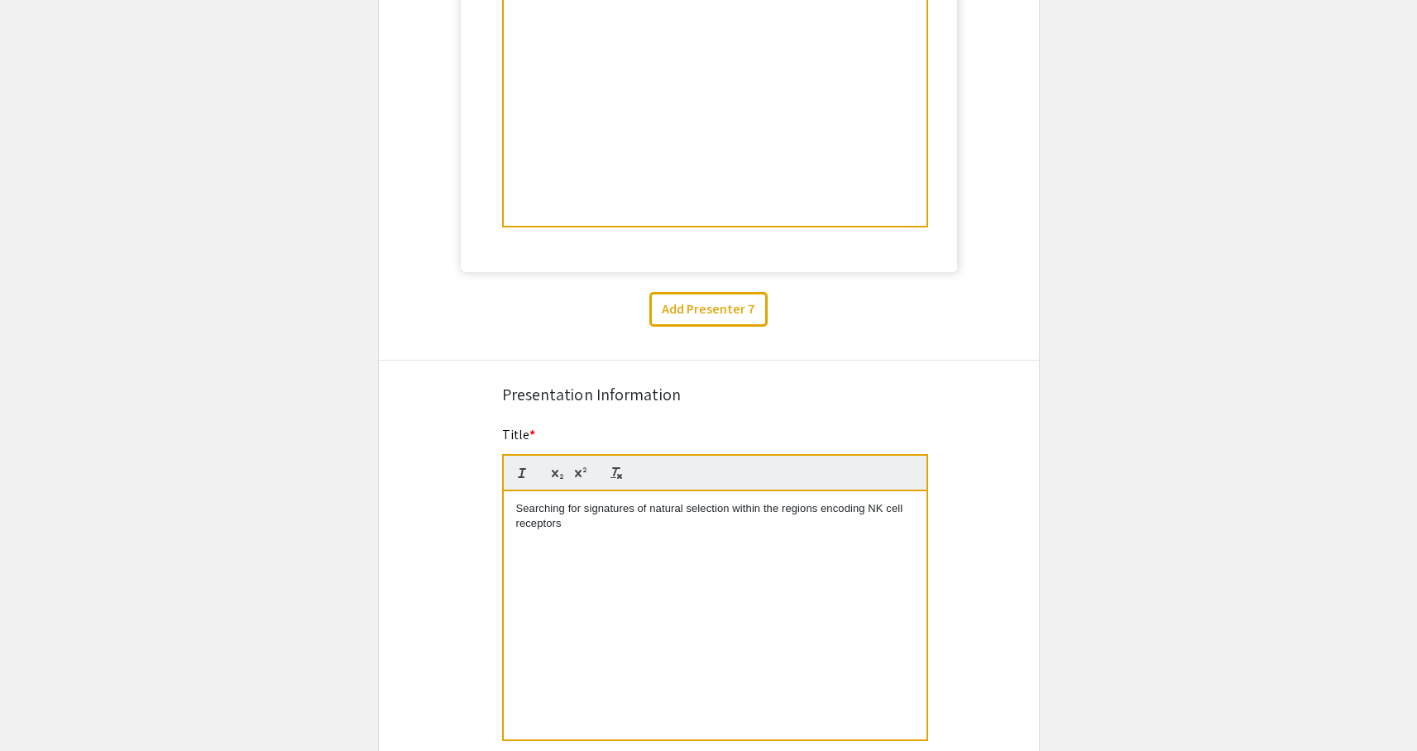
scroll to position [4268, 0]
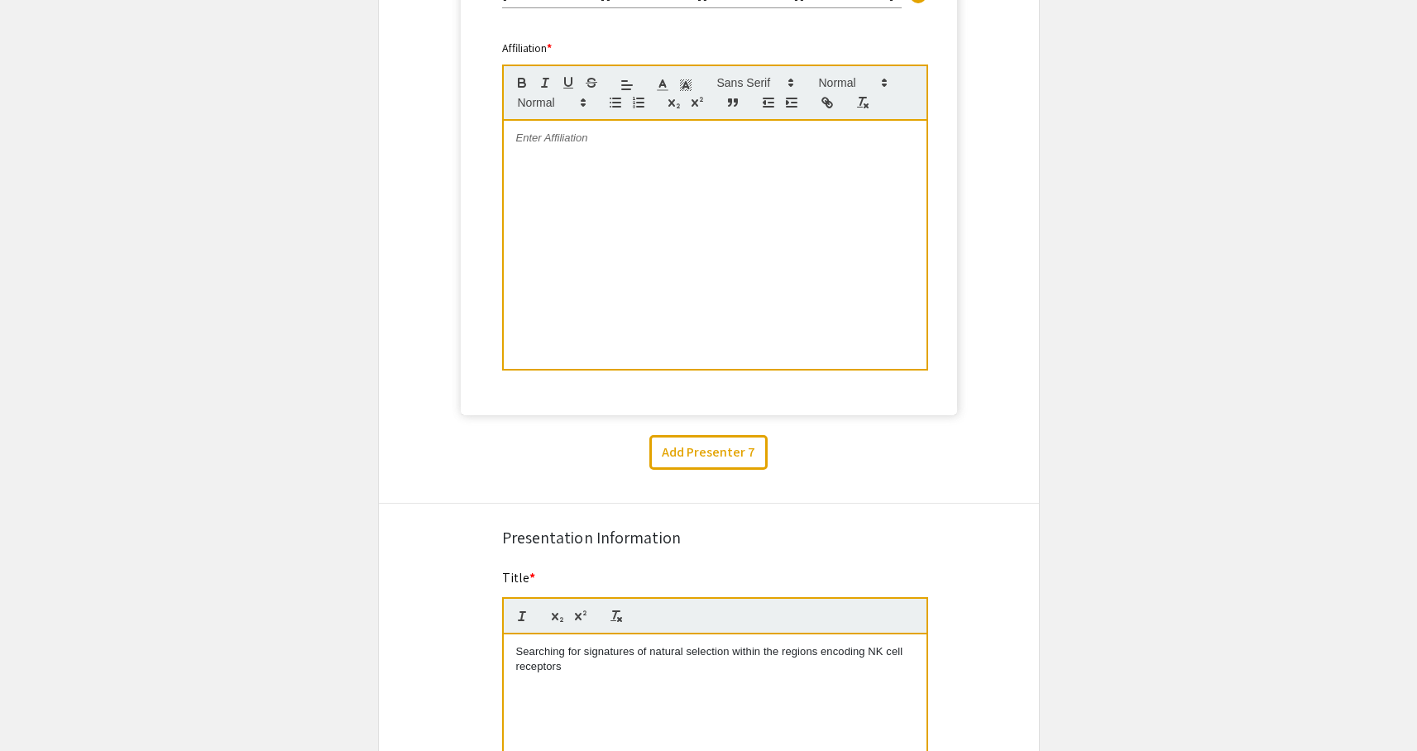
click at [618, 165] on div at bounding box center [715, 245] width 423 height 248
paste div
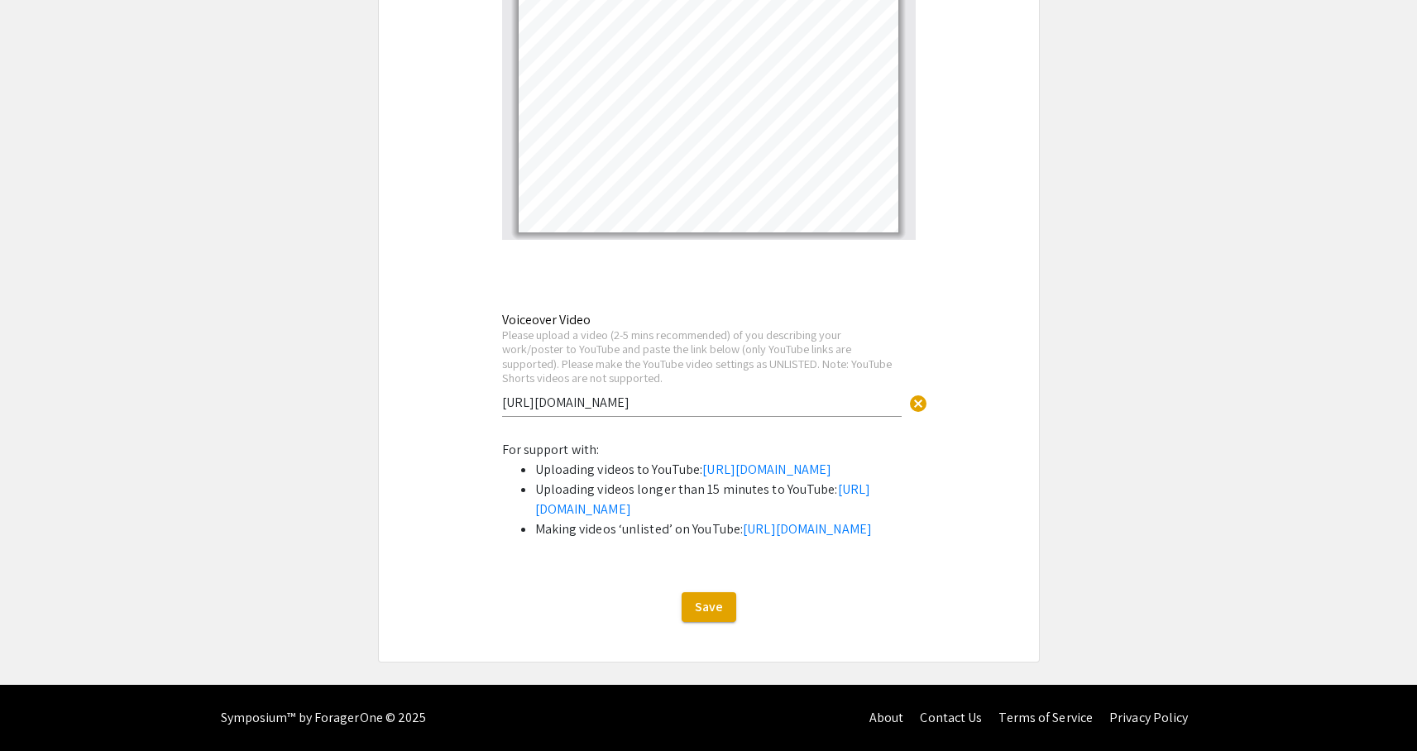
scroll to position [6419, 0]
click at [710, 611] on span "Save" at bounding box center [709, 606] width 28 height 17
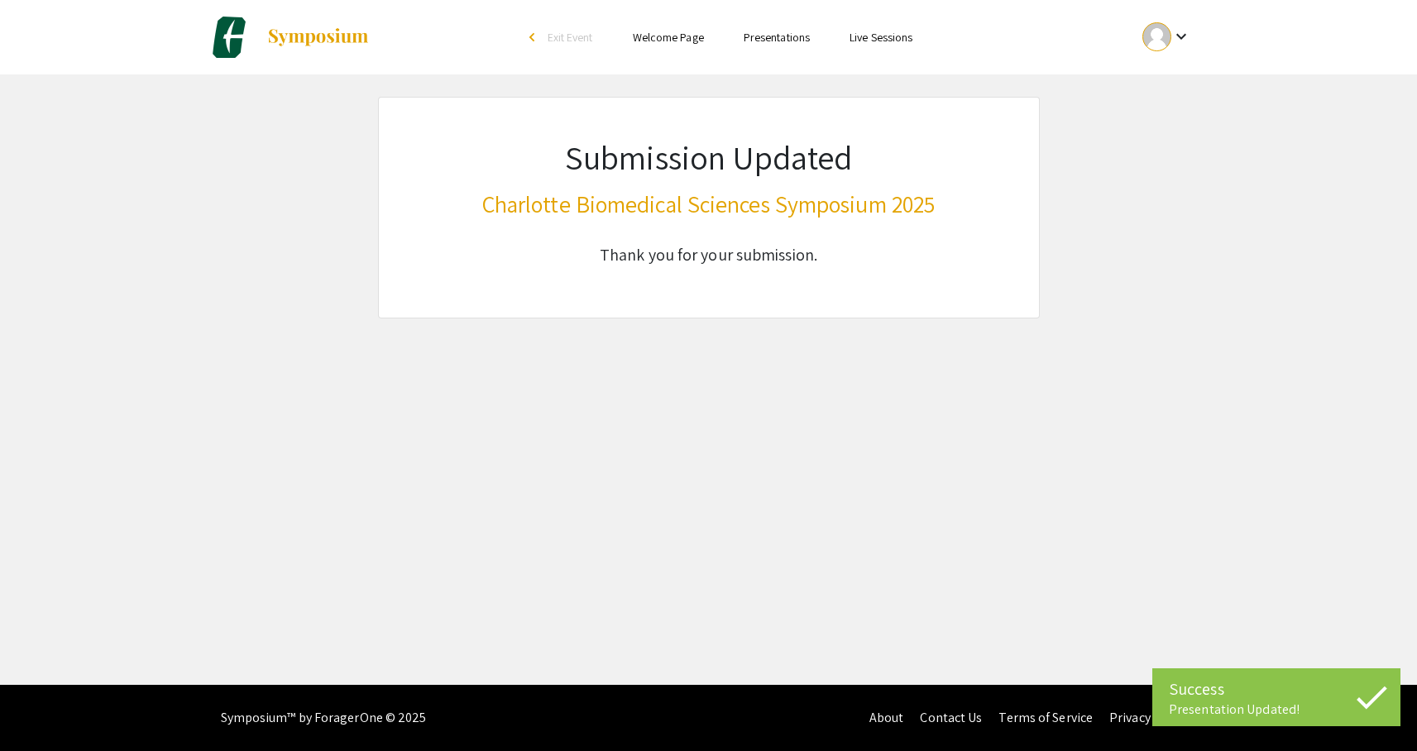
click at [1183, 38] on mat-icon "keyboard_arrow_down" at bounding box center [1181, 36] width 20 height 20
click at [1173, 122] on button "My Submissions" at bounding box center [1176, 122] width 102 height 40
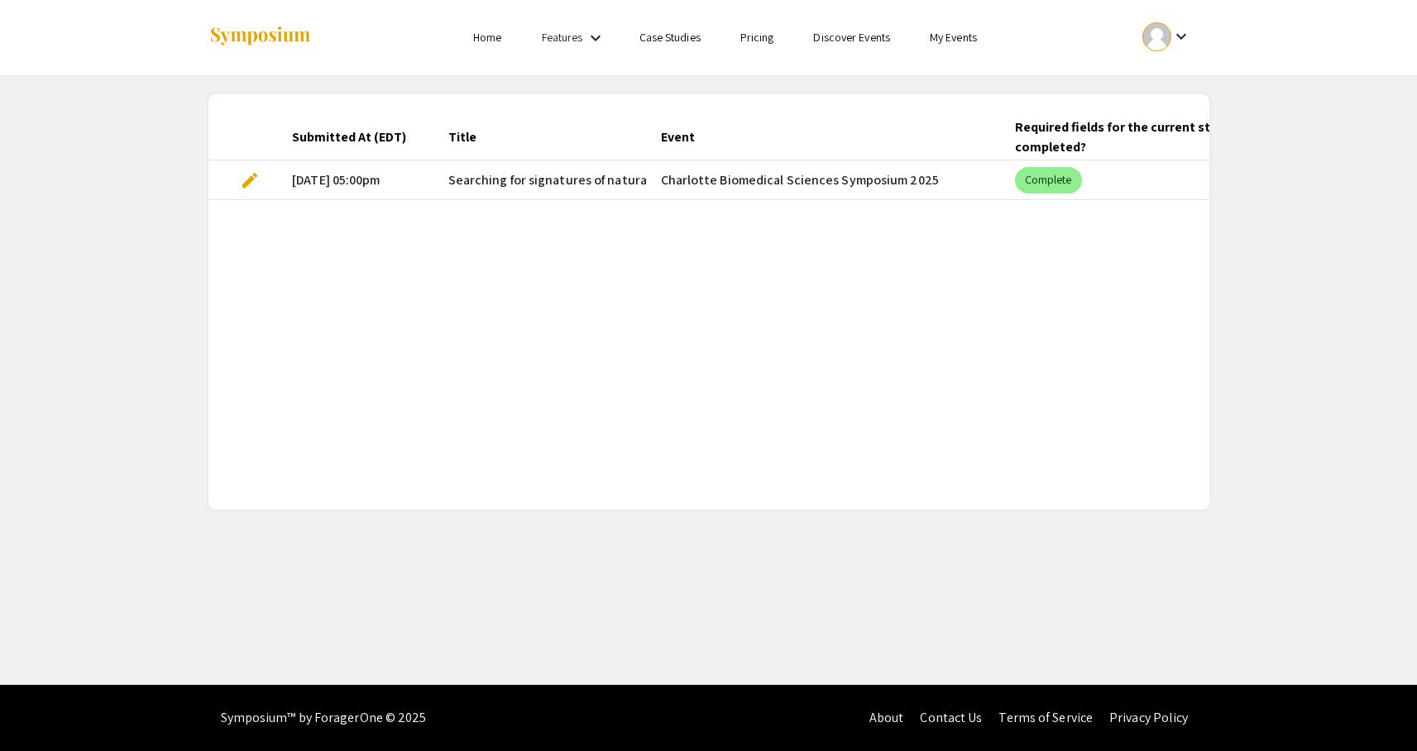
click at [560, 189] on span "Searching for signatures of natural selection within the regions encoding NK ce…" at bounding box center [714, 180] width 532 height 20
click at [247, 180] on span "edit" at bounding box center [250, 180] width 20 height 20
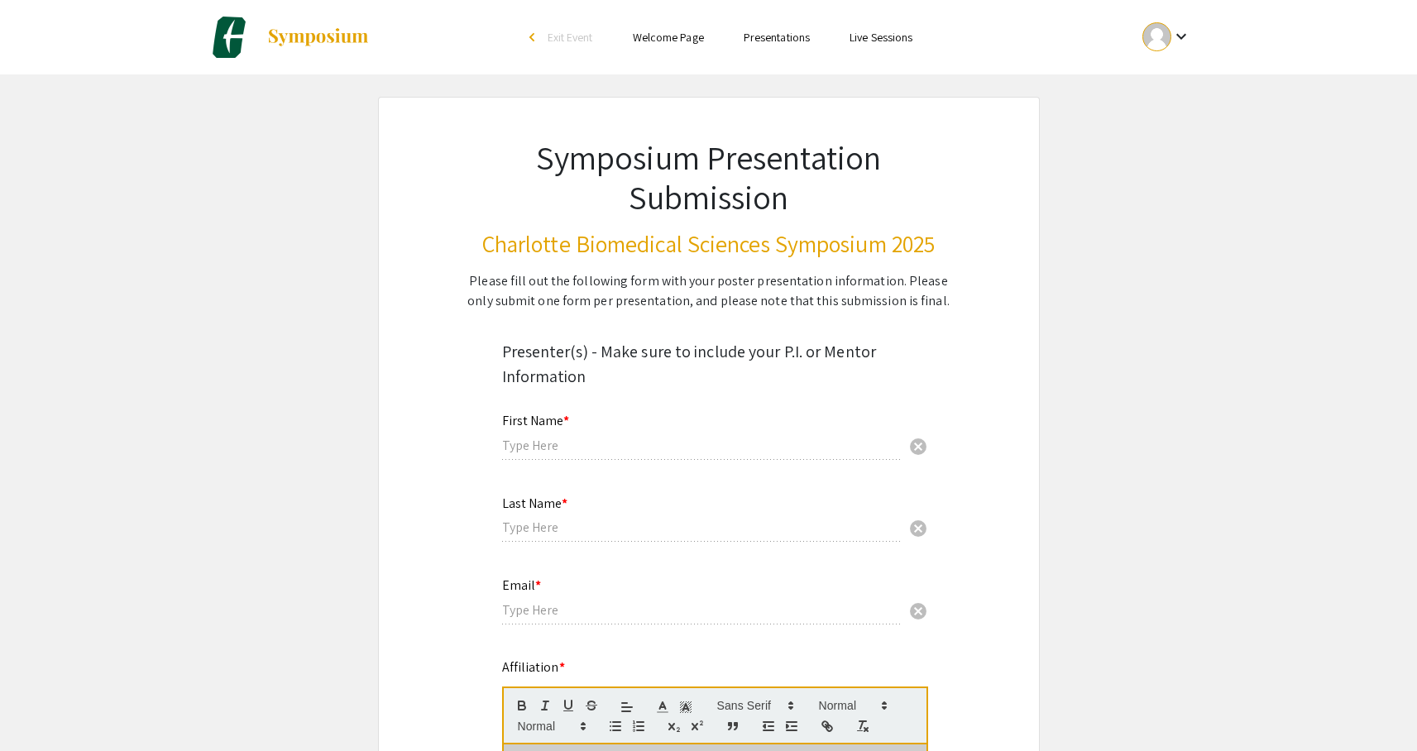
type input "[PERSON_NAME]"
type input "[EMAIL_ADDRESS][DOMAIN_NAME]"
radio input "true"
select select "custom"
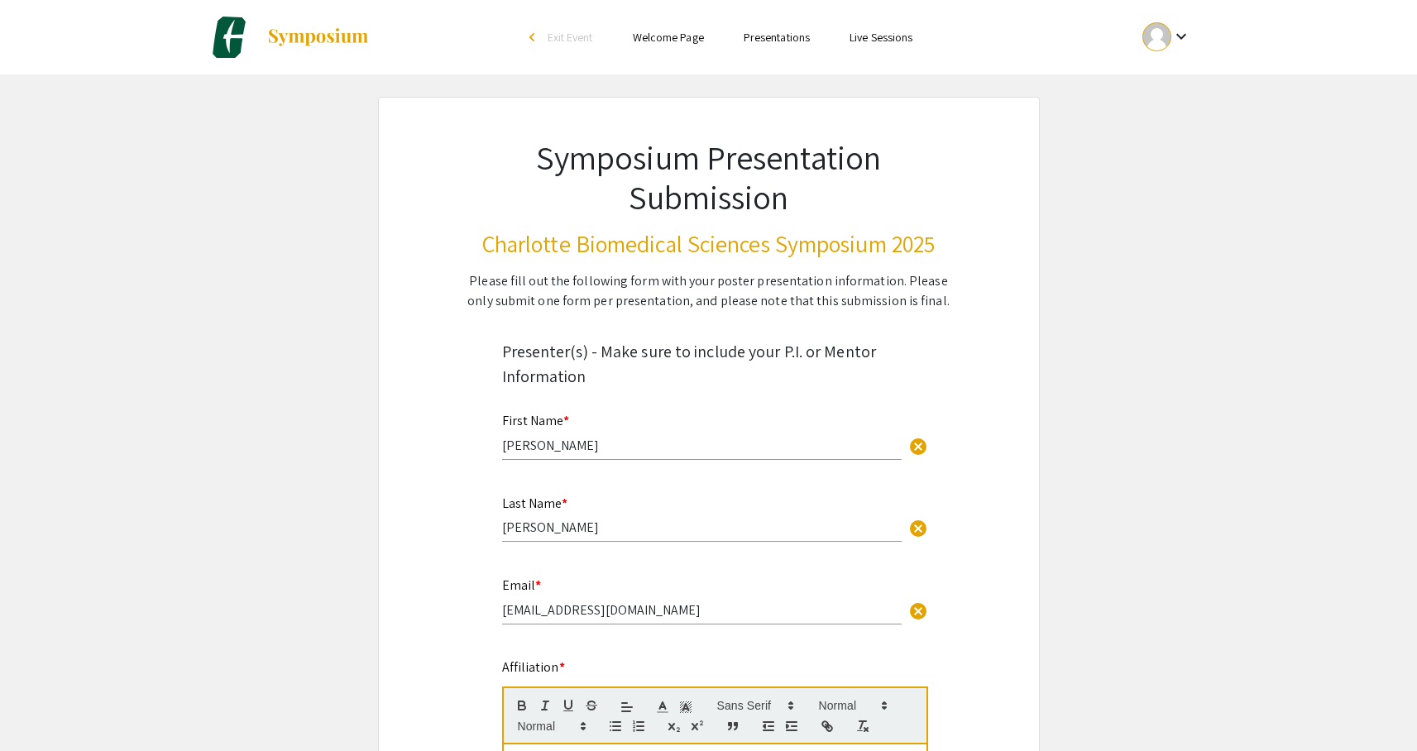
type input "0"
select select "custom"
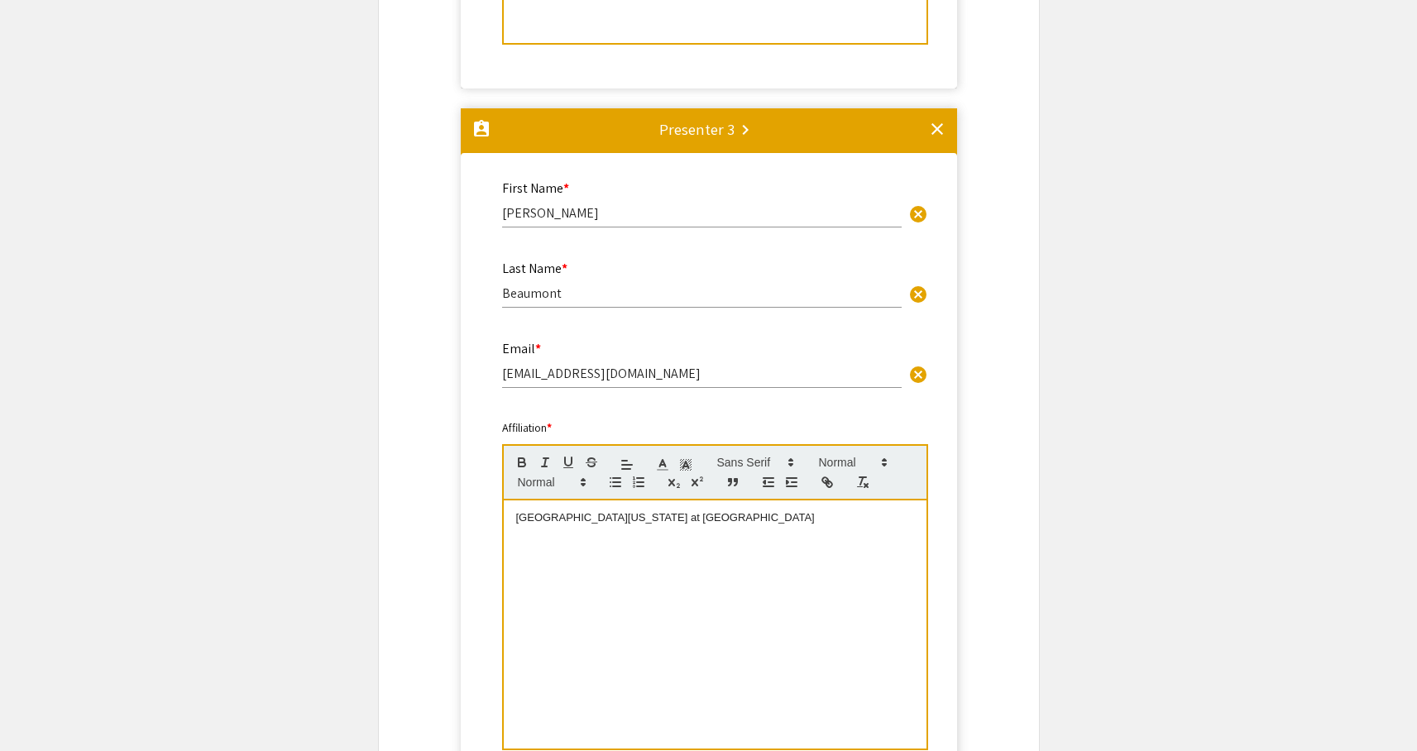
scroll to position [1788, 0]
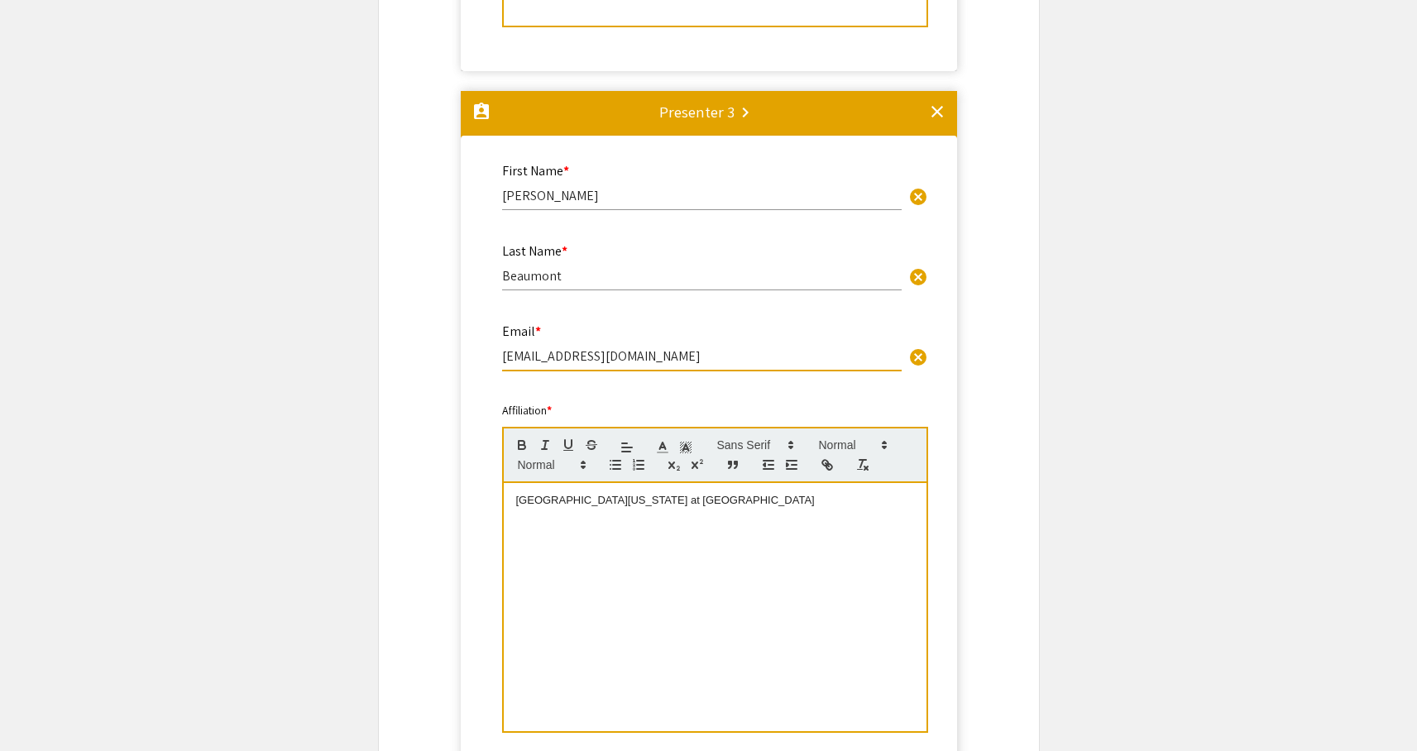
drag, startPoint x: 503, startPoint y: 360, endPoint x: 547, endPoint y: 359, distance: 44.7
click at [547, 359] on input "[EMAIL_ADDRESS][DOMAIN_NAME]" at bounding box center [701, 355] width 399 height 17
click at [665, 354] on input "[EMAIL_ADDRESS][DOMAIN_NAME]" at bounding box center [701, 355] width 399 height 17
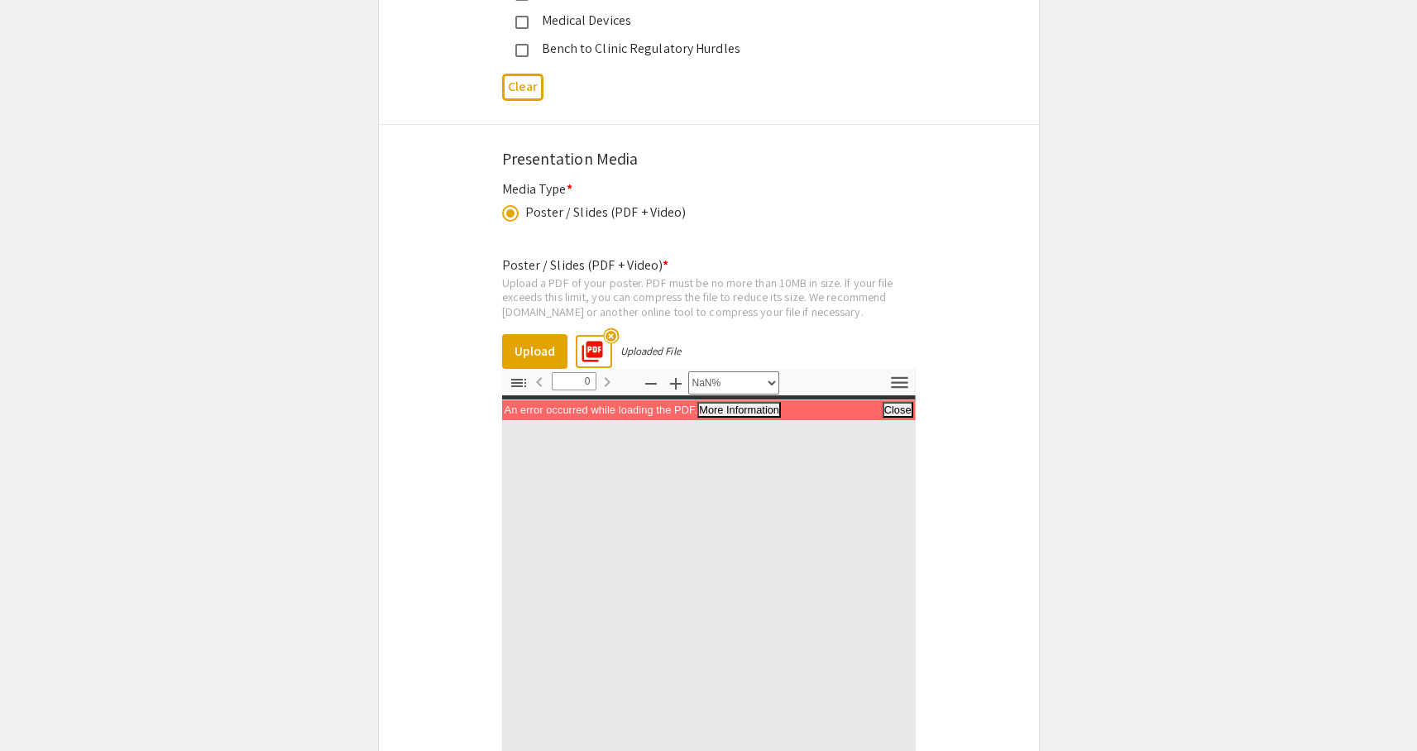
scroll to position [5773, 0]
click at [897, 415] on button "Close" at bounding box center [898, 410] width 29 height 14
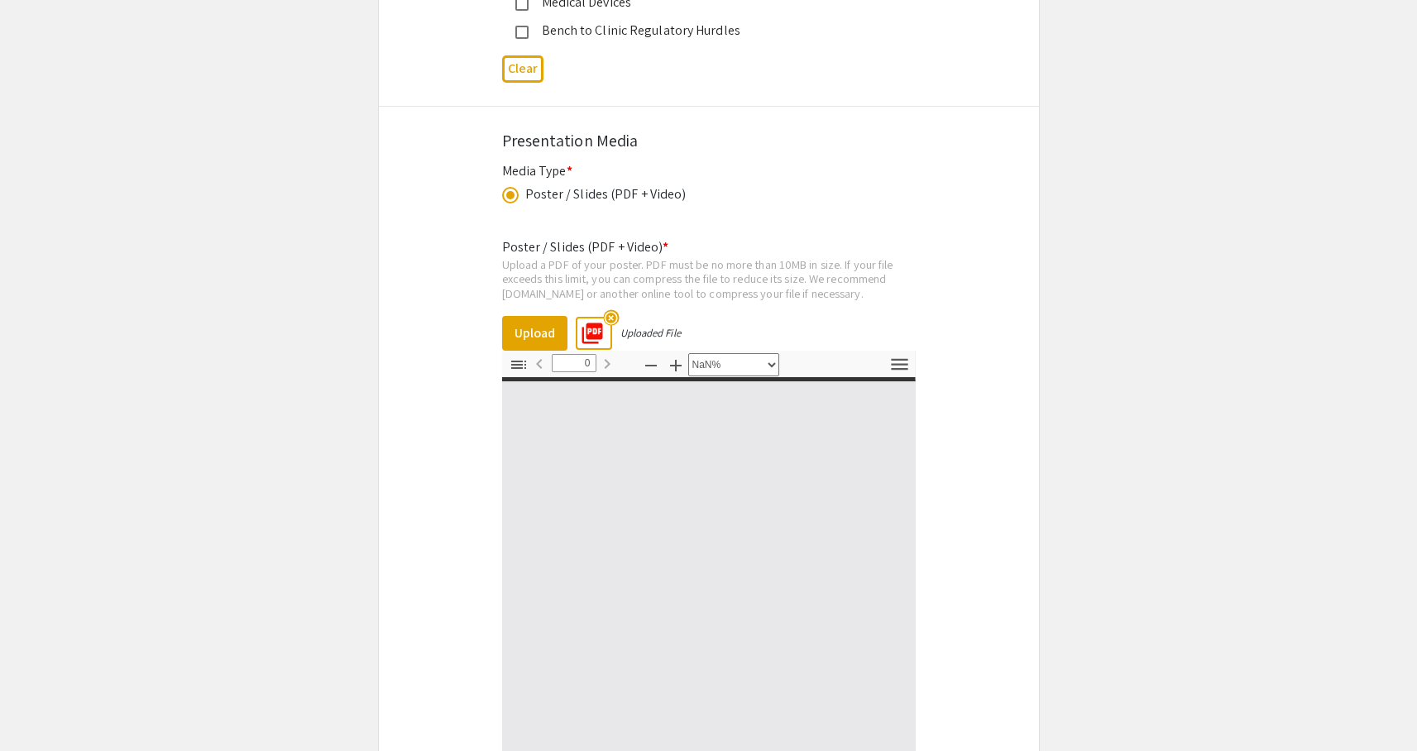
scroll to position [5786, 0]
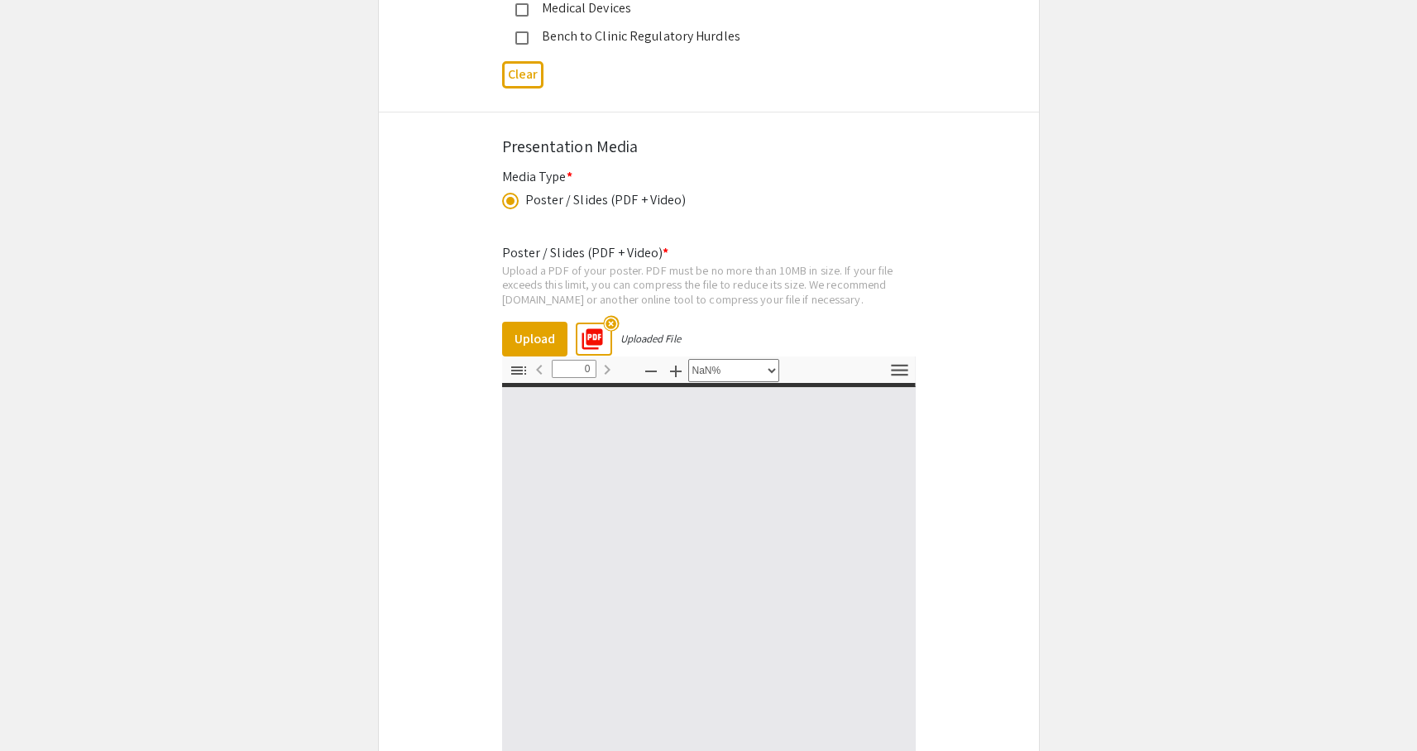
click at [719, 513] on div at bounding box center [708, 576] width 413 height 387
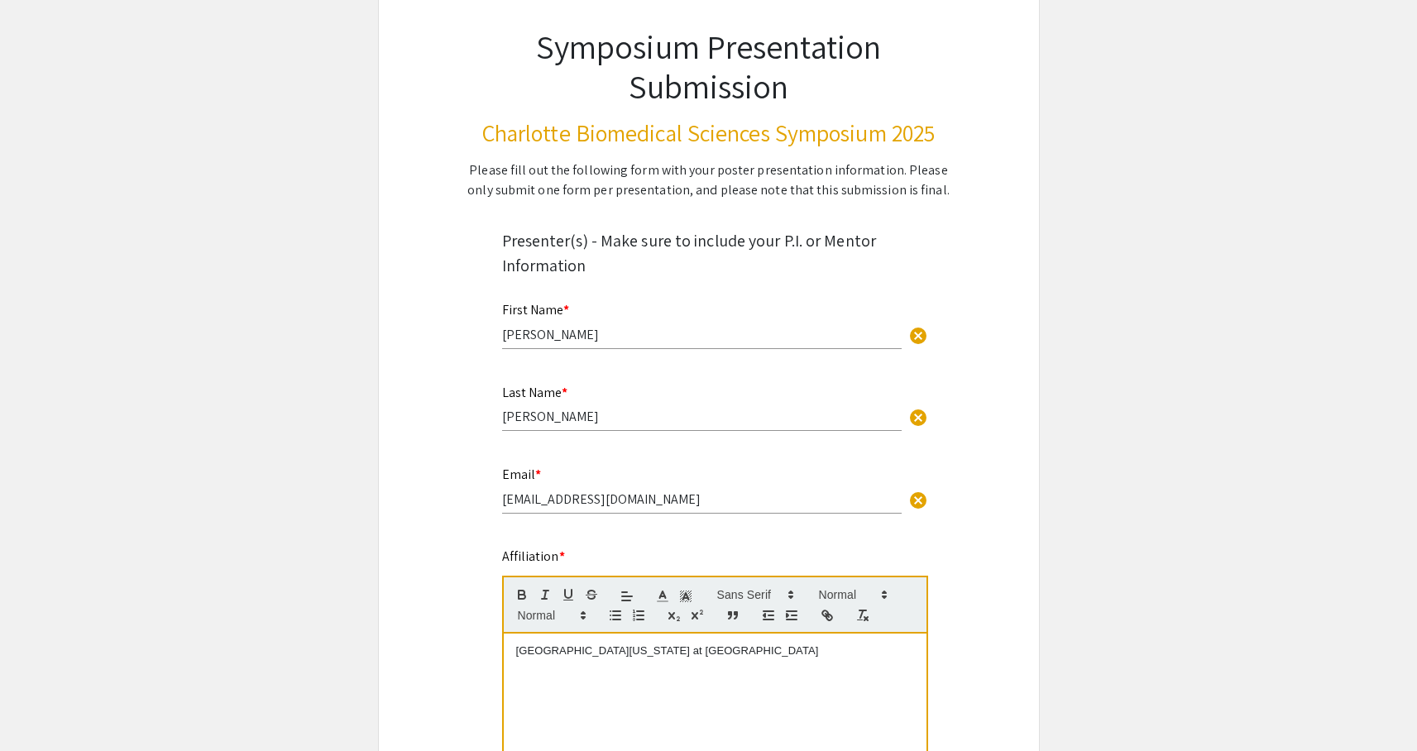
scroll to position [0, 0]
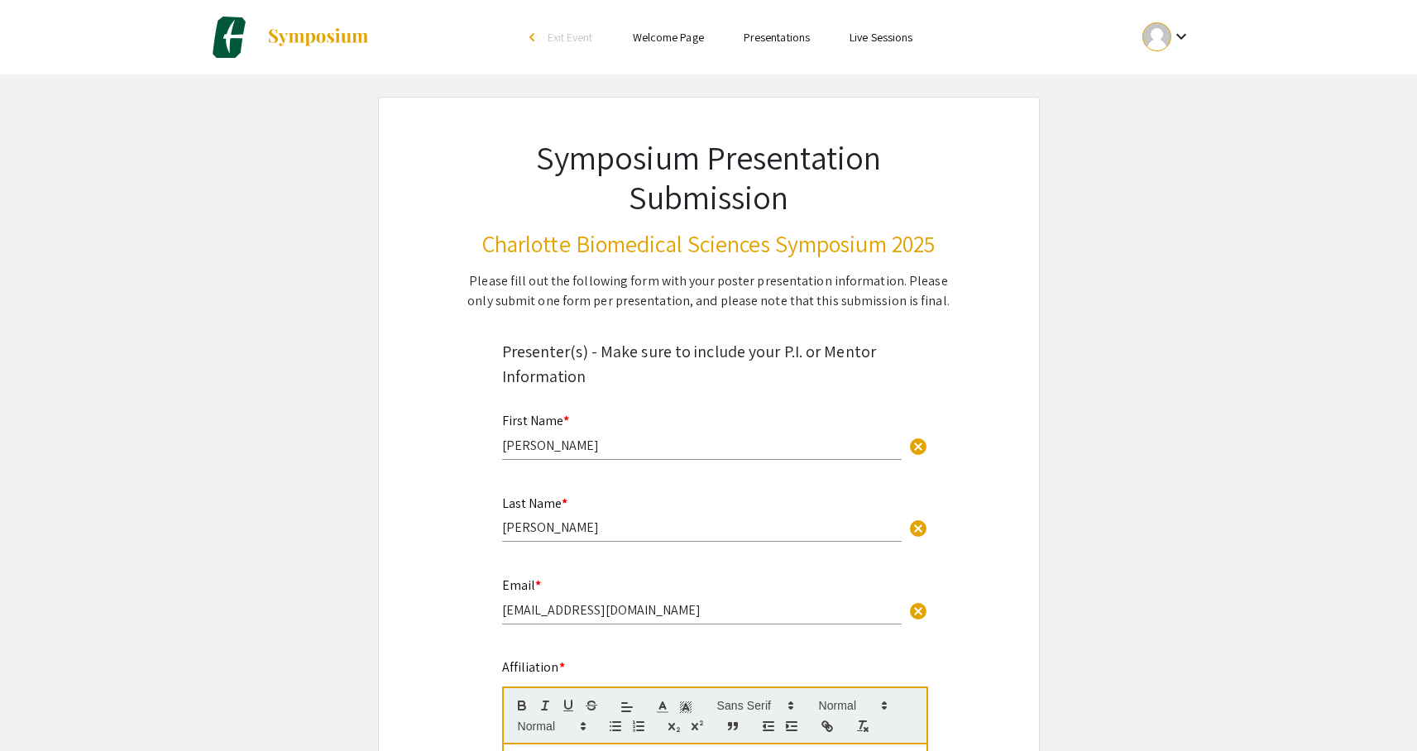
click at [1178, 39] on mat-icon "keyboard_arrow_down" at bounding box center [1181, 36] width 20 height 20
click at [1168, 127] on button "My Submissions" at bounding box center [1176, 122] width 102 height 40
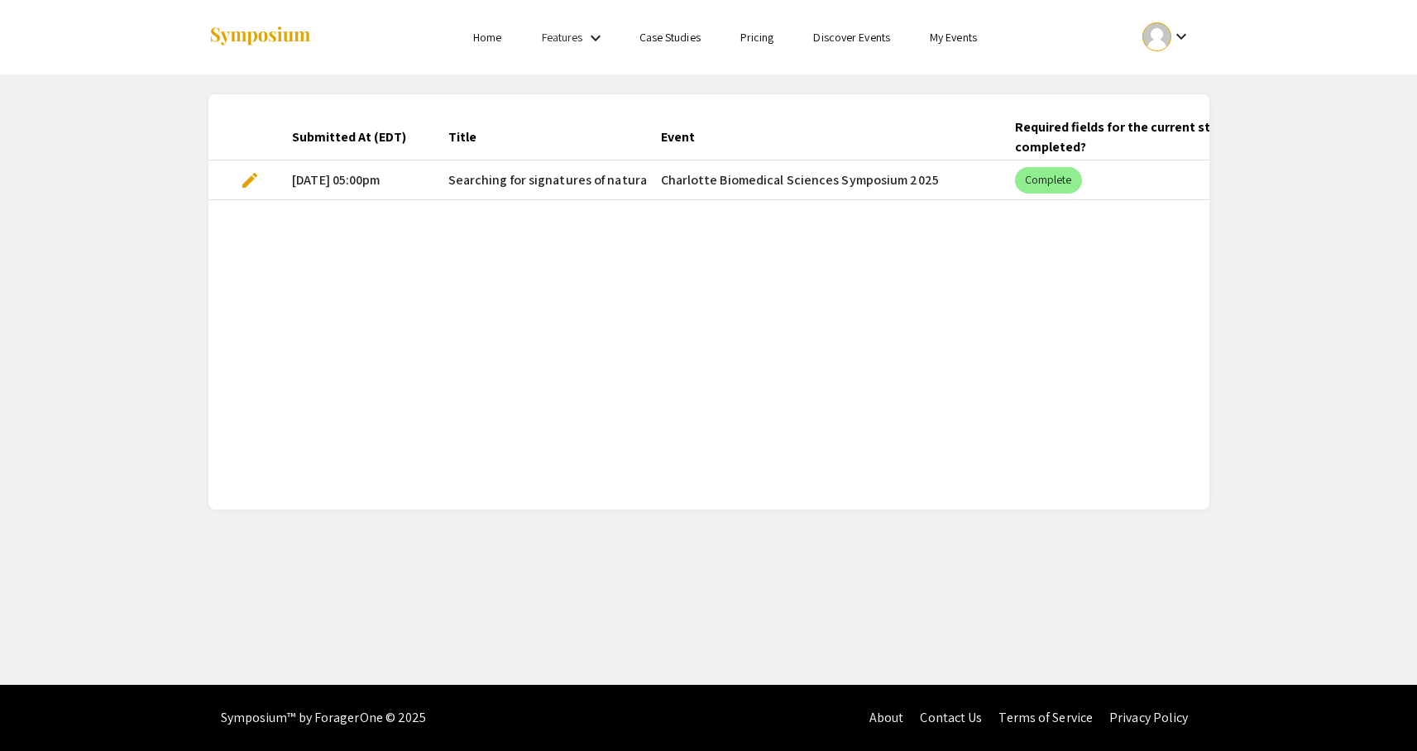
click at [246, 182] on span "edit" at bounding box center [250, 180] width 20 height 20
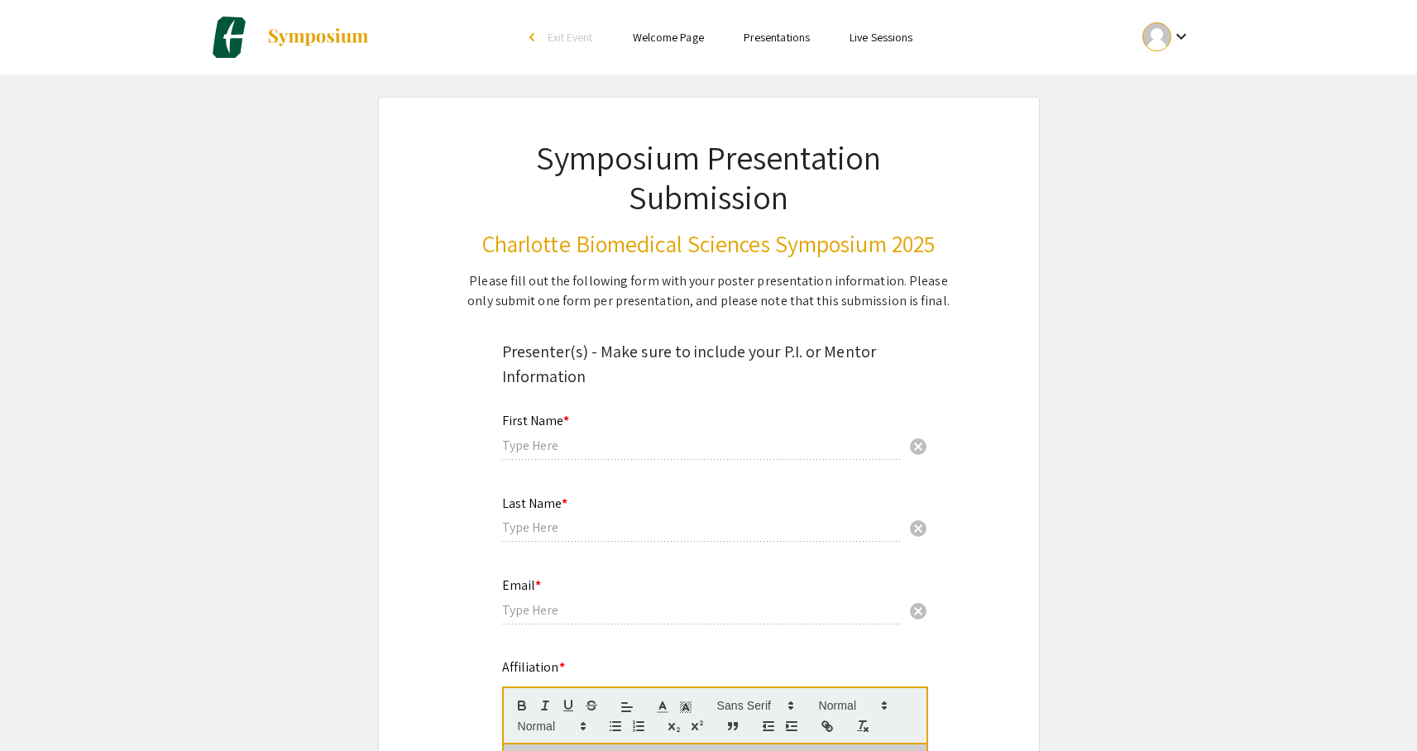
type input "[PERSON_NAME]"
type input "[EMAIL_ADDRESS][DOMAIN_NAME]"
radio input "true"
select select "custom"
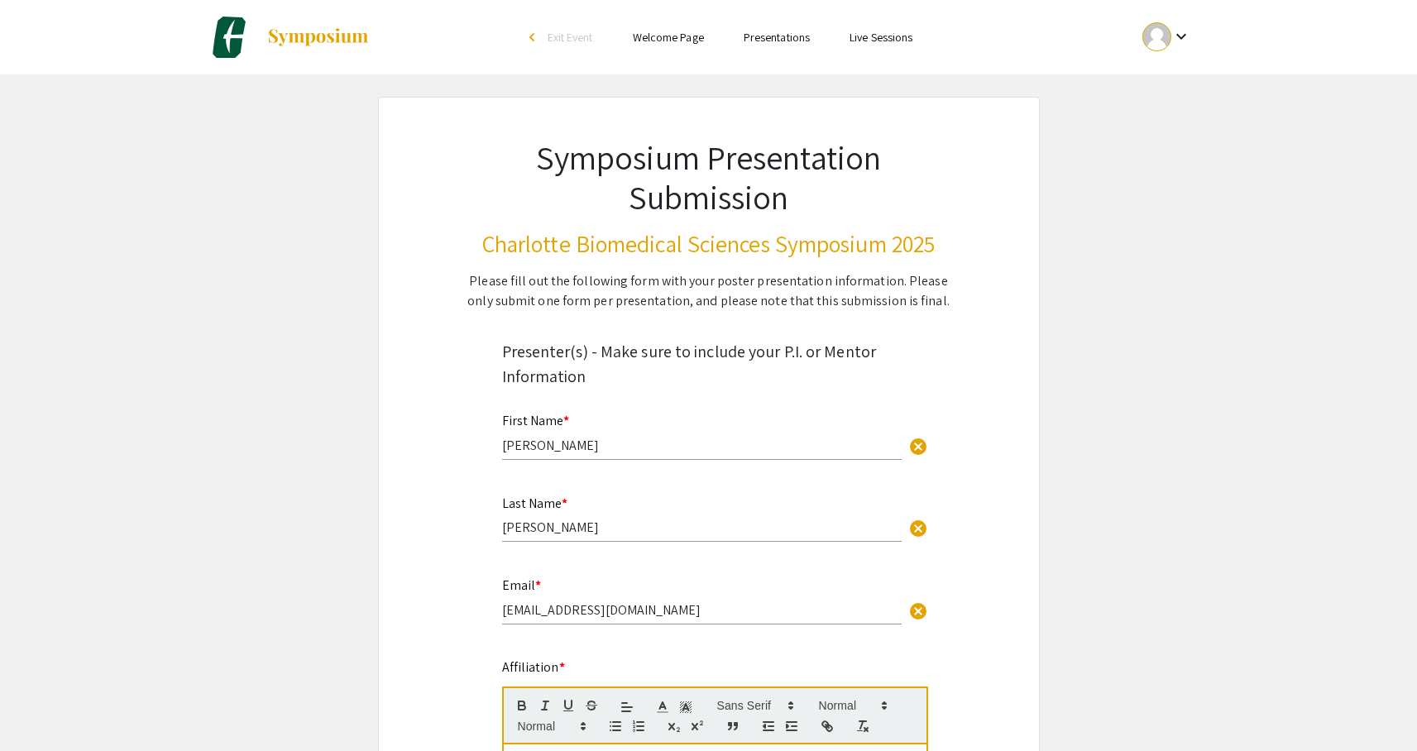
type input "0"
select select "custom"
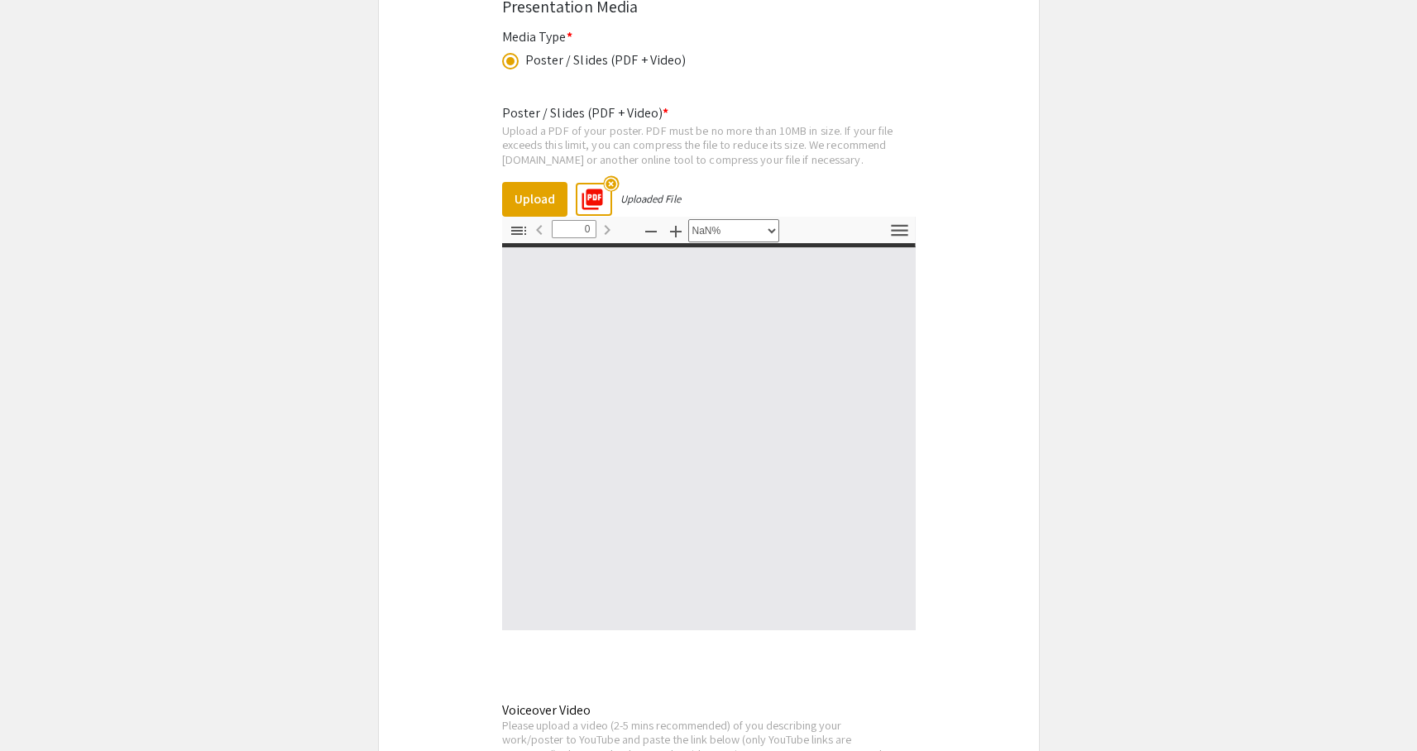
scroll to position [5978, 0]
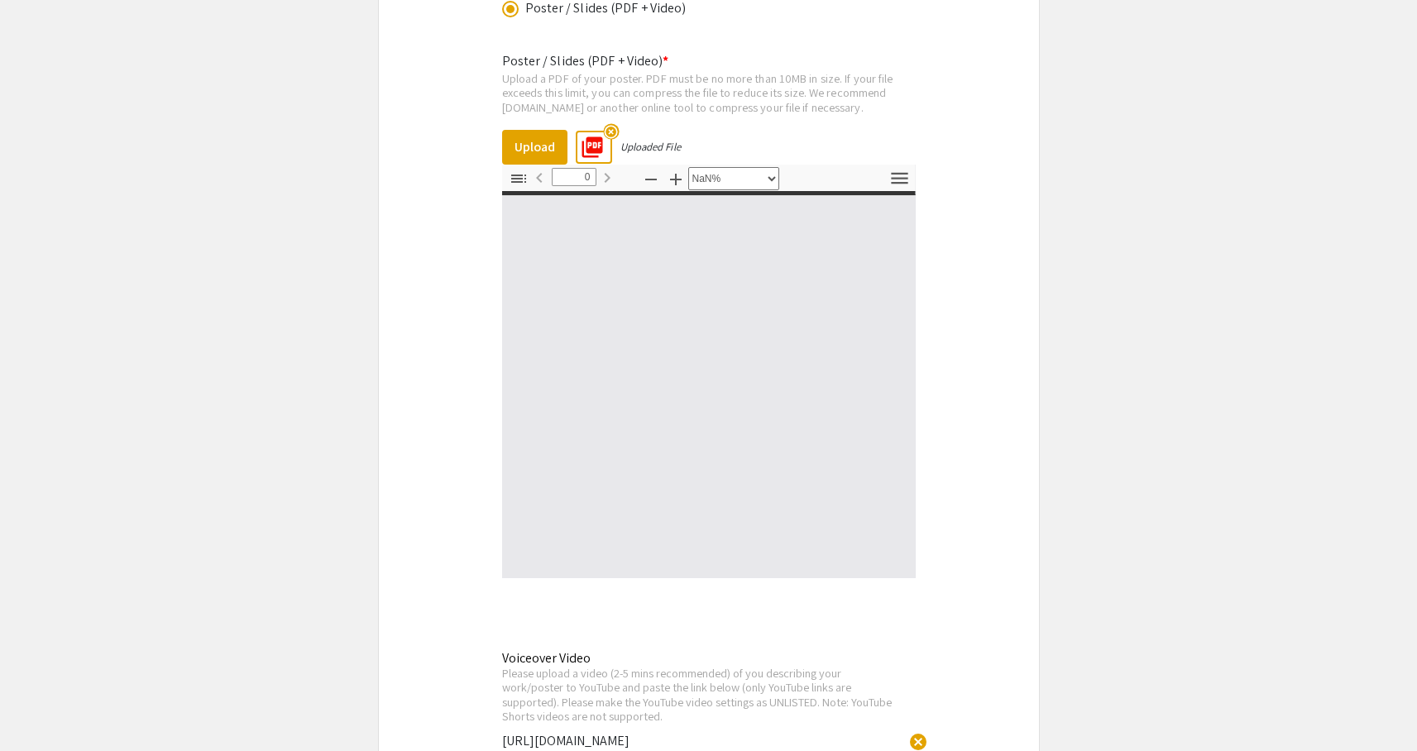
drag, startPoint x: 692, startPoint y: 313, endPoint x: 688, endPoint y: 387, distance: 73.7
click at [688, 387] on div at bounding box center [708, 384] width 413 height 387
click at [516, 189] on icon "button" at bounding box center [519, 179] width 20 height 20
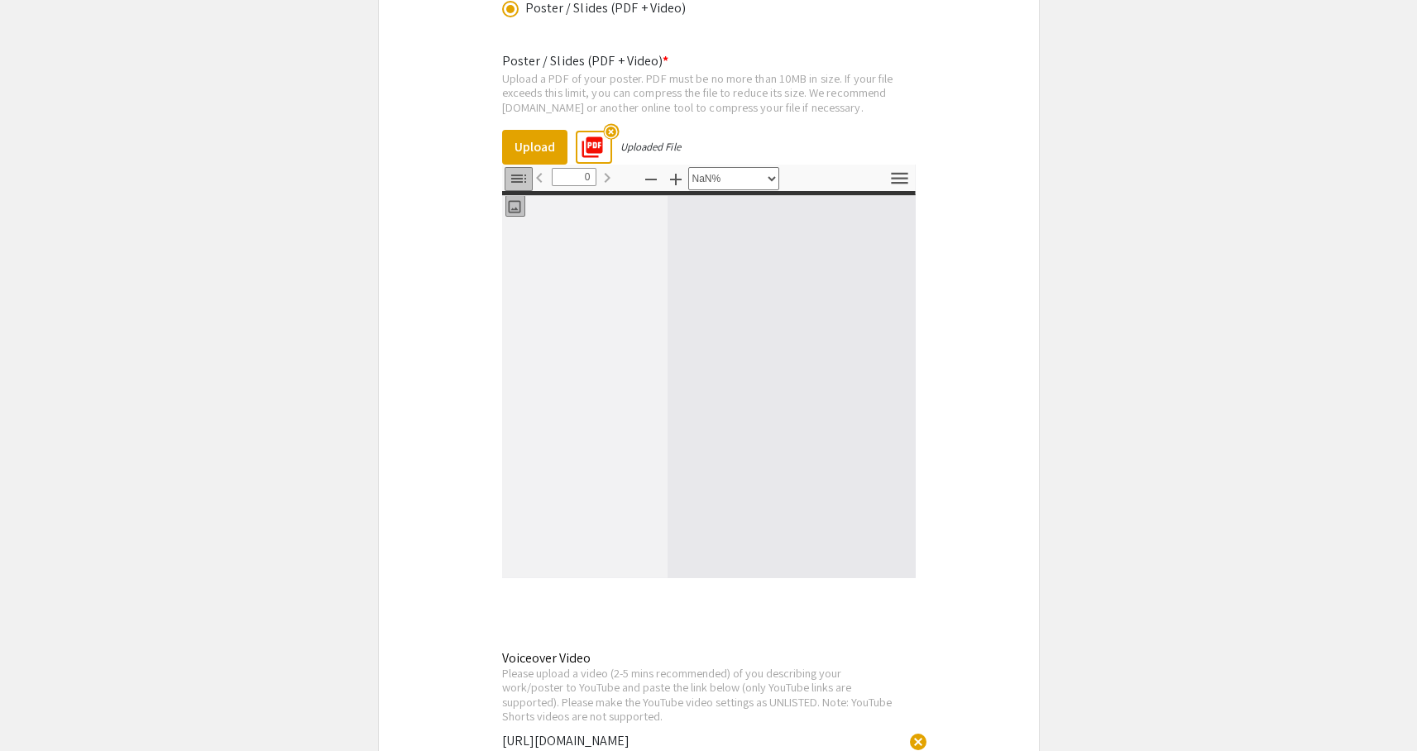
click at [518, 186] on icon "button" at bounding box center [519, 179] width 20 height 20
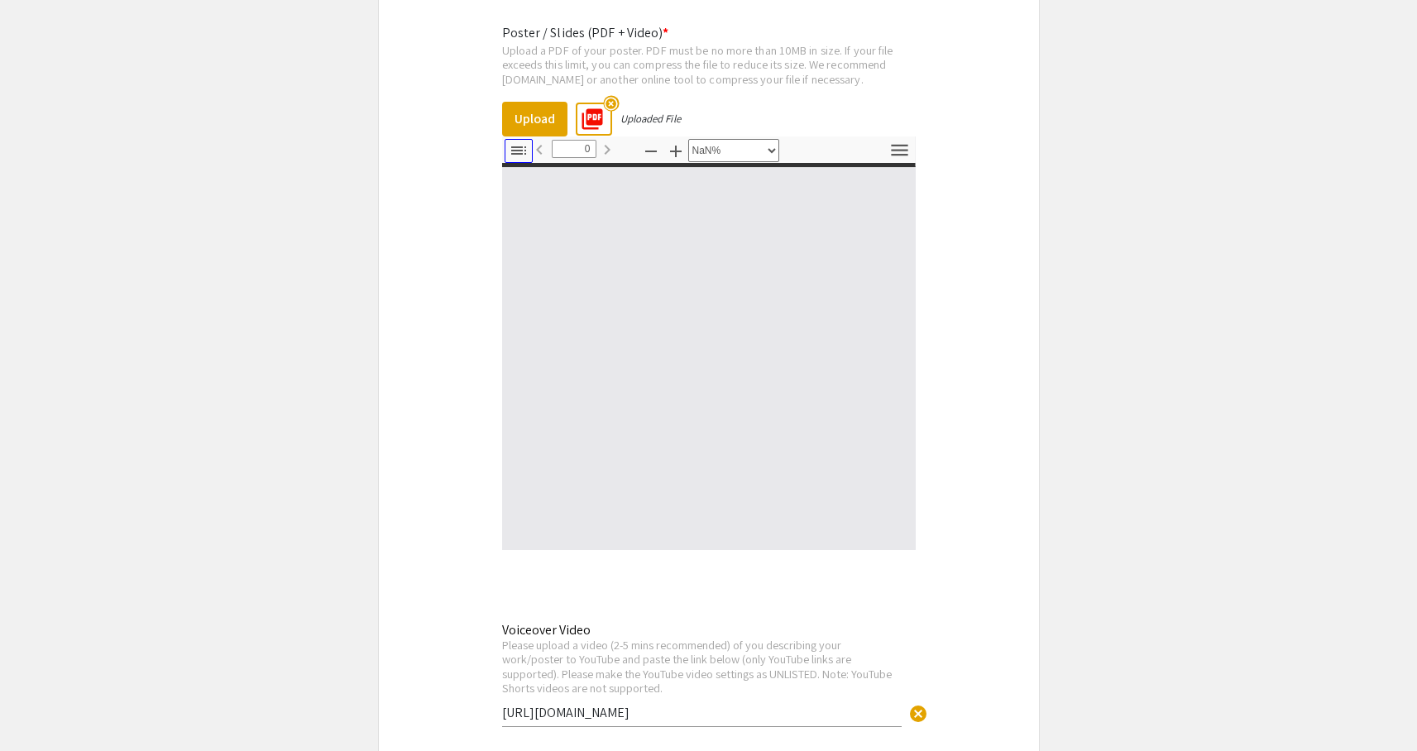
scroll to position [5969, 0]
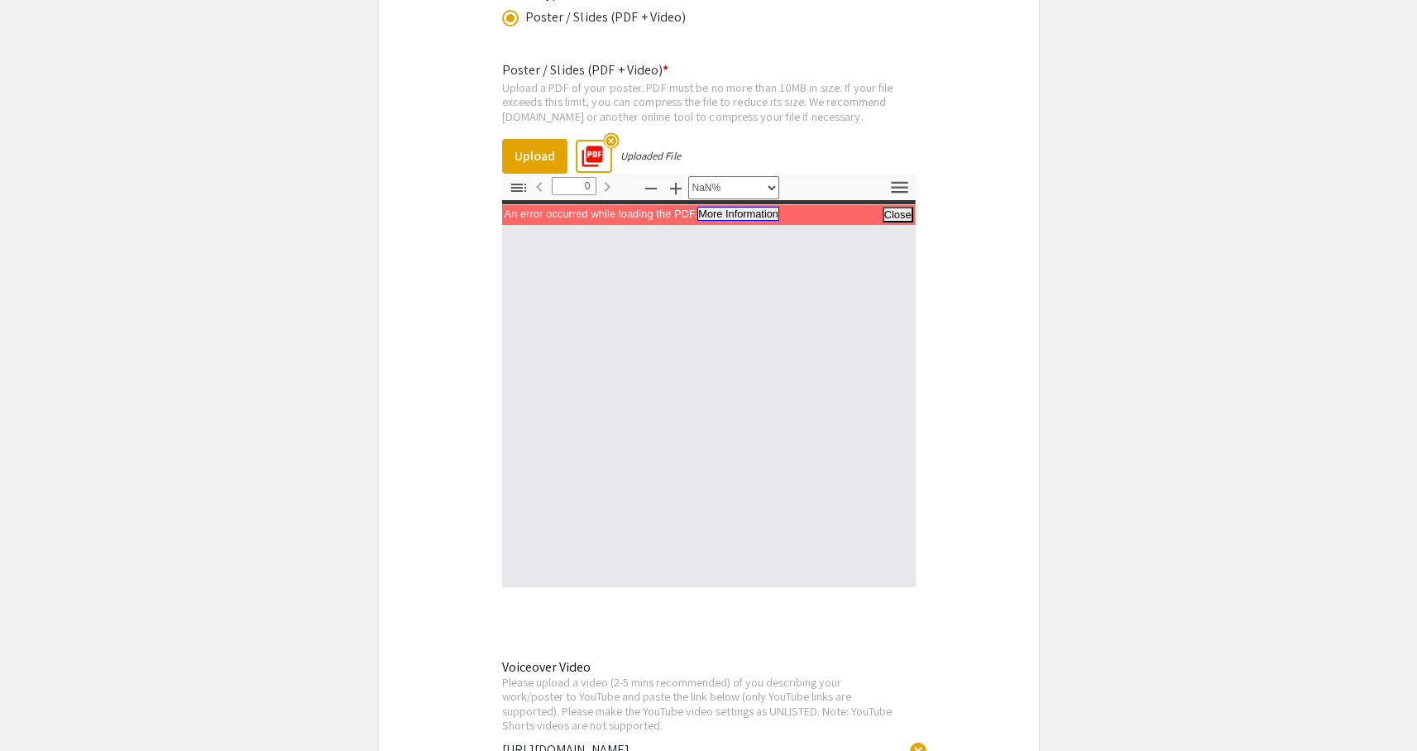
click at [754, 221] on button "More Information" at bounding box center [738, 214] width 82 height 14
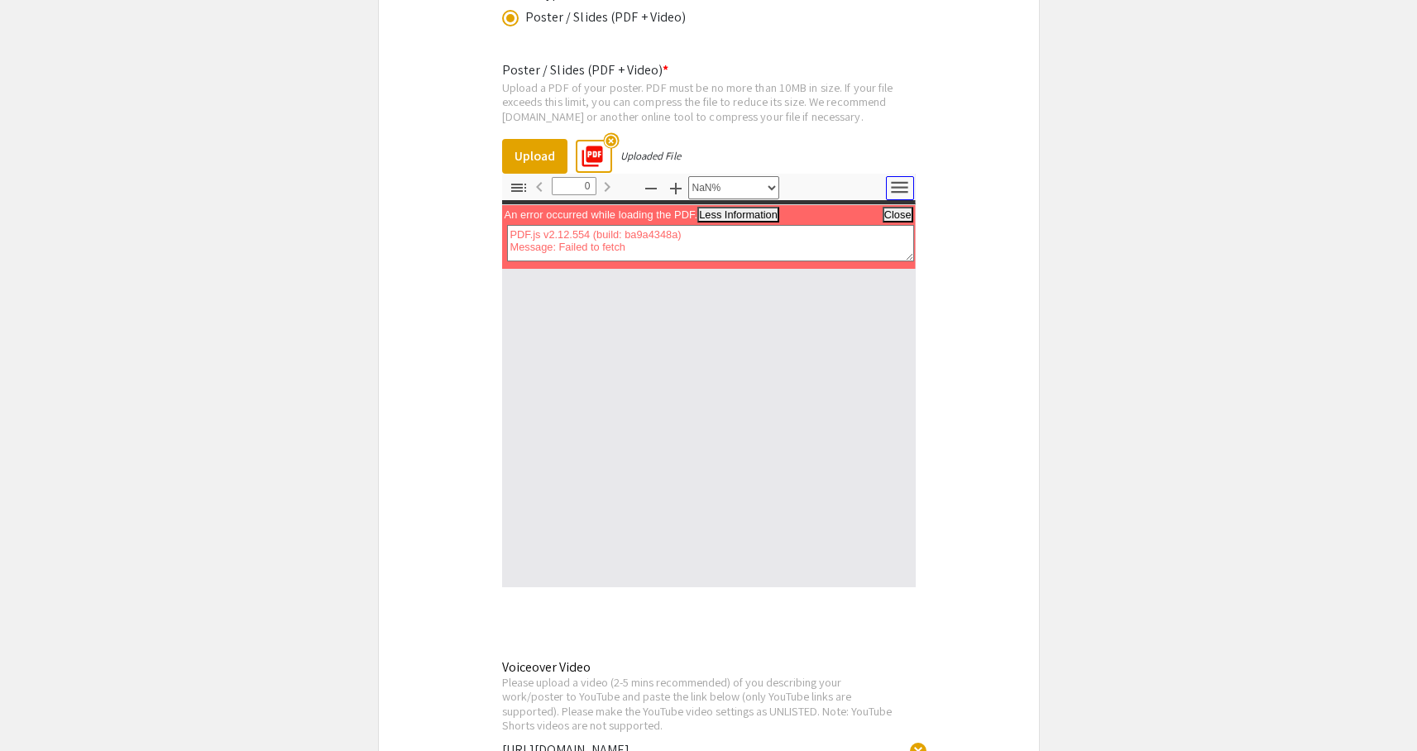
click at [896, 194] on icon "button" at bounding box center [899, 188] width 17 height 12
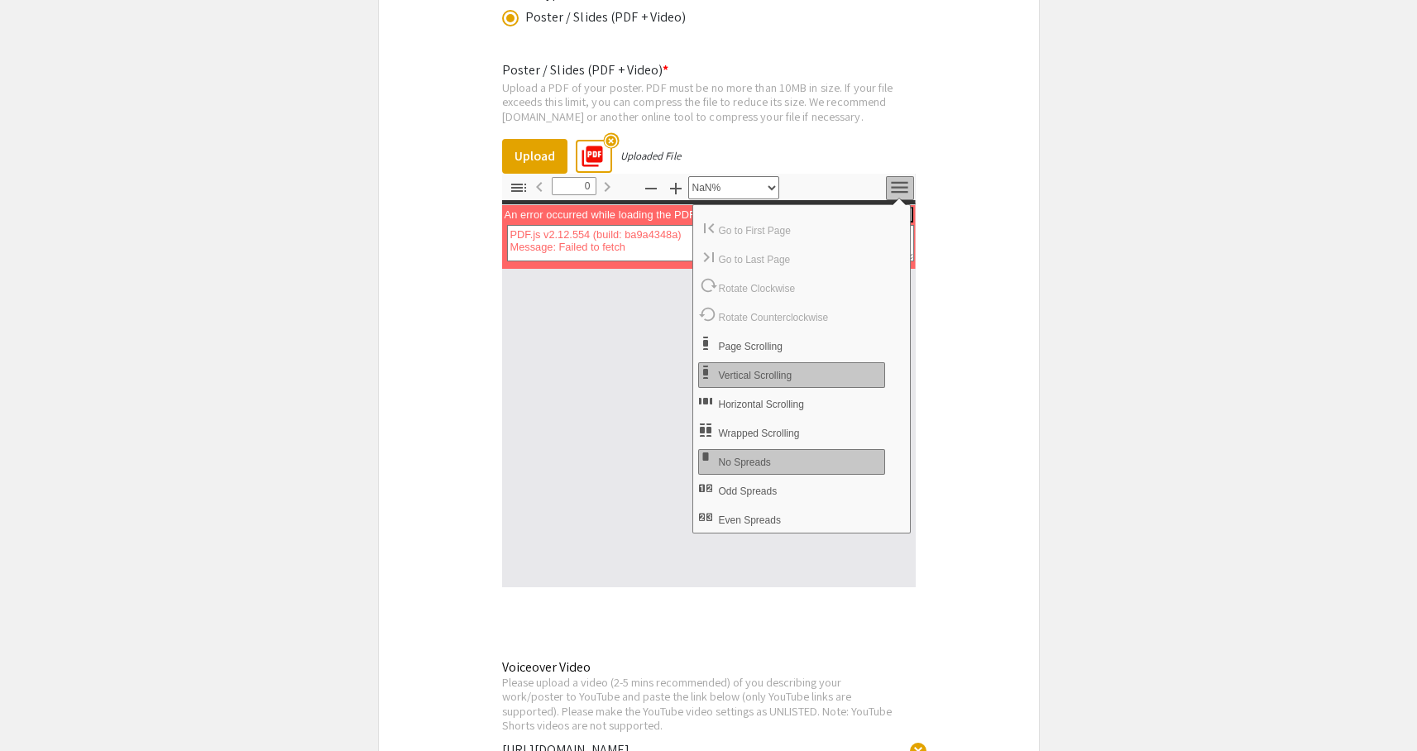
scroll to position [0, 0]
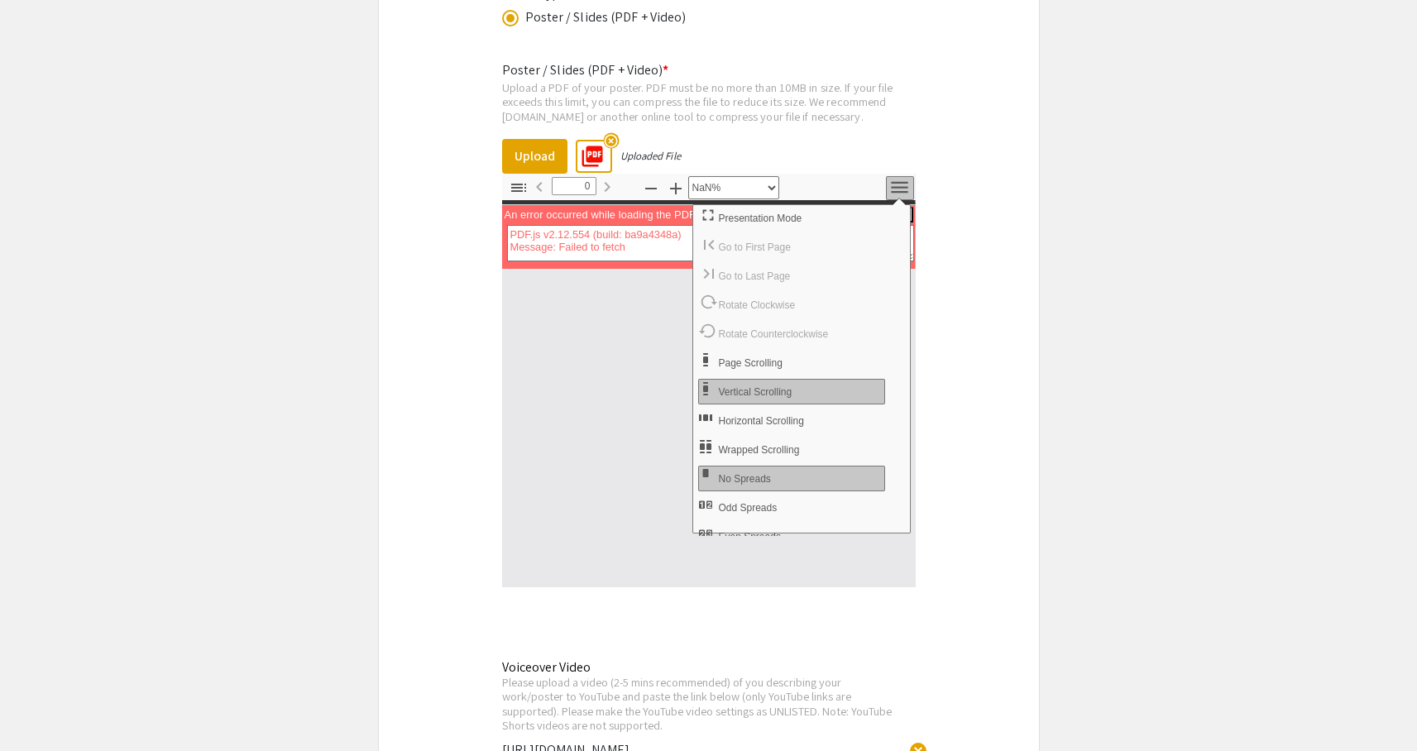
click at [799, 160] on div "Poster / Slides (PDF + Video) * Upload a PDF of your poster. PDF must be no mor…" at bounding box center [708, 417] width 413 height 740
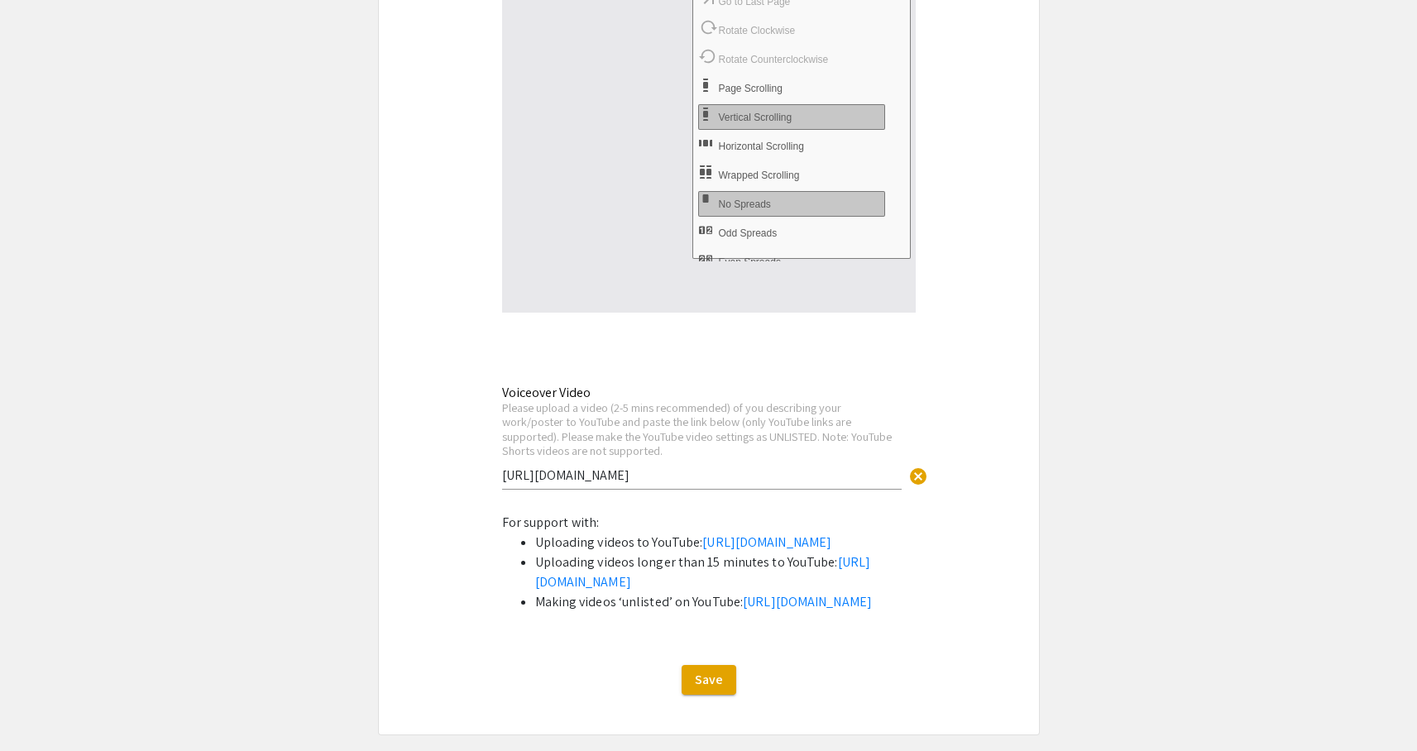
scroll to position [6419, 0]
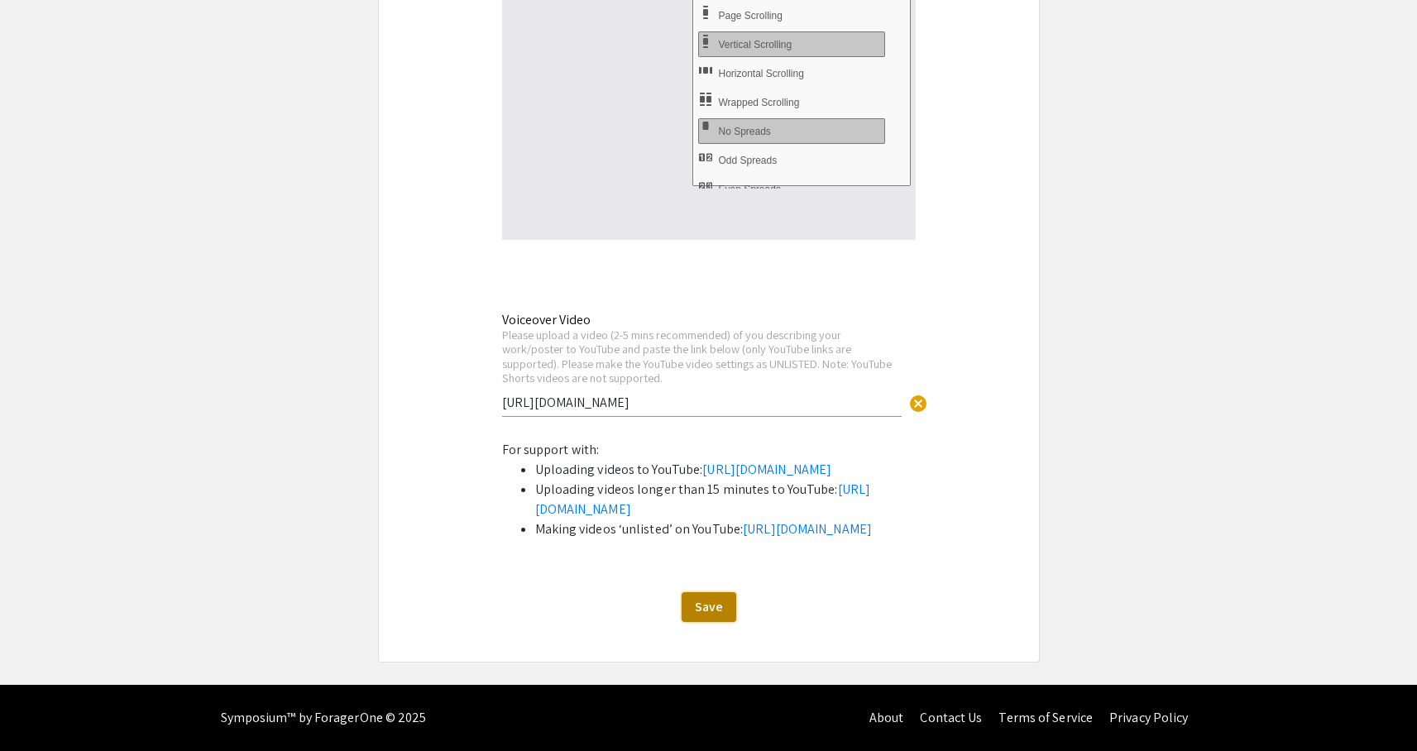
click at [719, 609] on span "Save" at bounding box center [709, 606] width 28 height 17
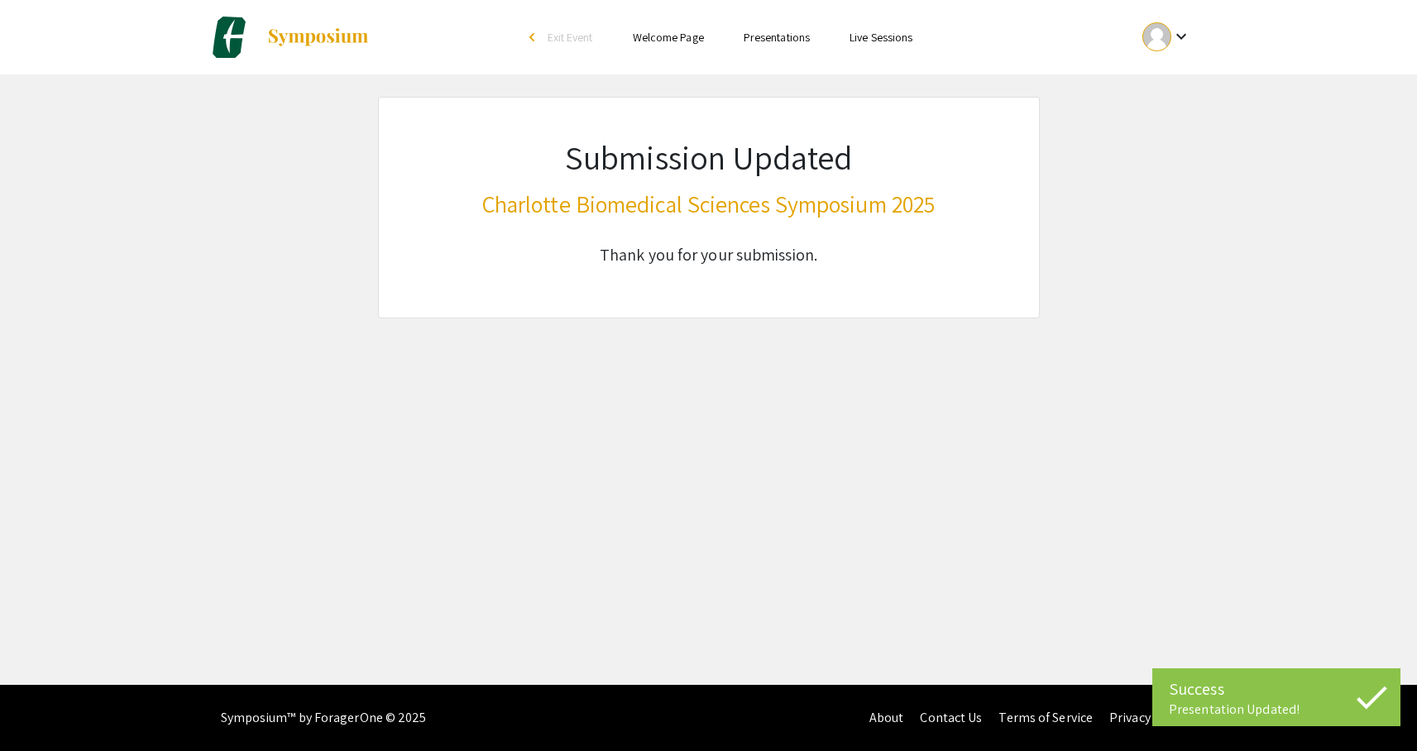
scroll to position [0, 0]
click at [1178, 37] on mat-icon "keyboard_arrow_down" at bounding box center [1181, 36] width 20 height 20
click at [1171, 111] on button "My Submissions" at bounding box center [1176, 122] width 102 height 40
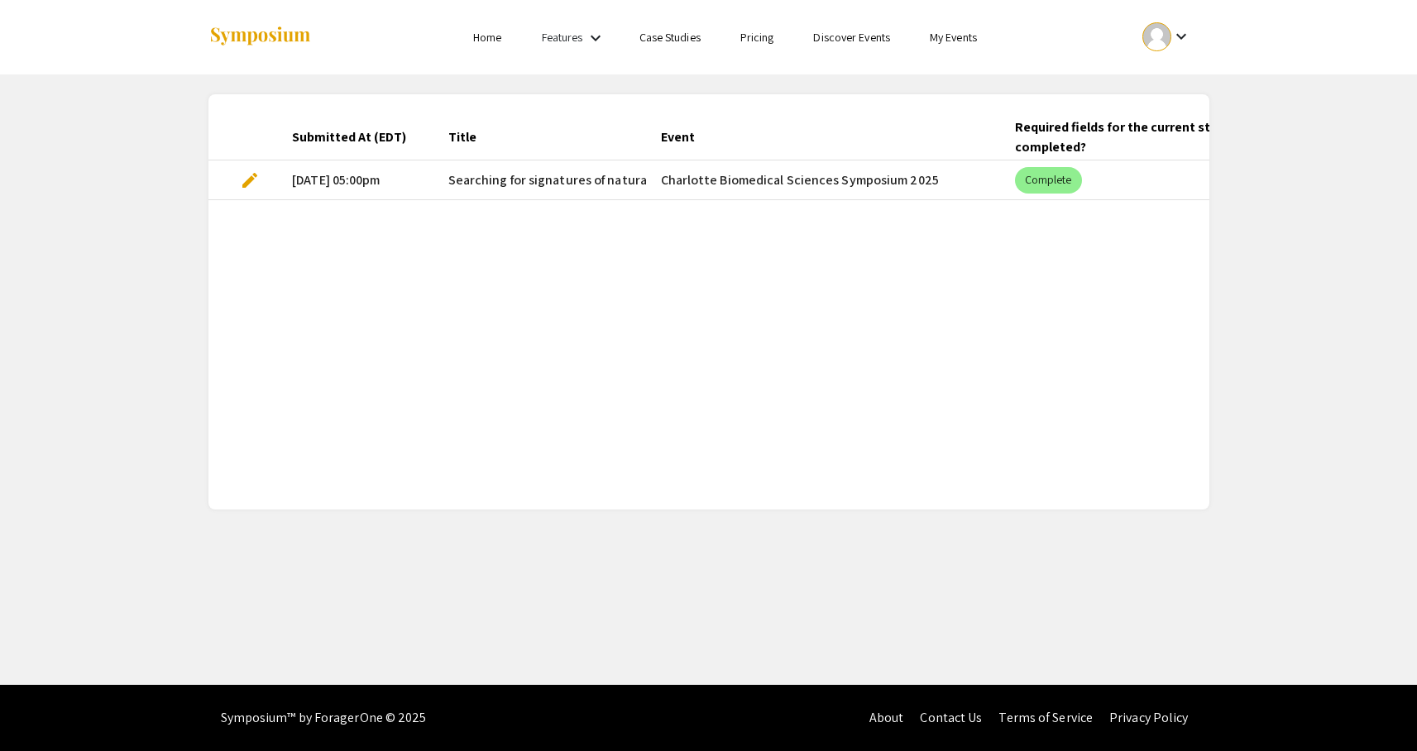
click at [249, 183] on span "edit" at bounding box center [250, 180] width 20 height 20
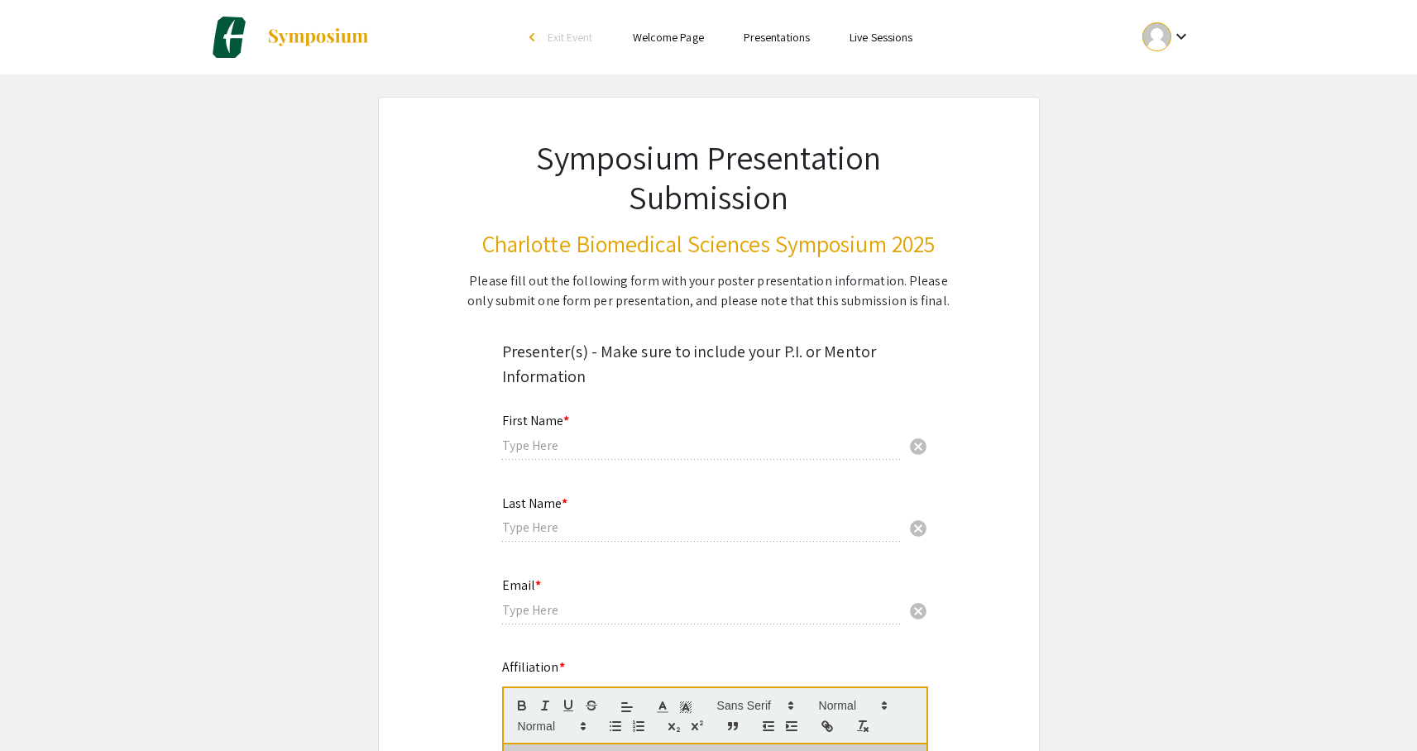
type input "[PERSON_NAME]"
type input "[EMAIL_ADDRESS][DOMAIN_NAME]"
radio input "true"
select select "custom"
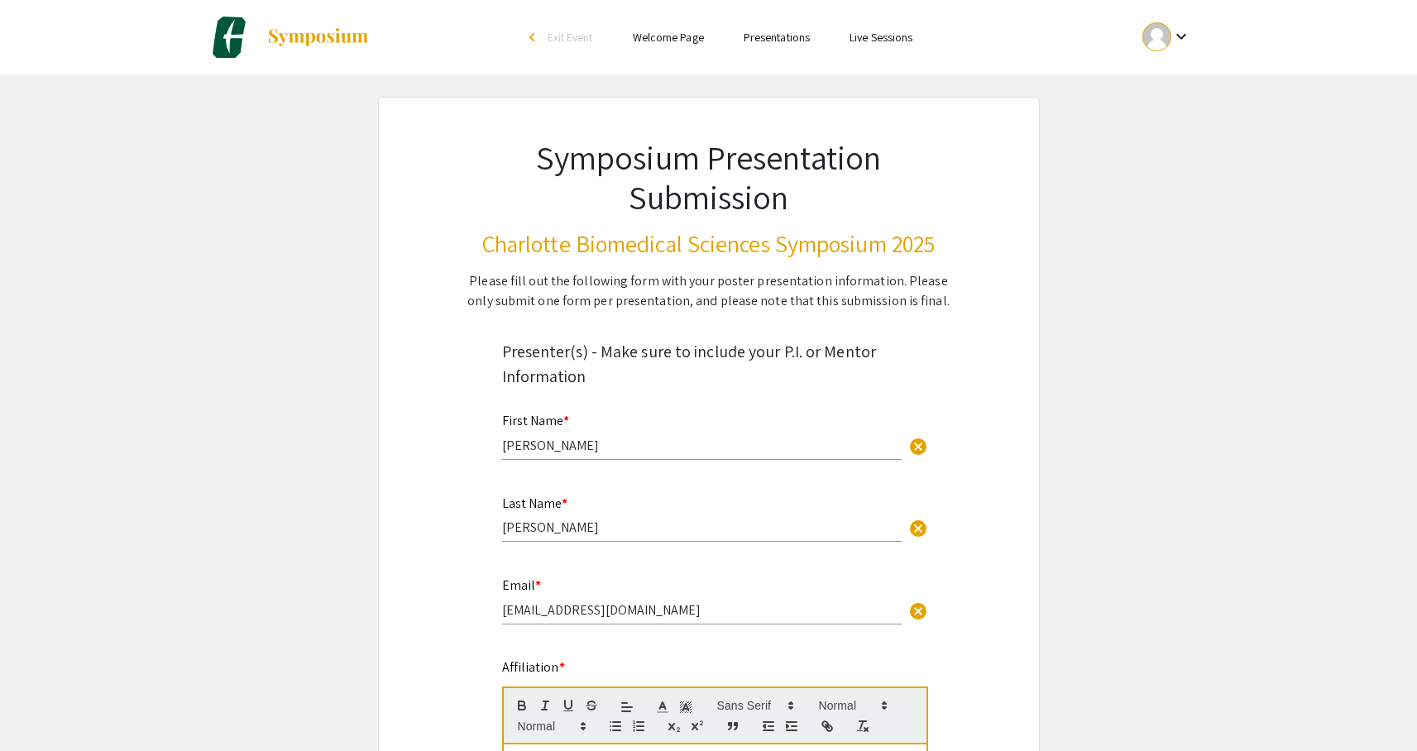
type input "0"
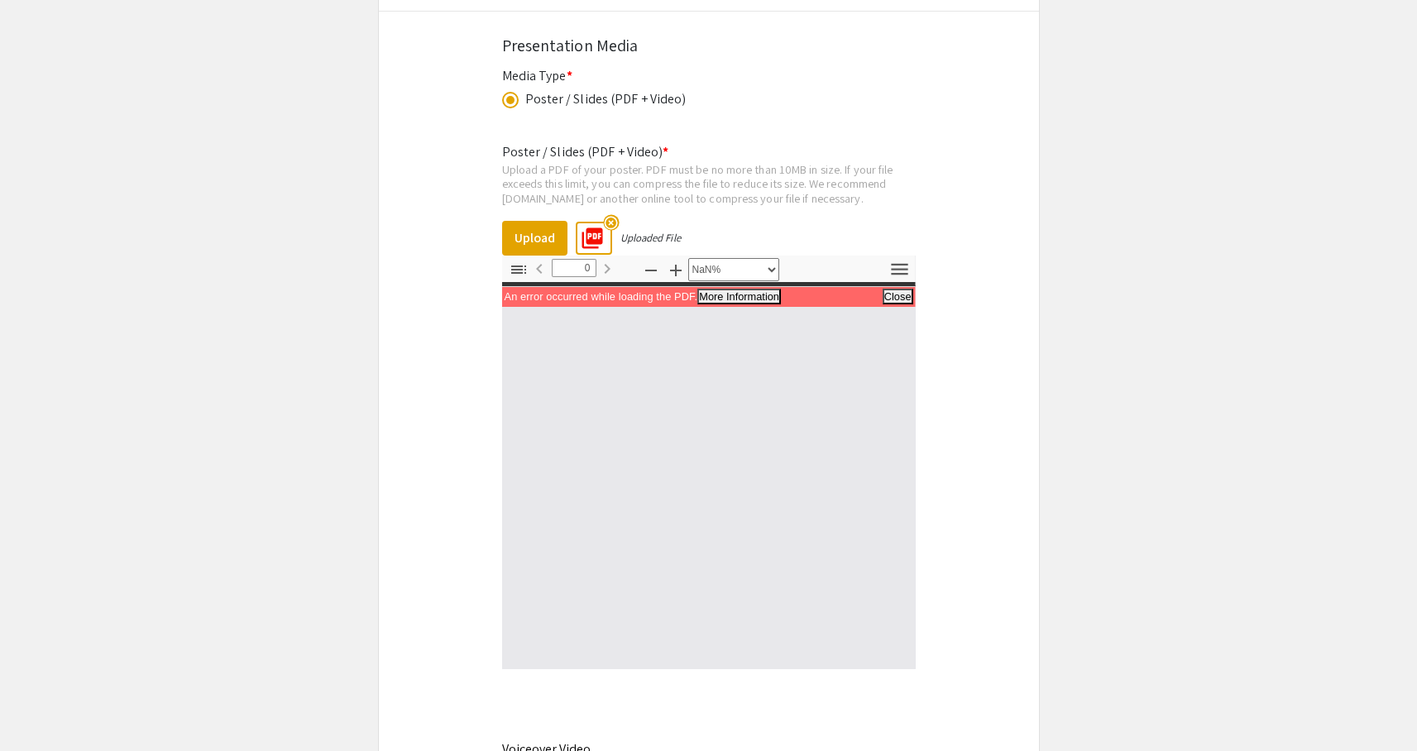
scroll to position [5957, 0]
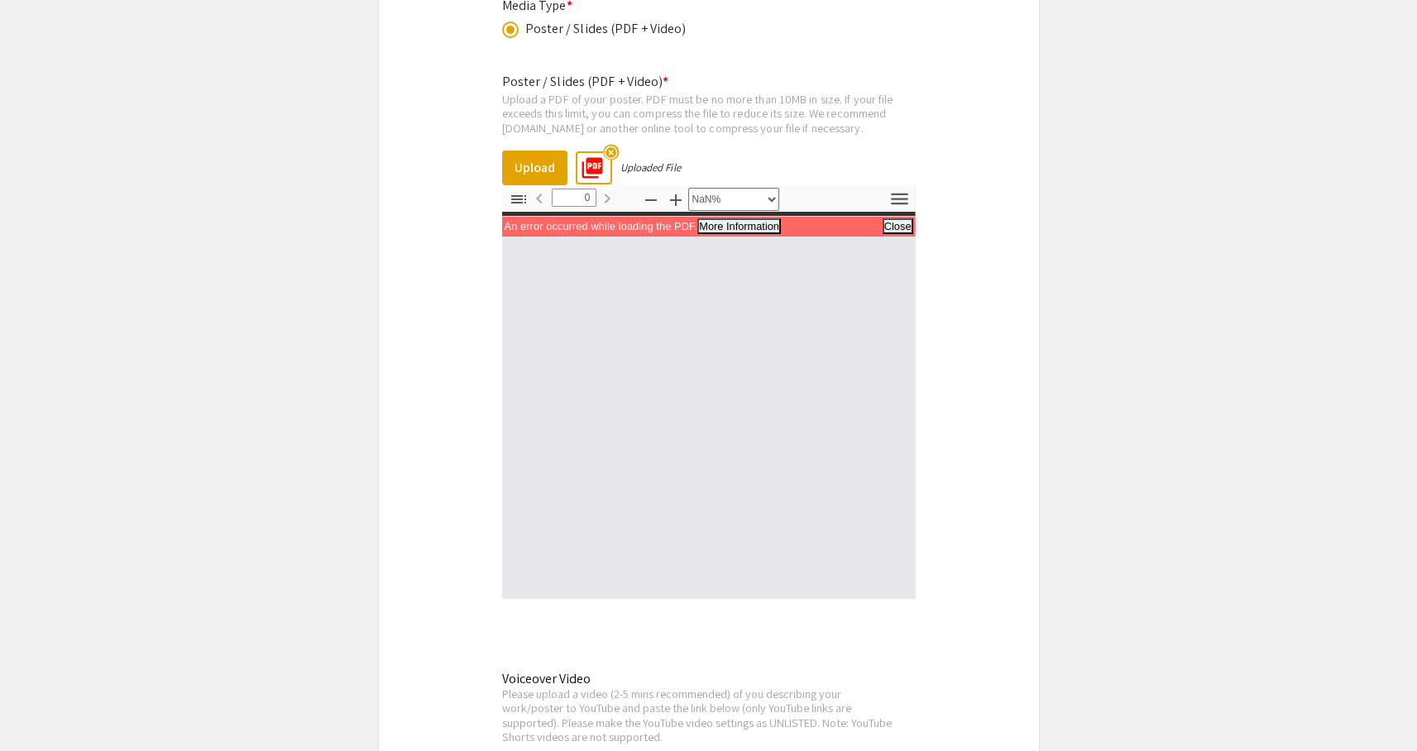
click at [590, 174] on mat-icon "picture_as_pdf" at bounding box center [587, 163] width 25 height 25
click at [901, 201] on icon "button" at bounding box center [899, 199] width 22 height 22
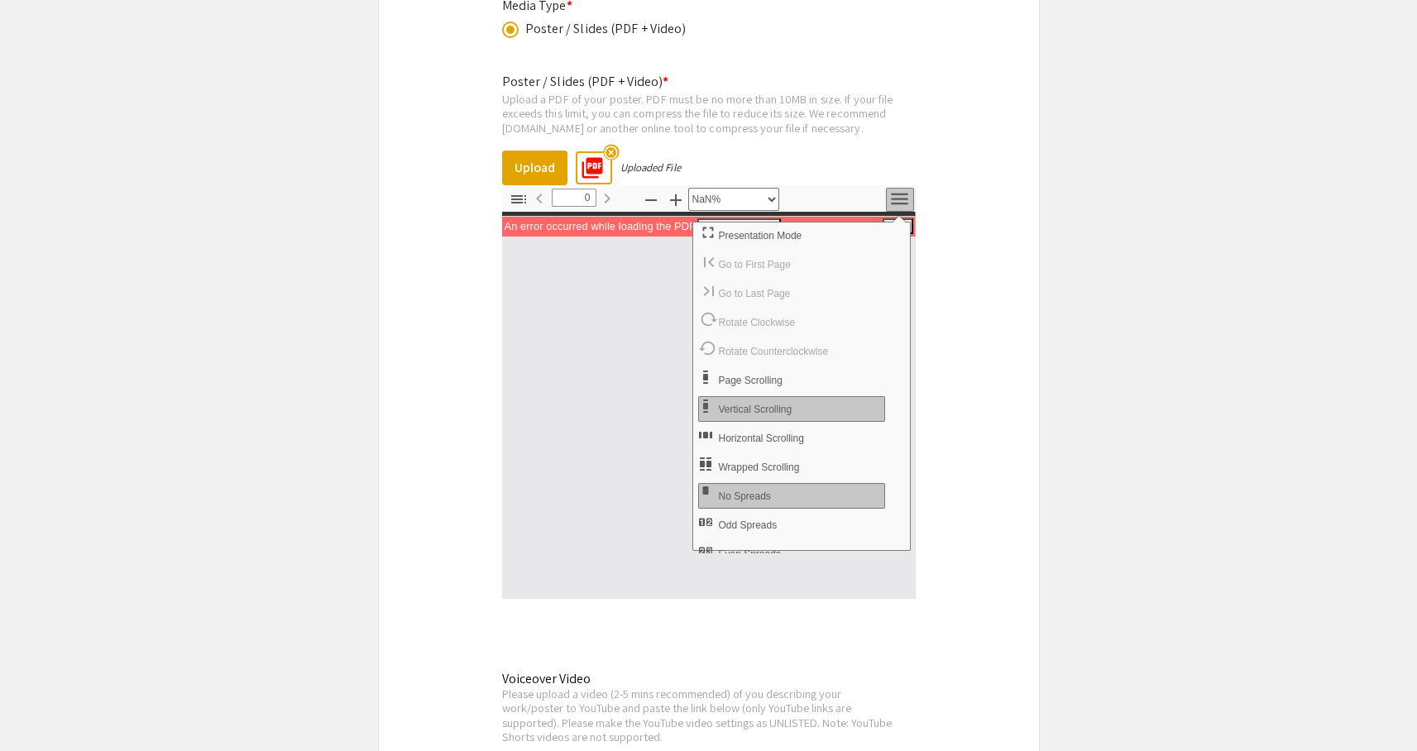
click at [901, 201] on icon "button" at bounding box center [899, 199] width 22 height 22
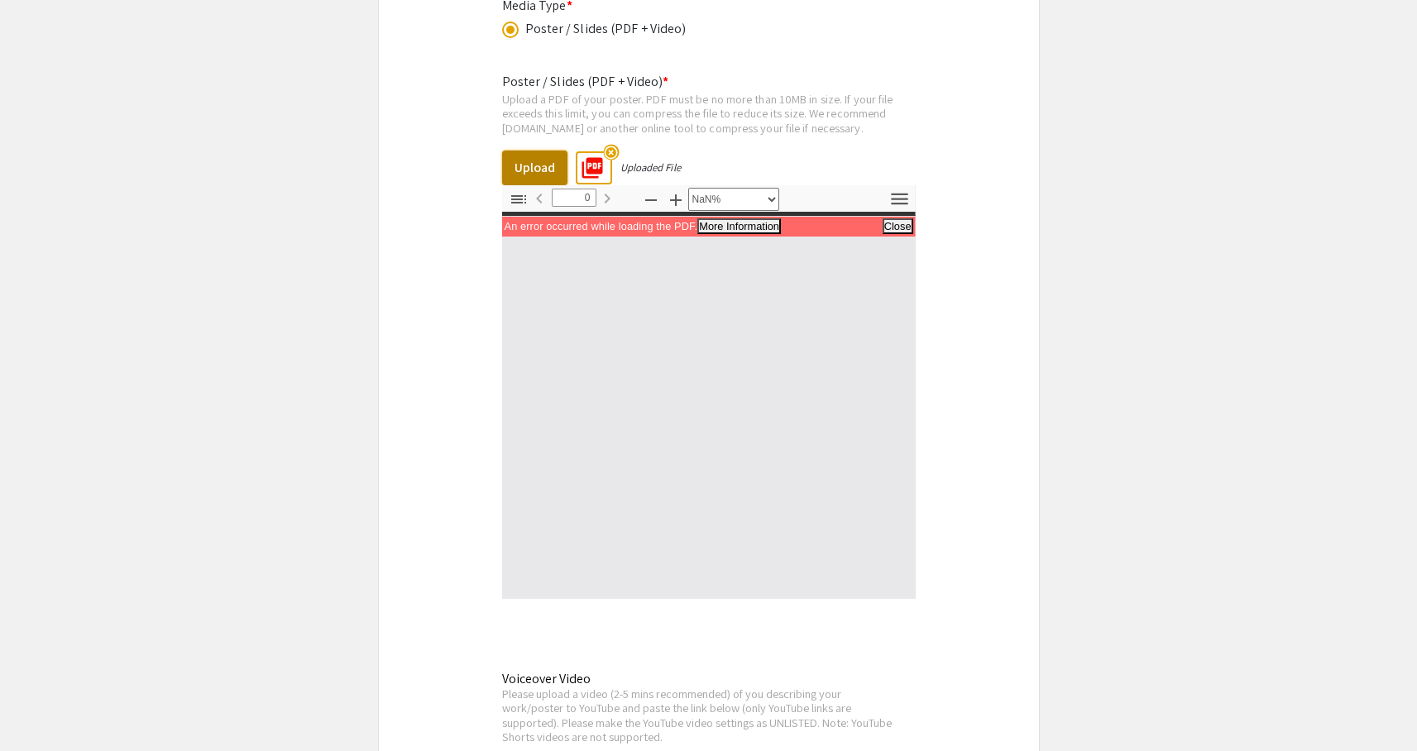
click at [539, 173] on button "Upload" at bounding box center [534, 168] width 65 height 35
select select "auto"
type input "1"
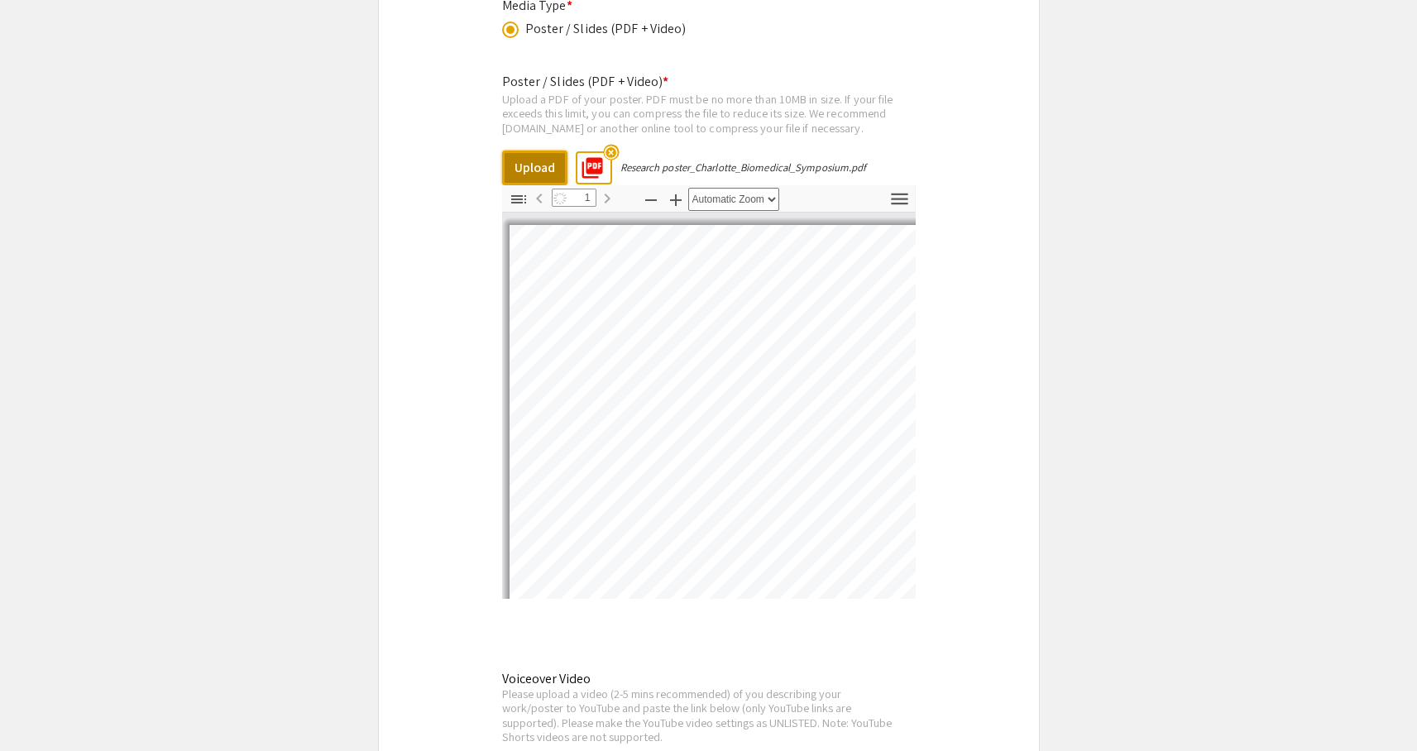
select select "auto"
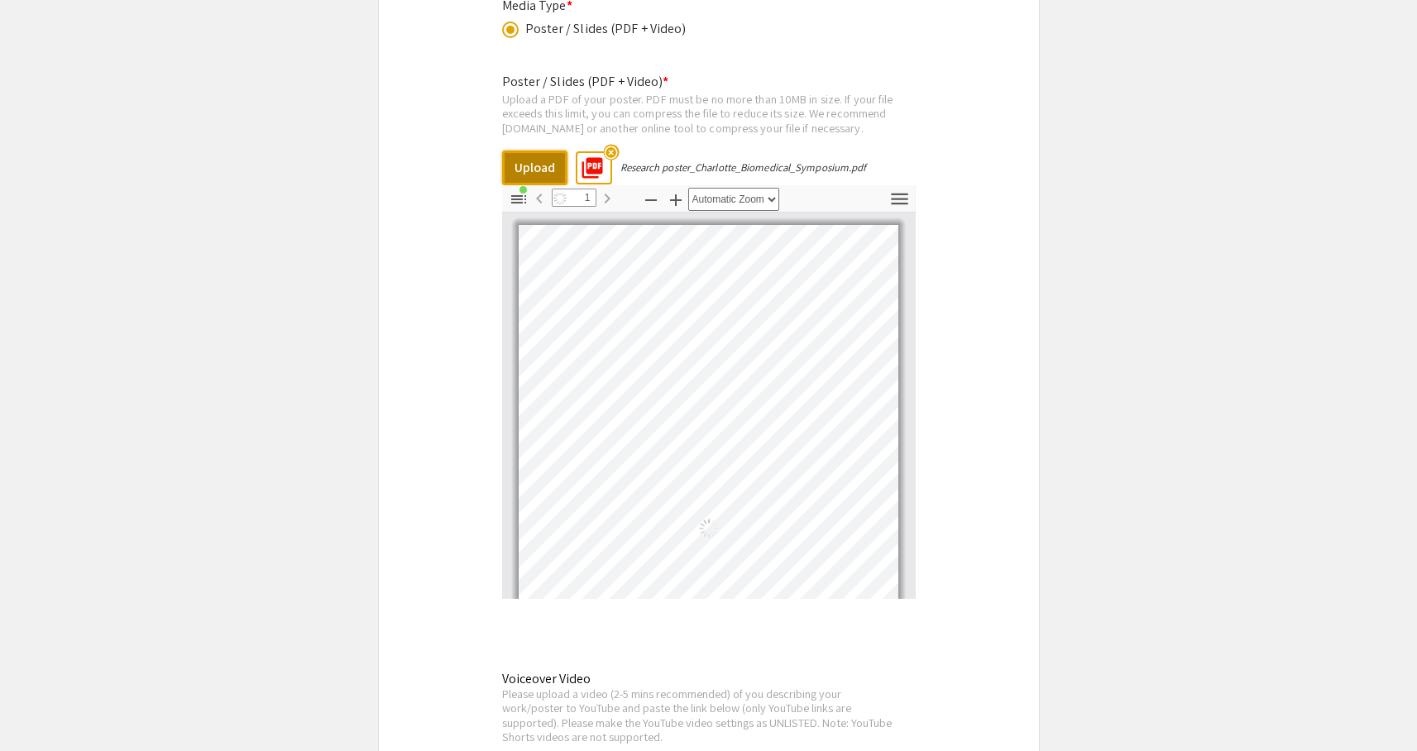
scroll to position [7, 0]
click at [523, 199] on icon "button" at bounding box center [519, 199] width 20 height 20
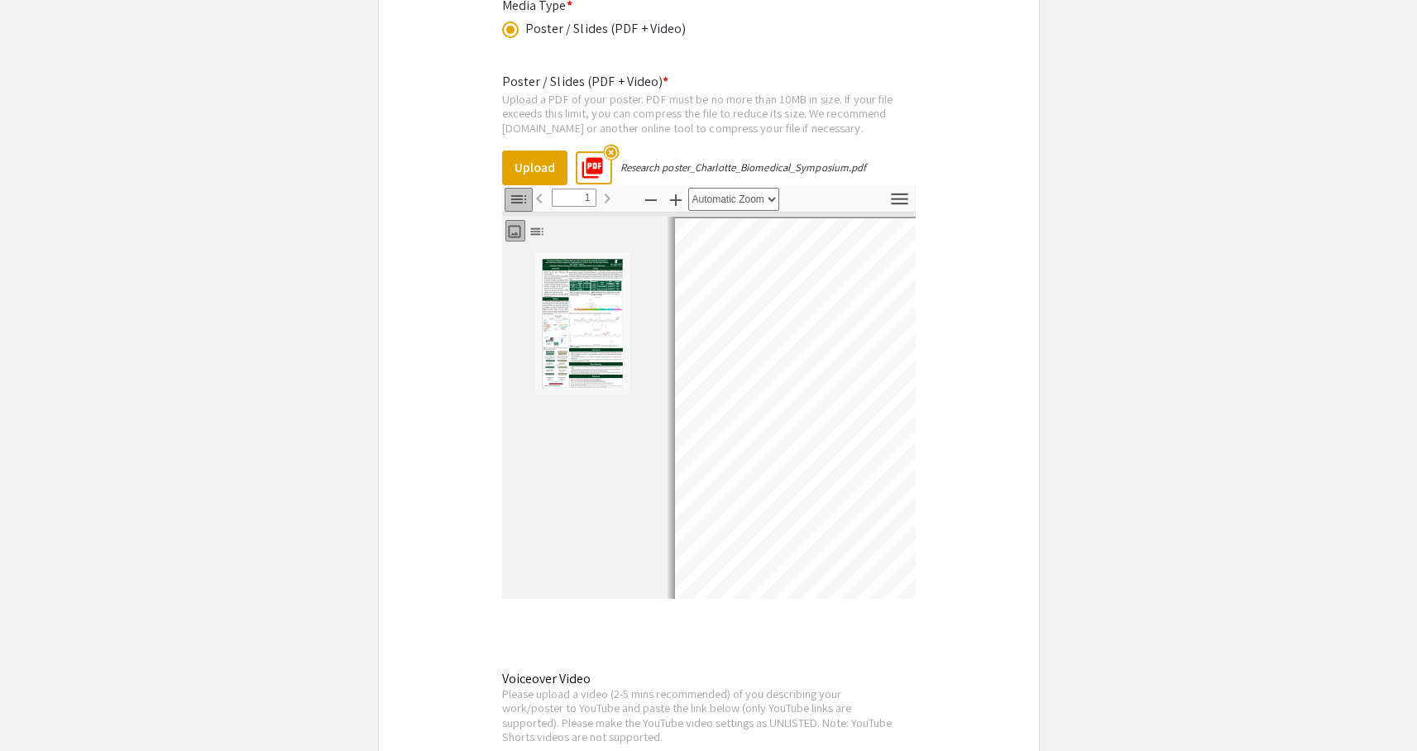
scroll to position [0, 0]
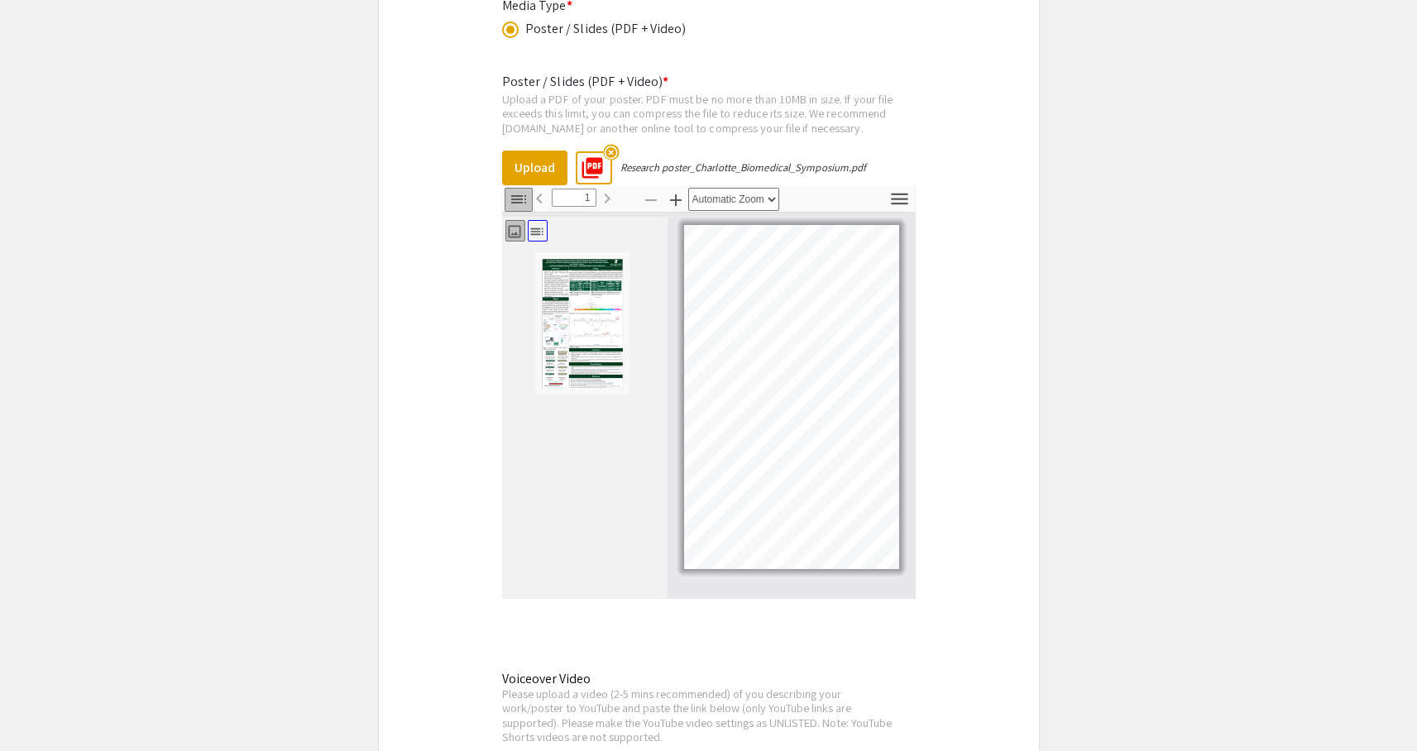
click at [535, 234] on icon "button" at bounding box center [536, 230] width 12 height 7
click at [514, 235] on icon "button" at bounding box center [514, 231] width 17 height 17
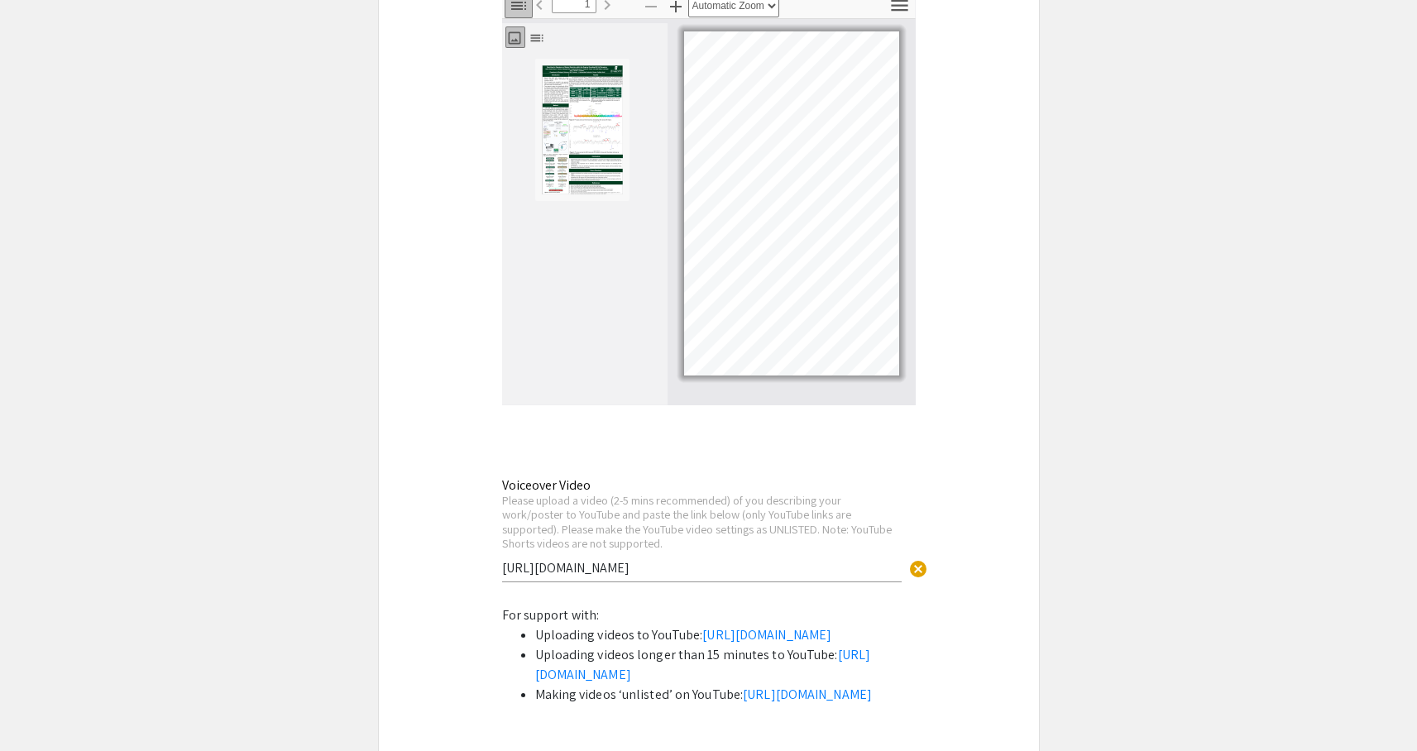
scroll to position [6419, 0]
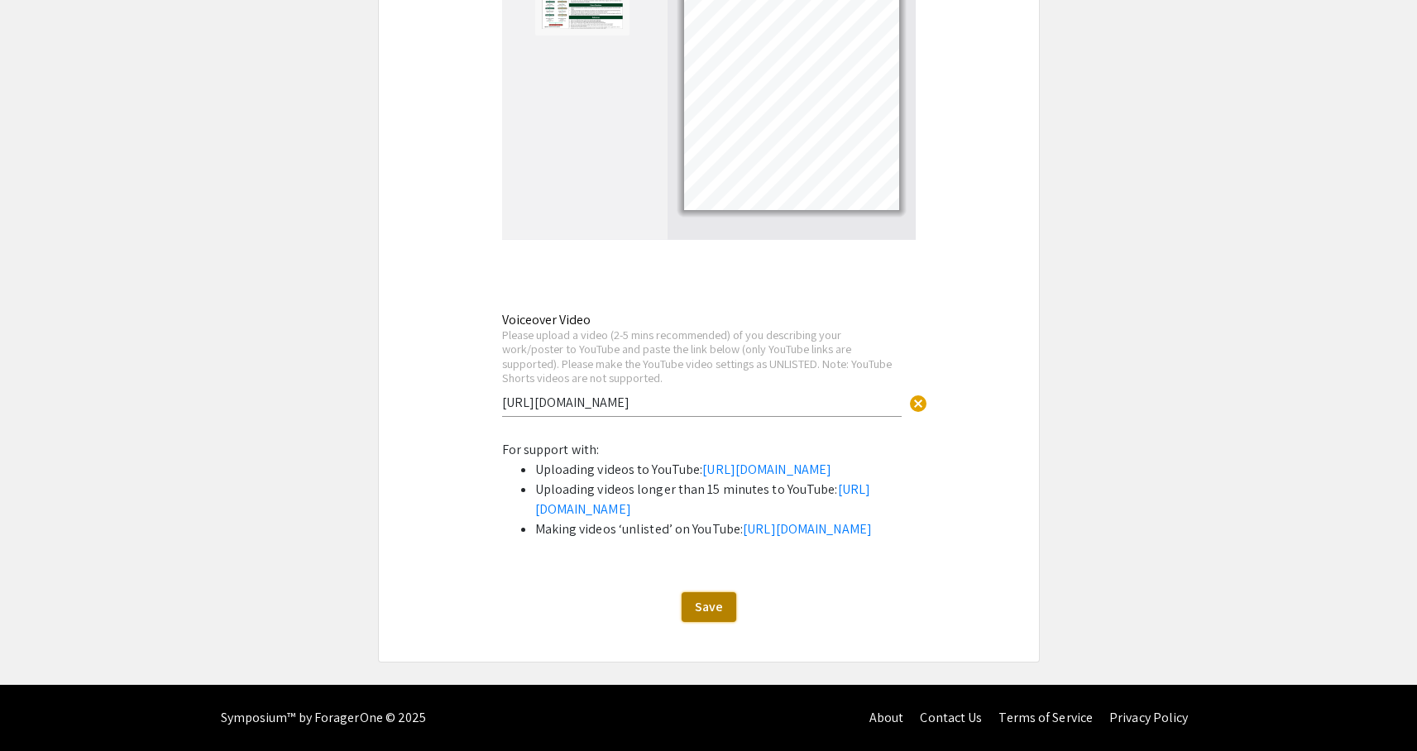
click at [721, 614] on span "Save" at bounding box center [709, 606] width 28 height 17
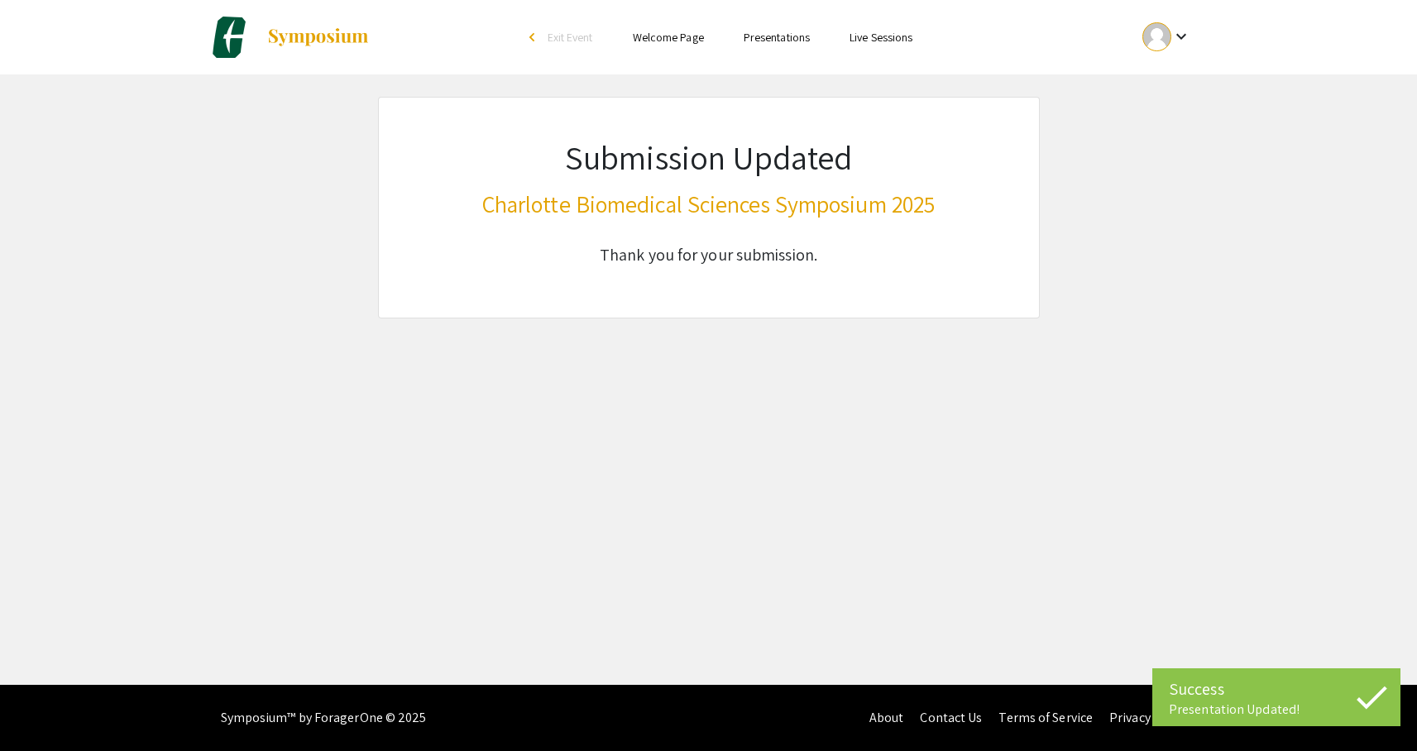
scroll to position [0, 0]
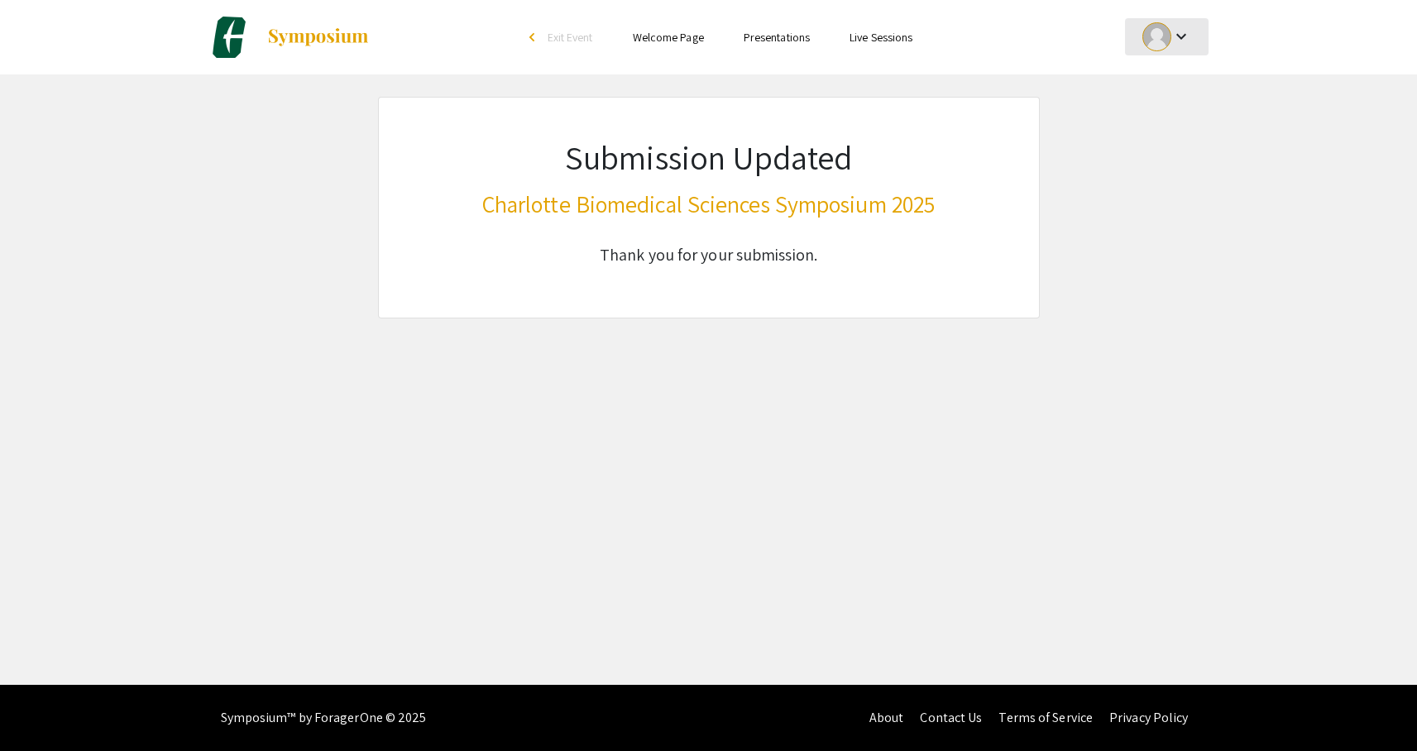
click at [1181, 39] on mat-icon "keyboard_arrow_down" at bounding box center [1181, 36] width 20 height 20
click at [1165, 125] on button "My Submissions" at bounding box center [1176, 122] width 102 height 40
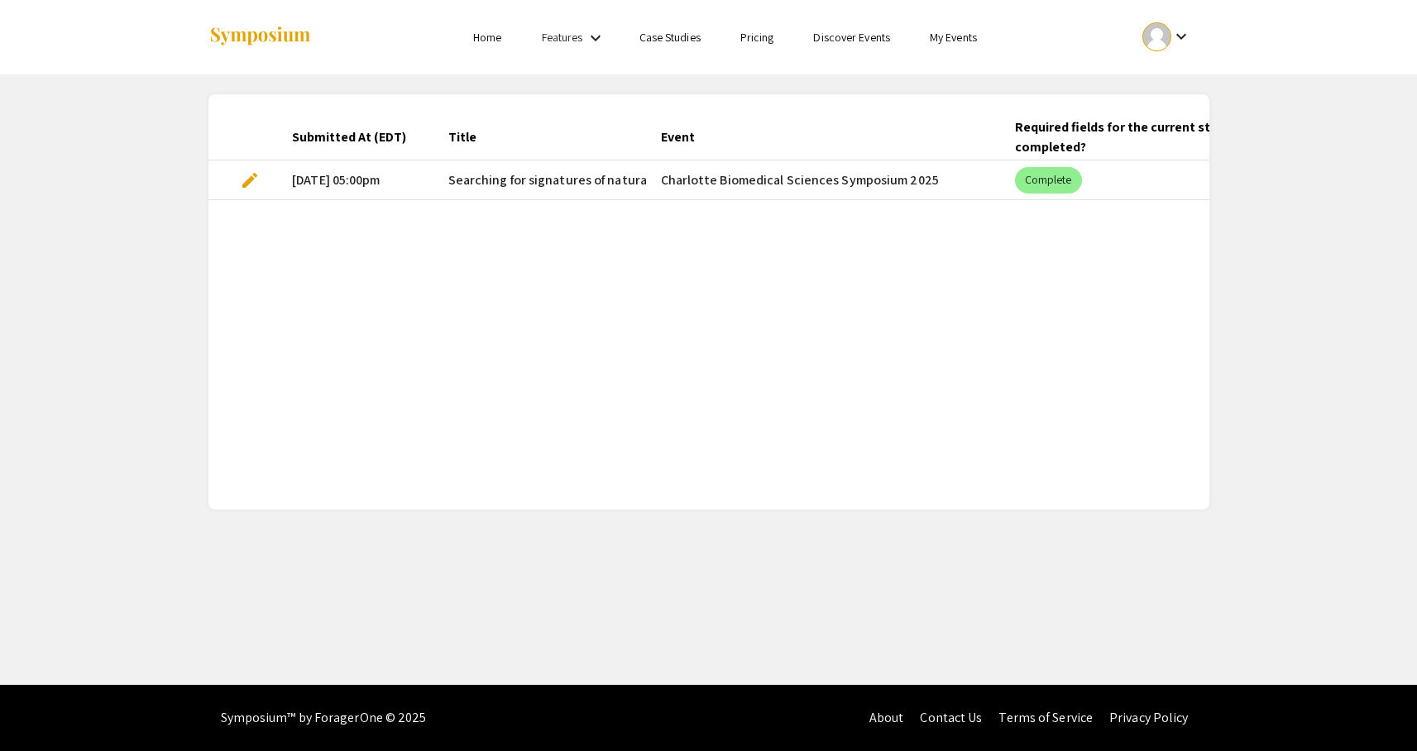
click at [255, 173] on span "edit" at bounding box center [250, 180] width 20 height 20
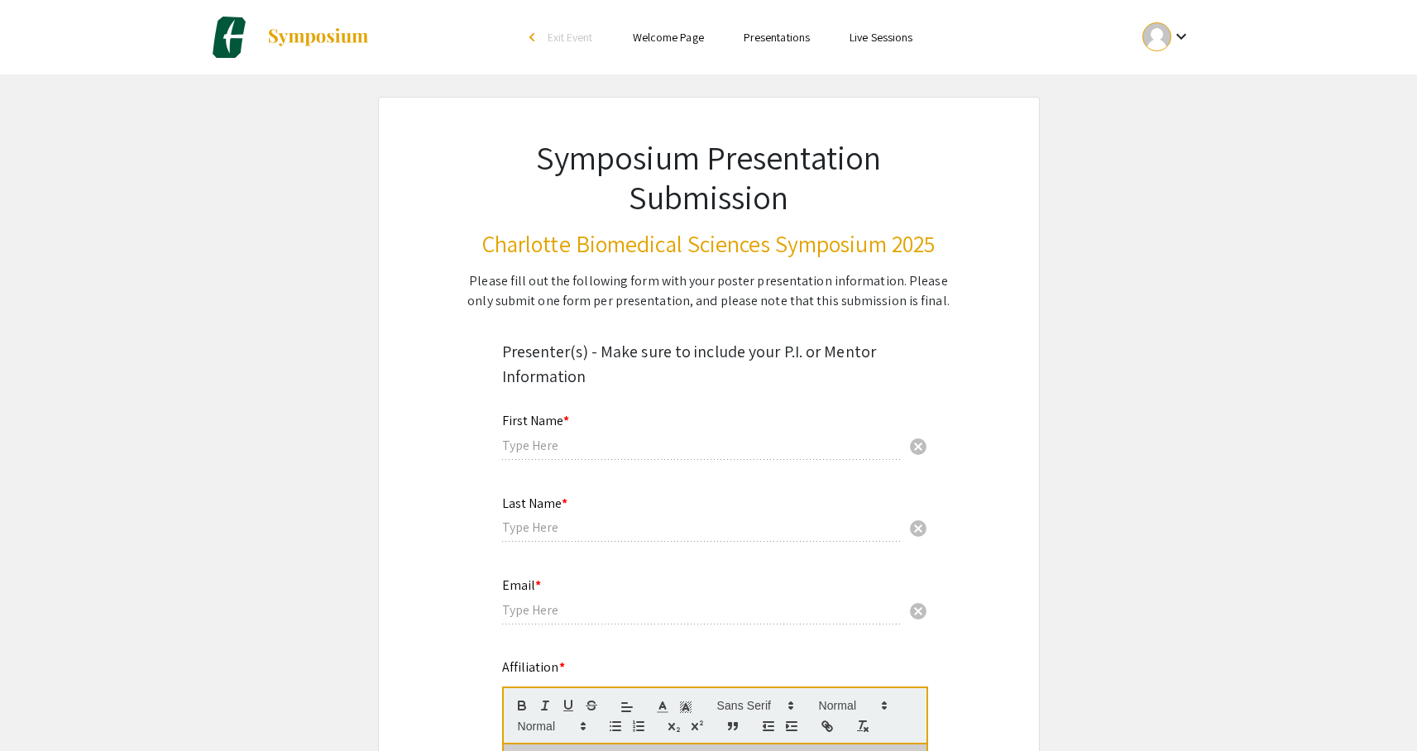
type input "[PERSON_NAME]"
type input "[EMAIL_ADDRESS][DOMAIN_NAME]"
radio input "true"
select select "custom"
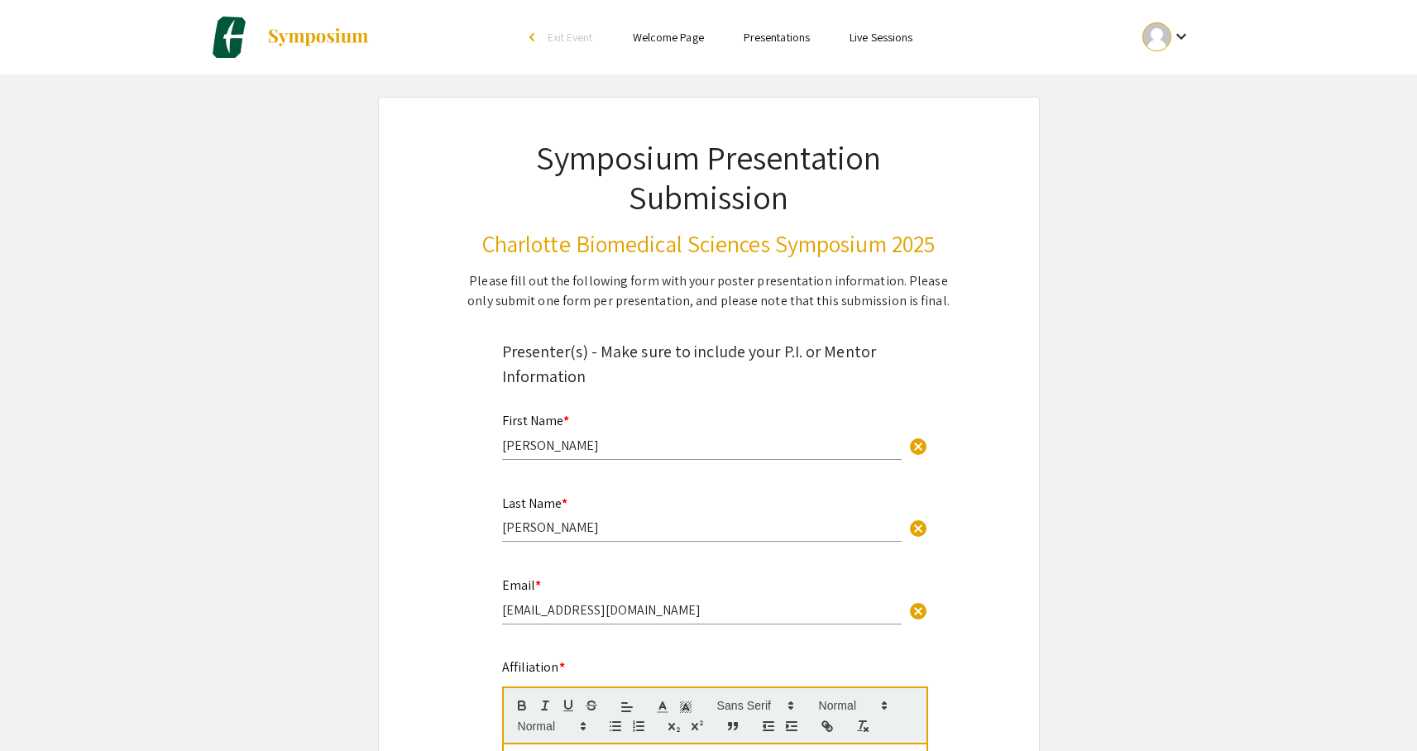
type input "0"
select select "custom"
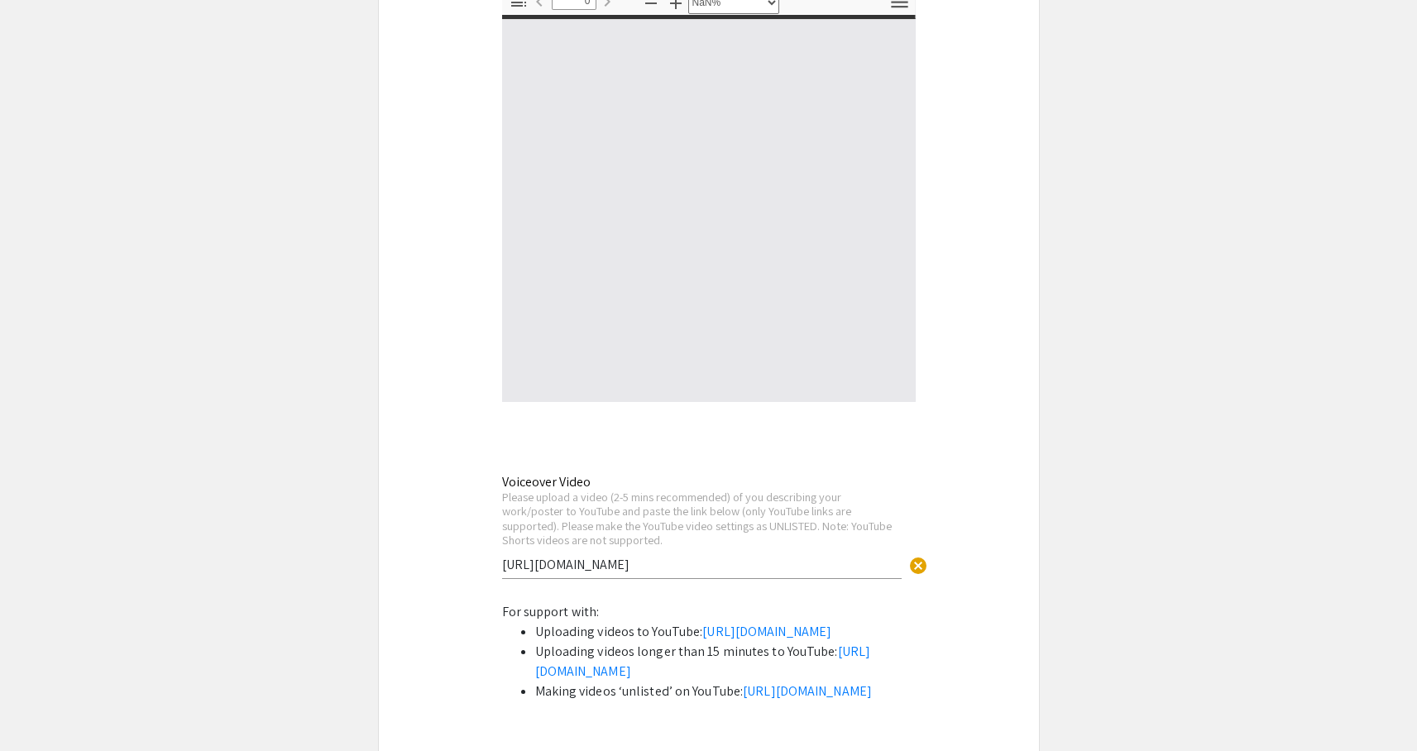
scroll to position [6200, 0]
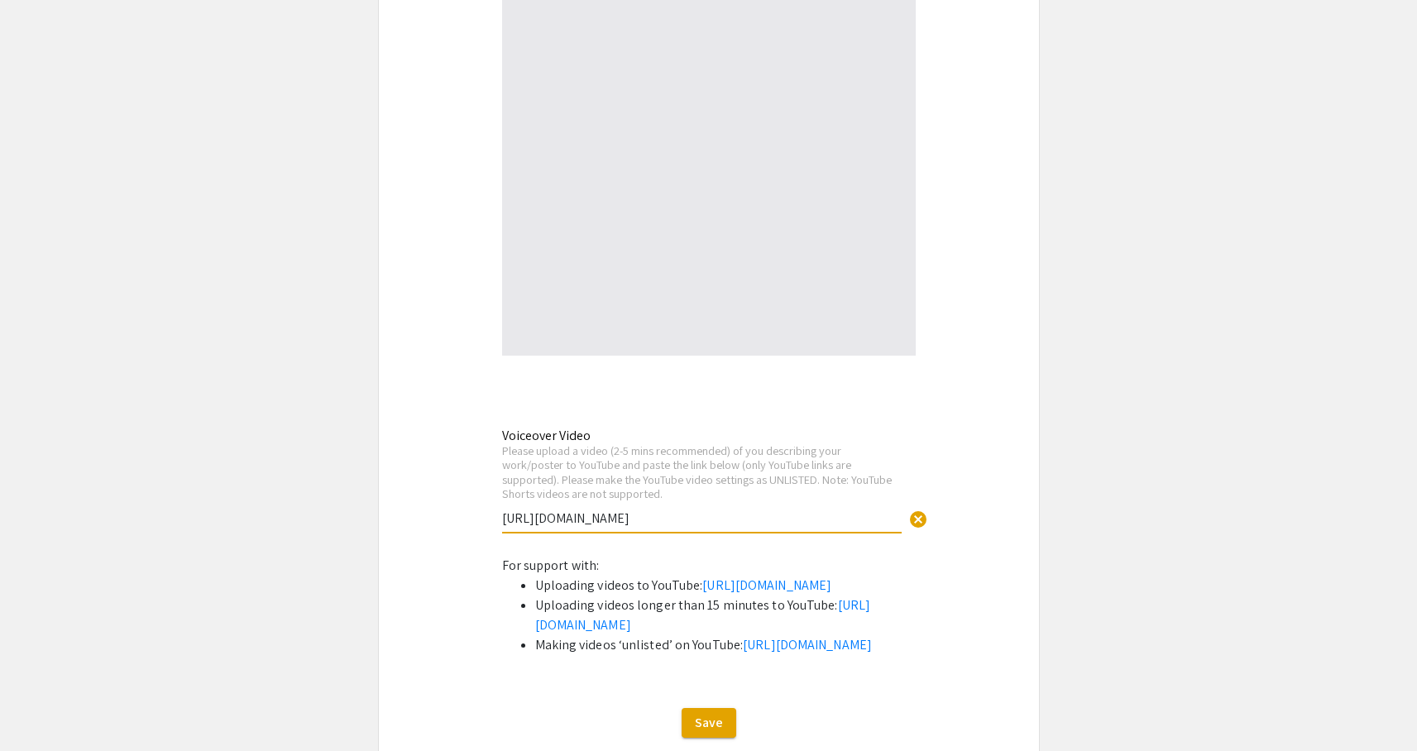
click at [671, 527] on input "[URL][DOMAIN_NAME]" at bounding box center [701, 517] width 399 height 17
click at [690, 527] on input "[URL][DOMAIN_NAME]" at bounding box center [701, 517] width 399 height 17
drag, startPoint x: 686, startPoint y: 530, endPoint x: 486, endPoint y: 524, distance: 199.4
paste input "[URL][DOMAIN_NAME]"
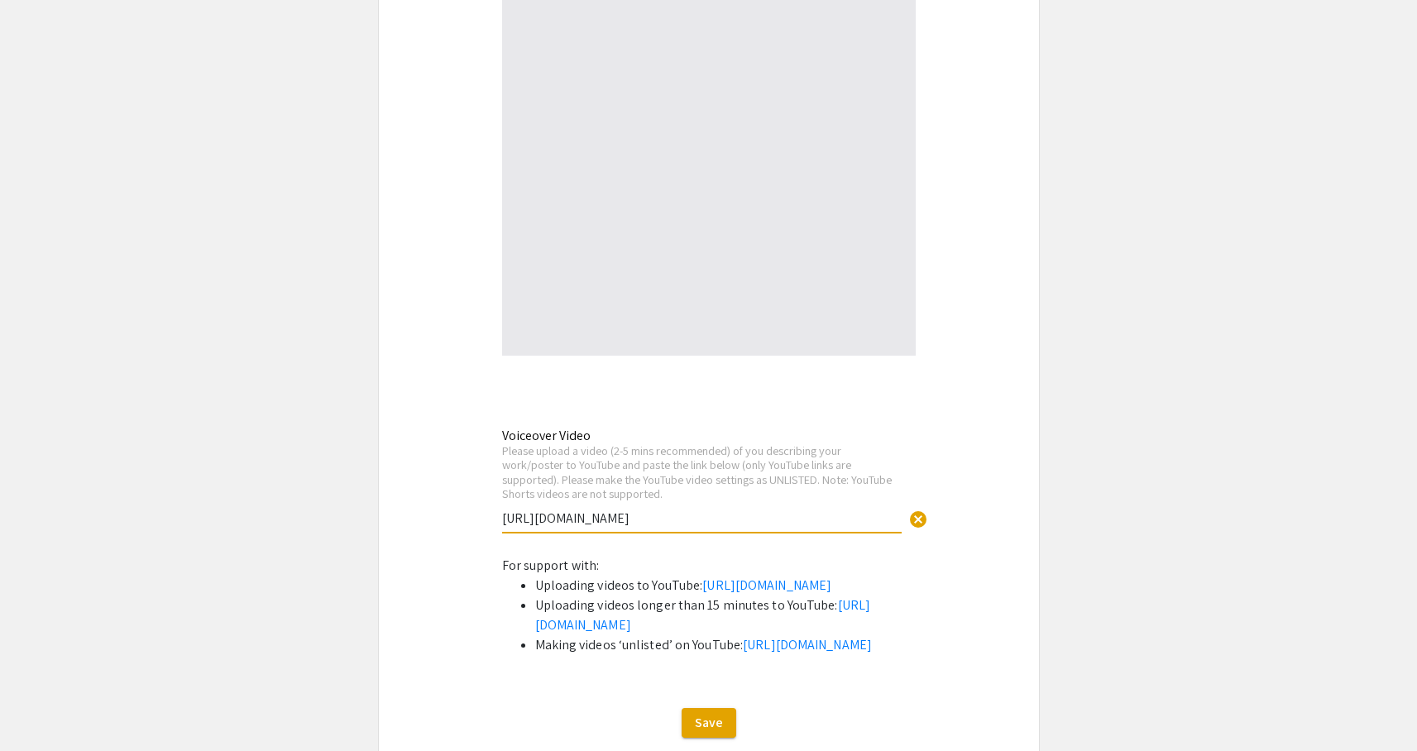
type input "[URL][DOMAIN_NAME]"
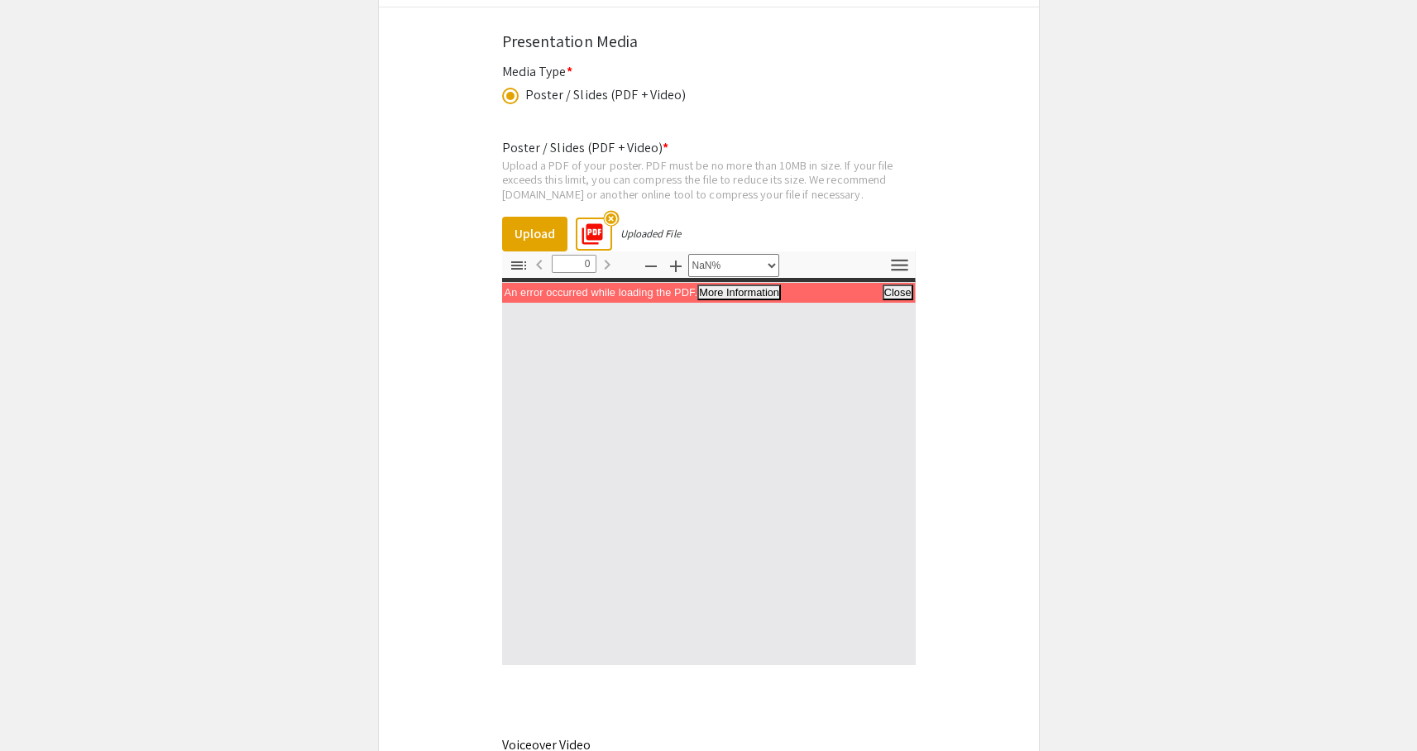
scroll to position [5871, 0]
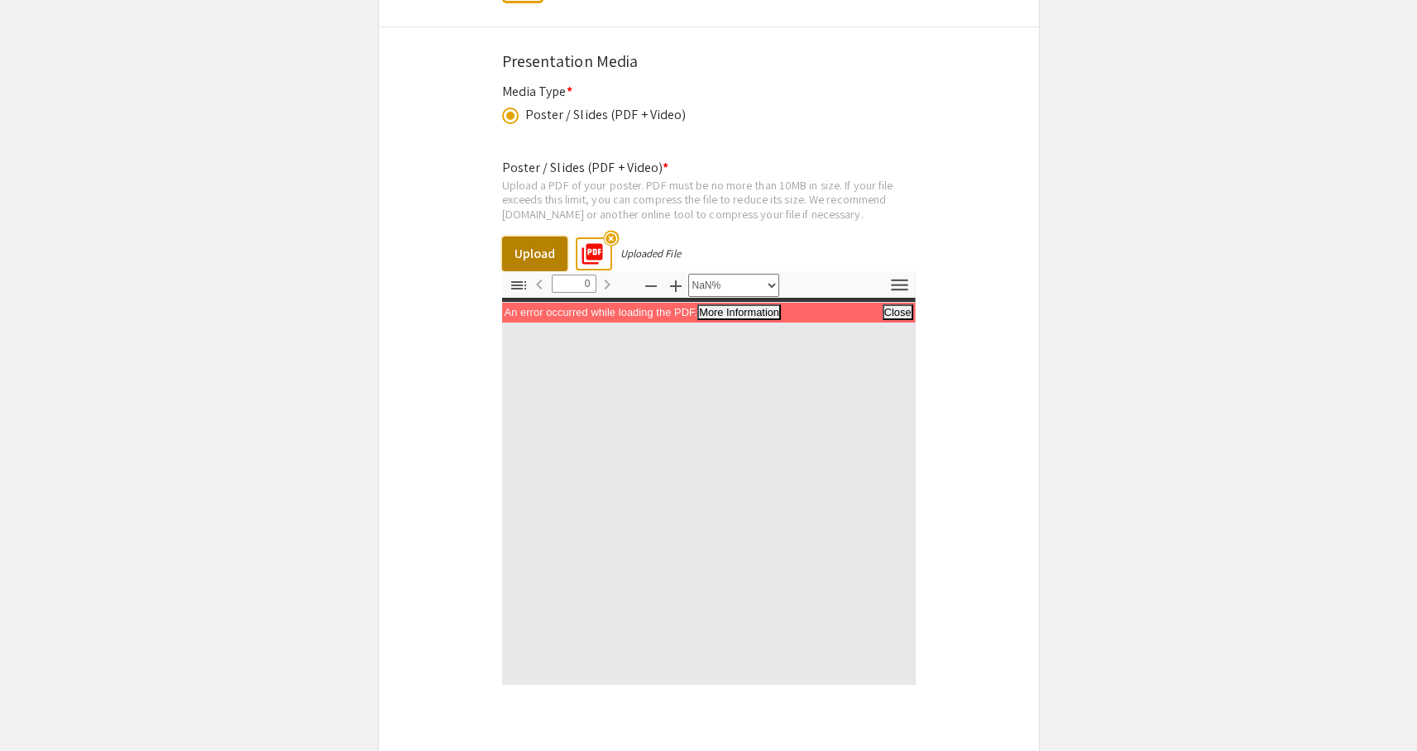
click at [546, 262] on button "Upload" at bounding box center [534, 254] width 65 height 35
select select "auto"
type input "1"
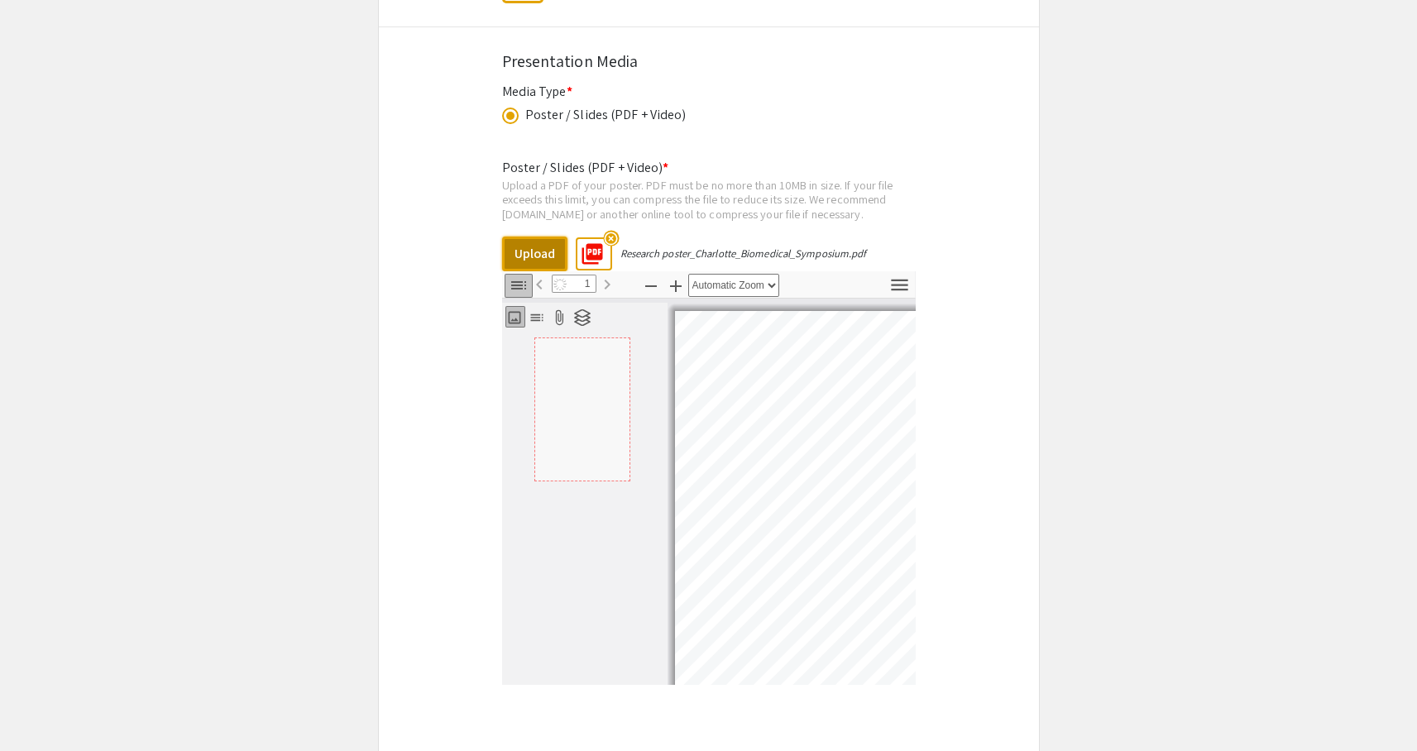
select select "auto"
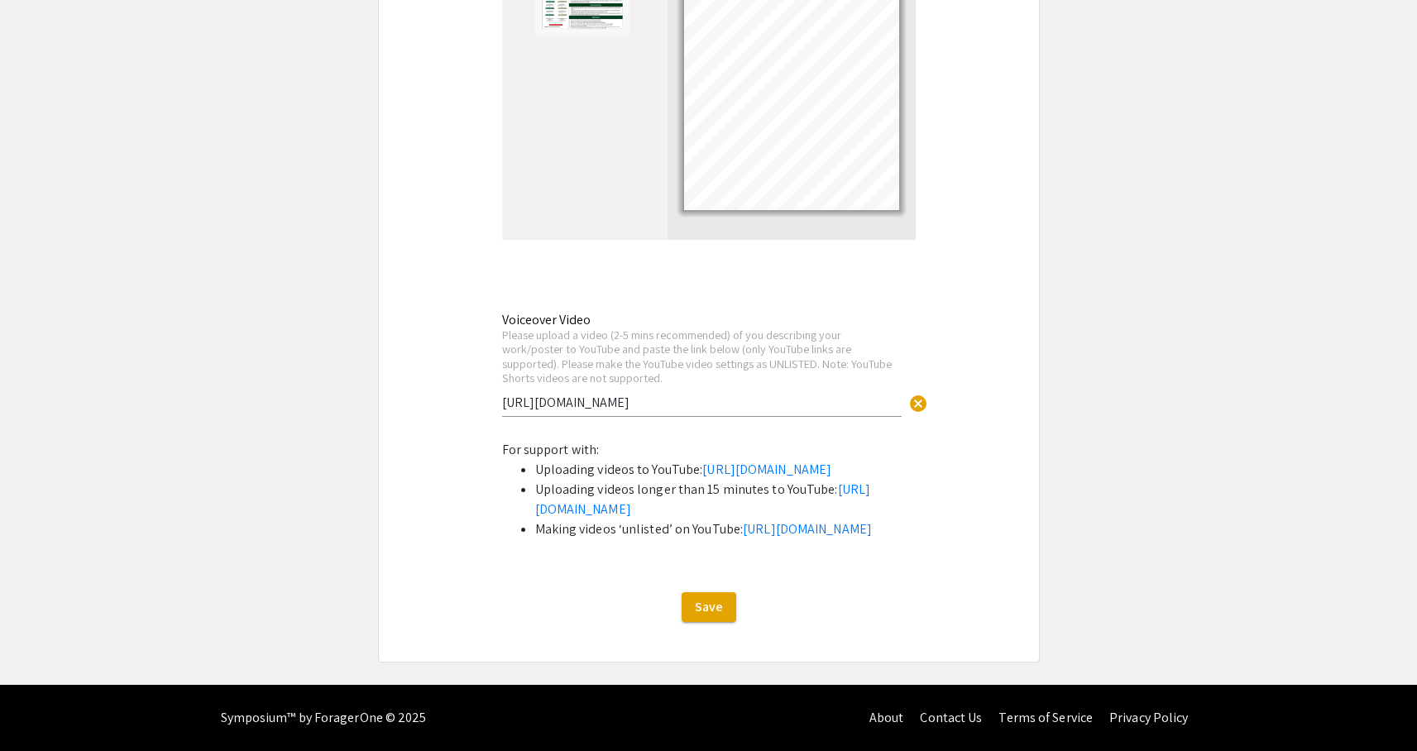
scroll to position [6425, 0]
click at [710, 605] on span "Save" at bounding box center [709, 606] width 28 height 17
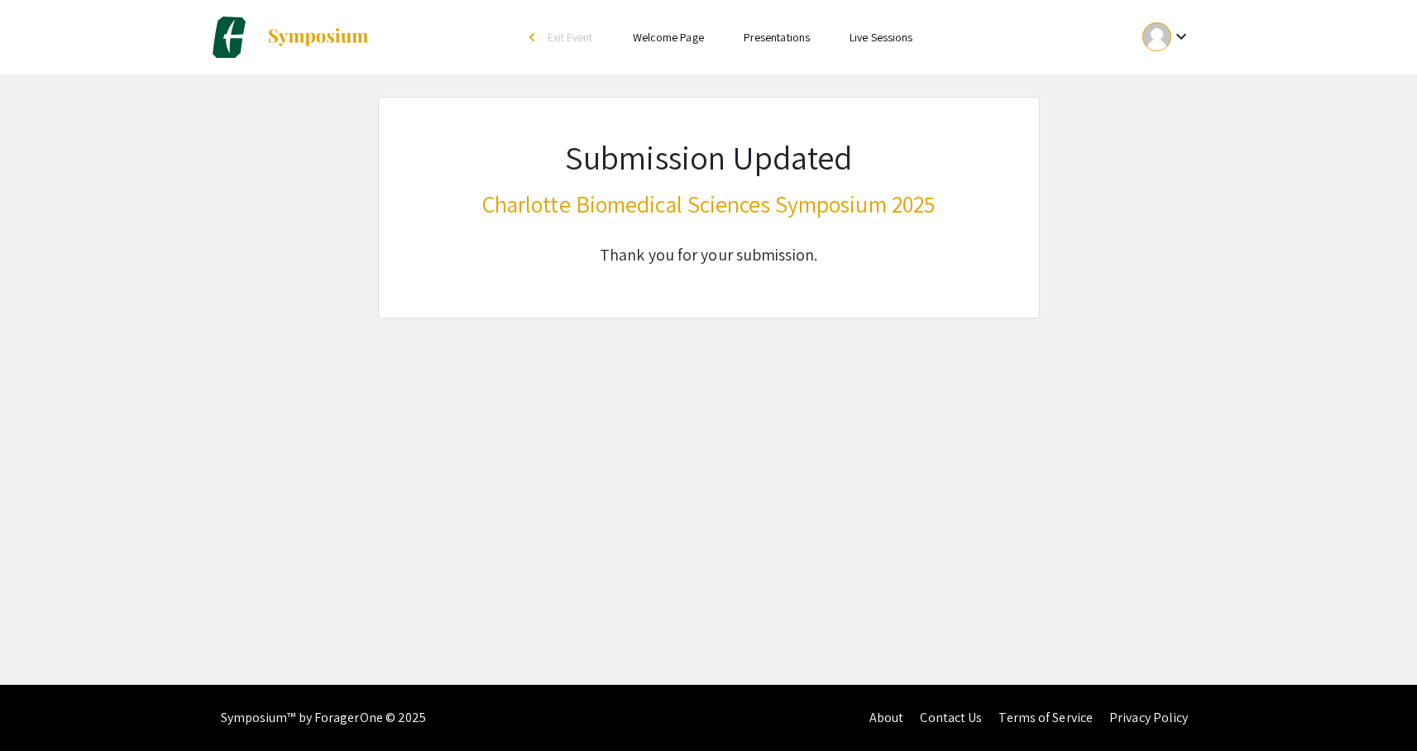
click at [1185, 44] on mat-icon "keyboard_arrow_down" at bounding box center [1181, 36] width 20 height 20
click at [1168, 79] on button "My Account" at bounding box center [1176, 82] width 102 height 40
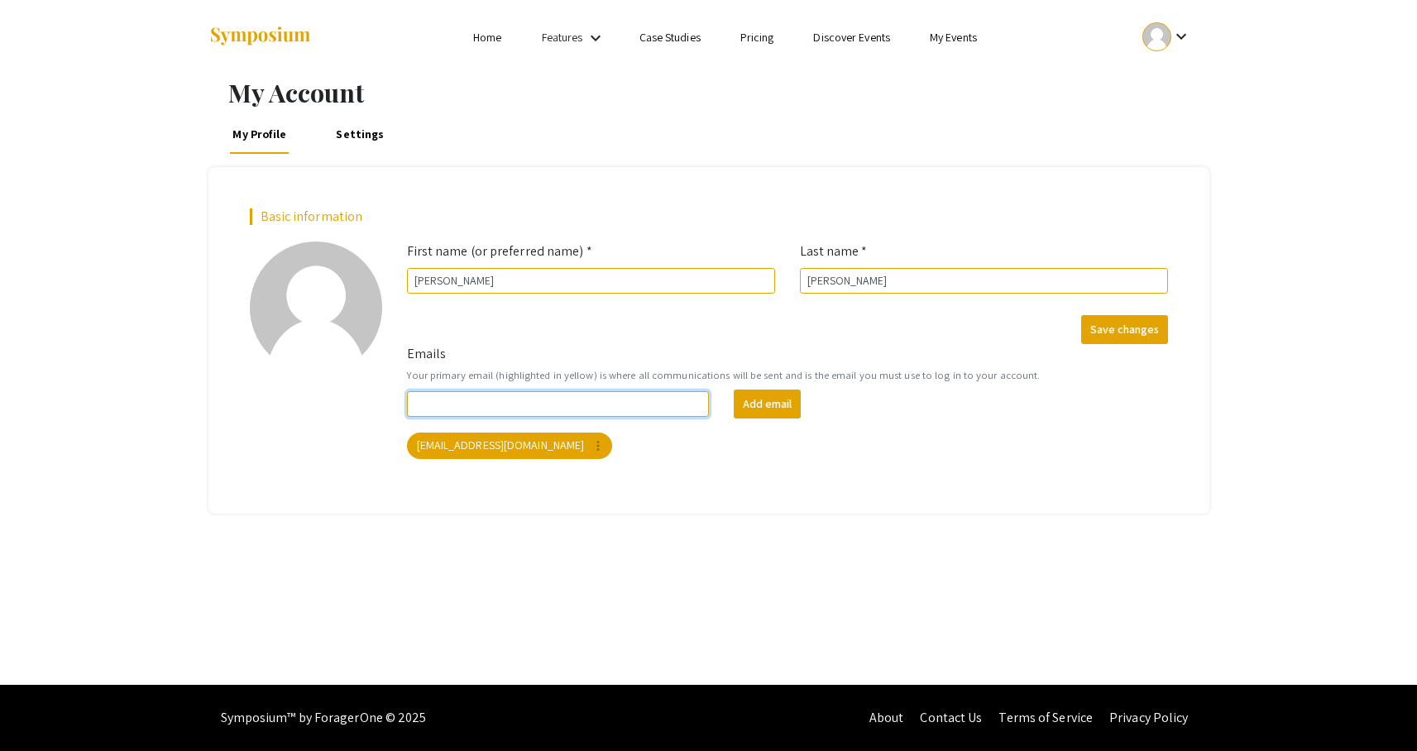
click at [554, 399] on input "Emails" at bounding box center [558, 404] width 303 height 26
type input "j"
click at [1169, 46] on div "keyboard_arrow_down" at bounding box center [1166, 36] width 57 height 37
click at [1173, 122] on button "My Submissions" at bounding box center [1176, 122] width 102 height 40
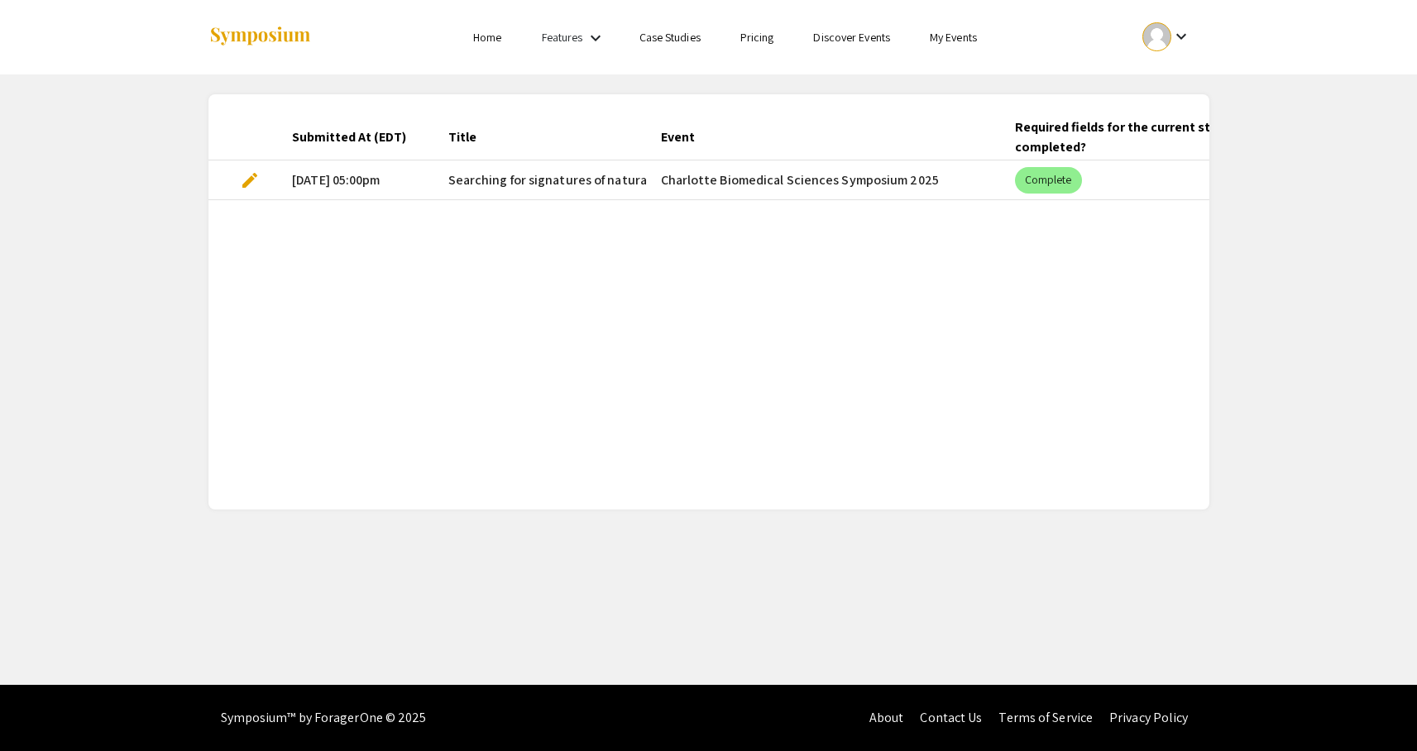
click at [244, 184] on span "edit" at bounding box center [250, 180] width 20 height 20
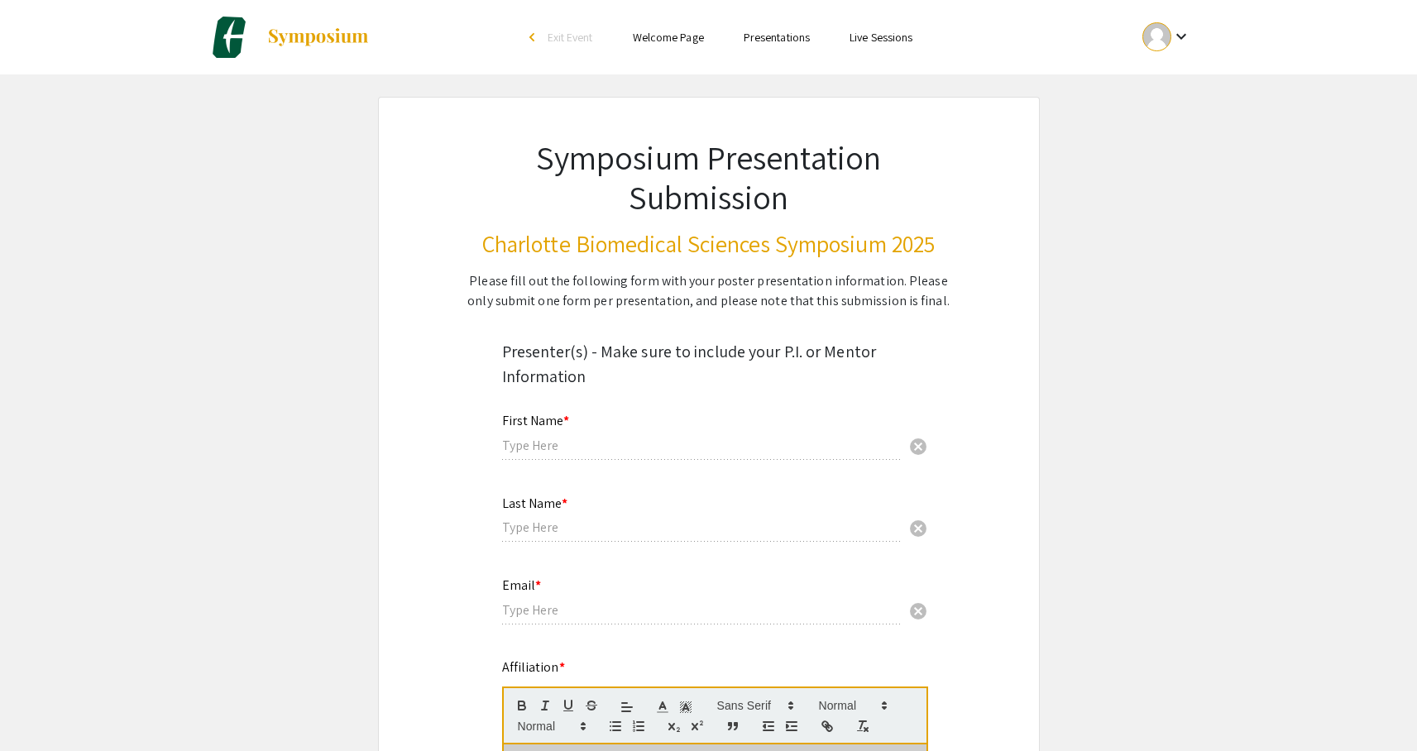
type input "[PERSON_NAME]"
type input "[EMAIL_ADDRESS][DOMAIN_NAME]"
radio input "true"
select select "custom"
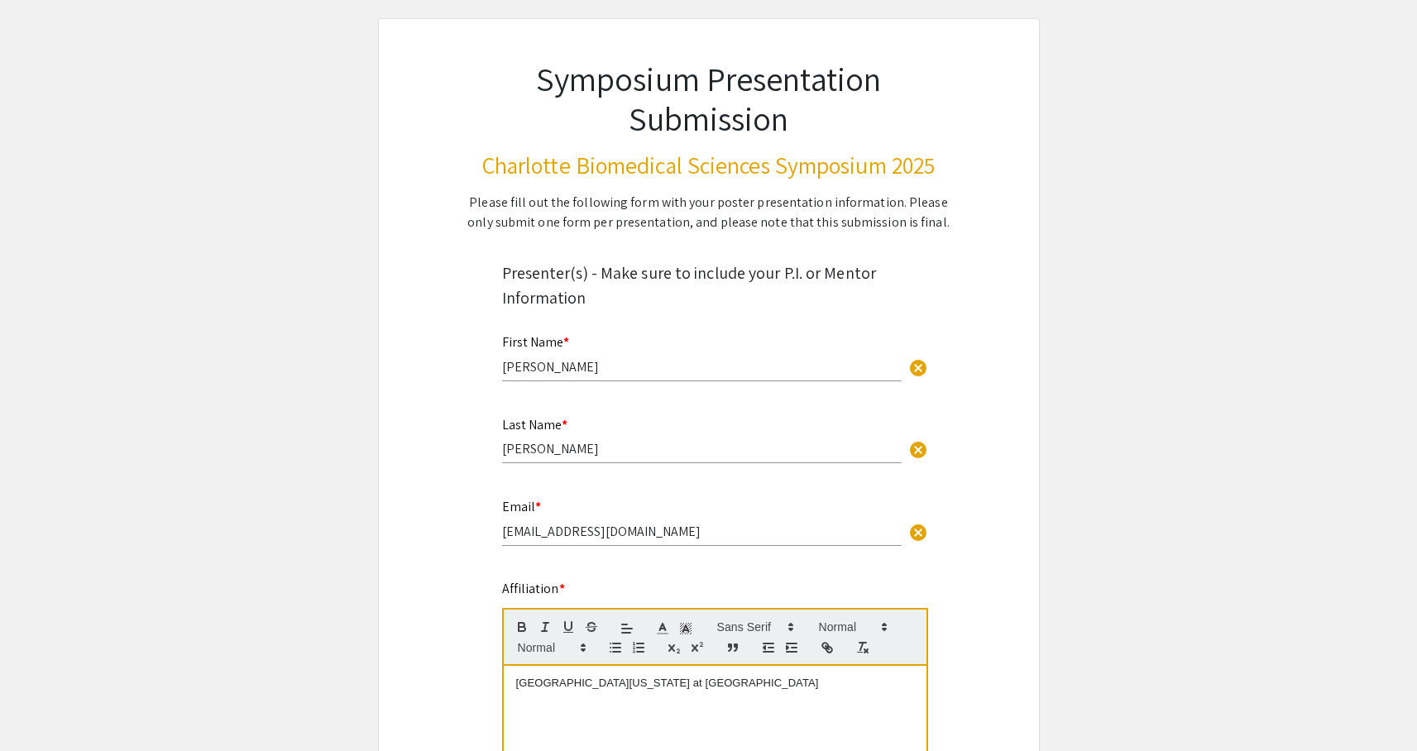
type input "0"
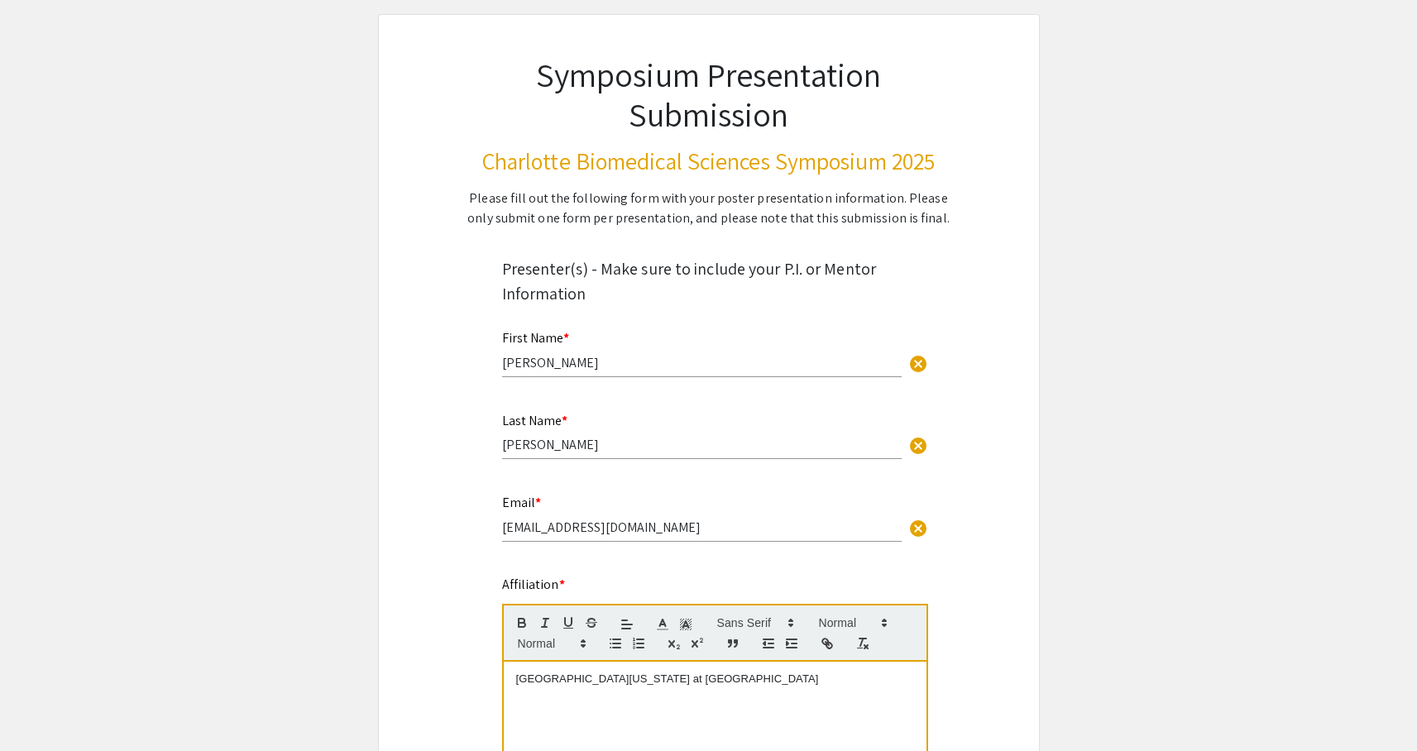
select select "custom"
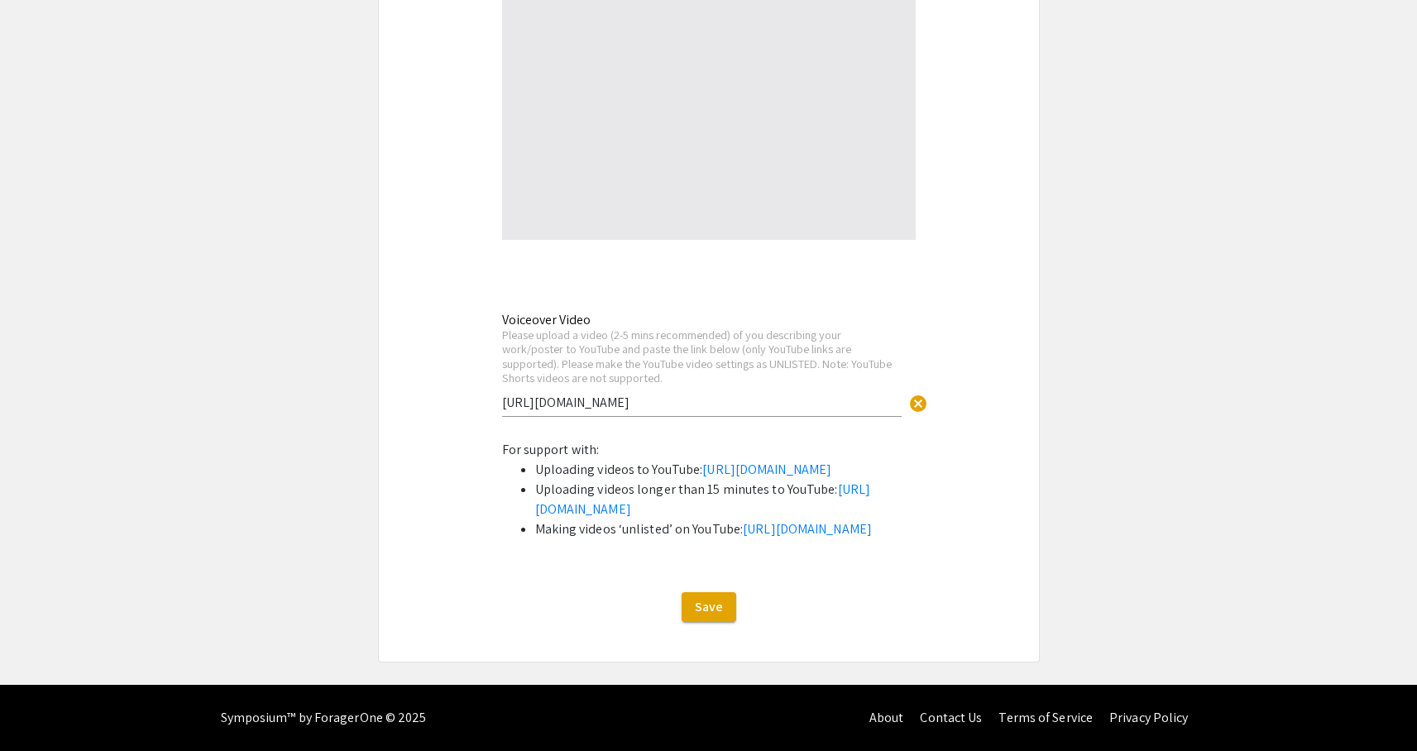
scroll to position [6425, 0]
type input "[URL][DOMAIN_NAME]"
click at [559, 394] on input "[URL][DOMAIN_NAME]" at bounding box center [701, 402] width 399 height 17
drag, startPoint x: 669, startPoint y: 303, endPoint x: 498, endPoint y: 299, distance: 171.2
click at [498, 309] on div "Voiceover Video Please upload a video (2-5 mins recommended) of you describing …" at bounding box center [709, 372] width 438 height 127
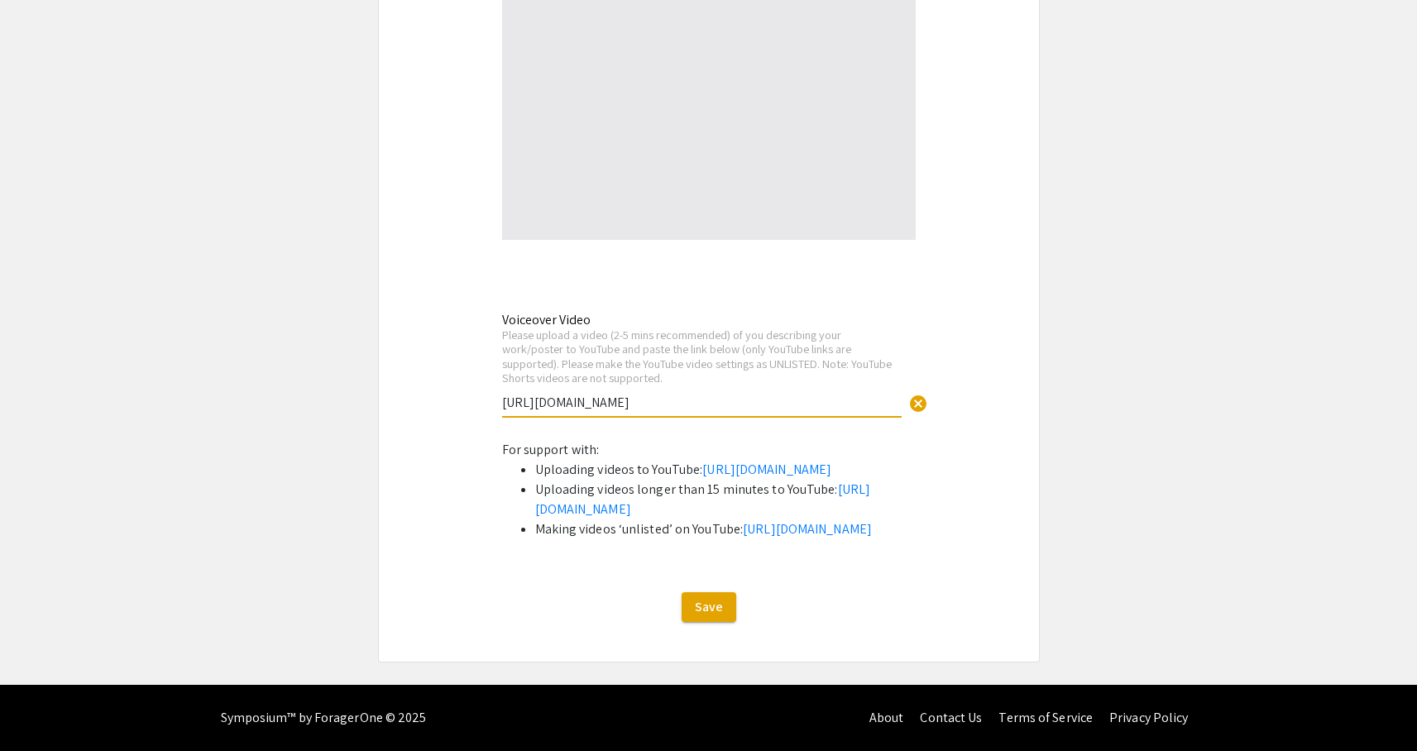
click at [711, 394] on input "[URL][DOMAIN_NAME]" at bounding box center [701, 402] width 399 height 17
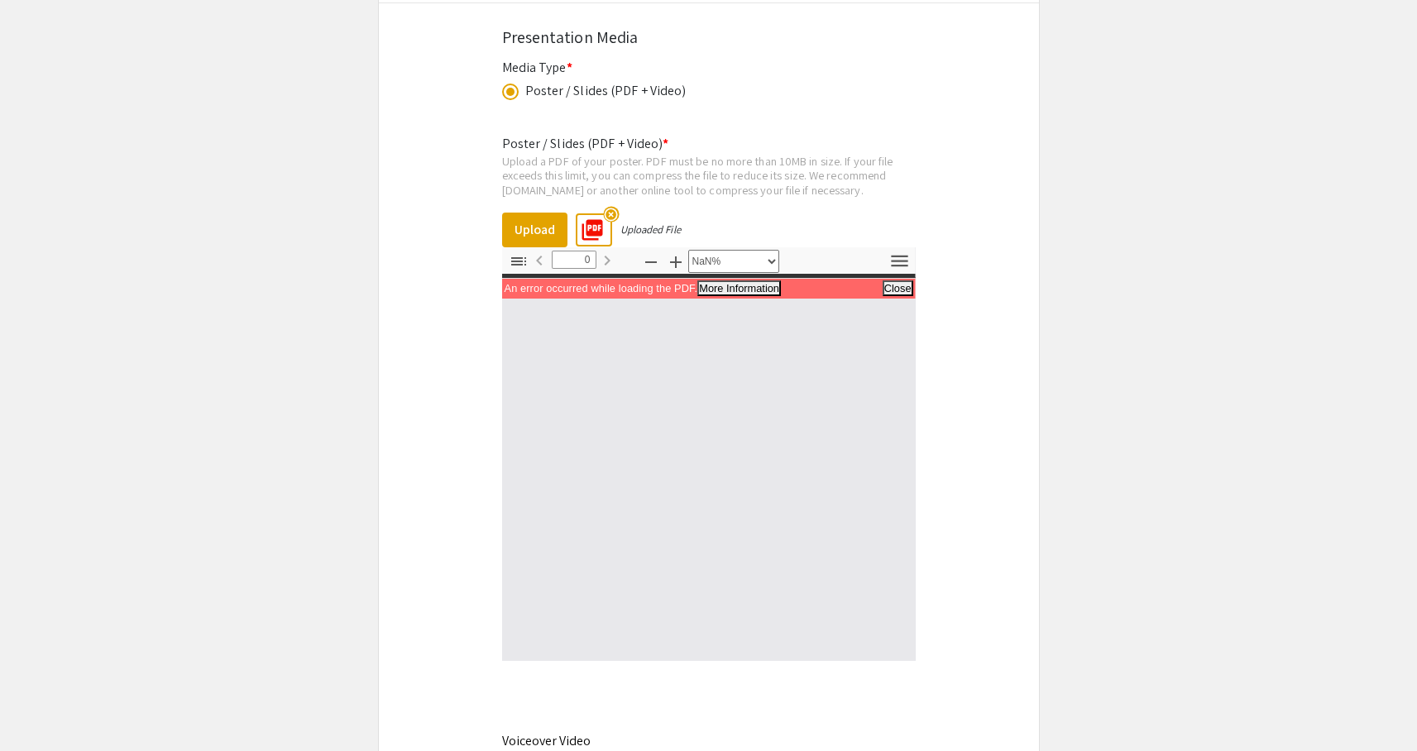
scroll to position [5877, 0]
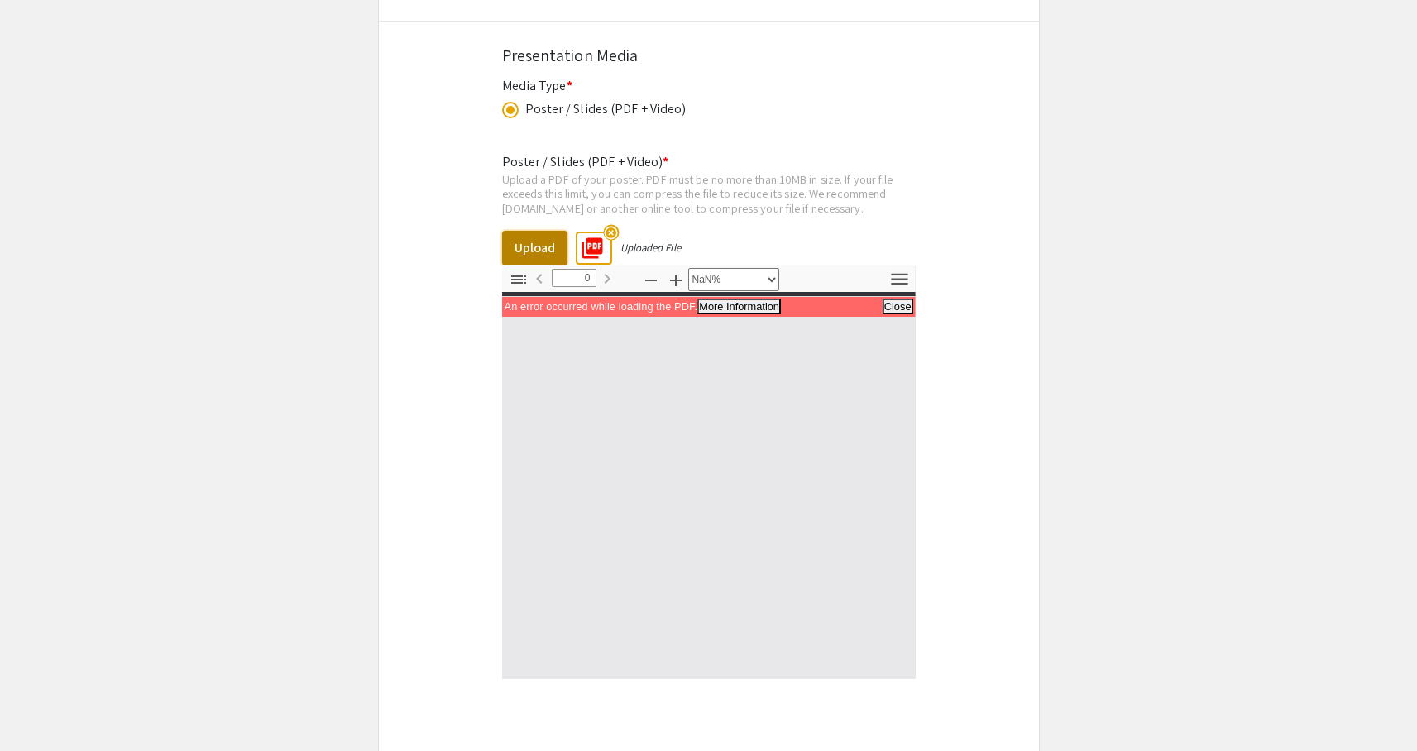
click at [542, 260] on button "Upload" at bounding box center [534, 248] width 65 height 35
select select "auto"
type input "1"
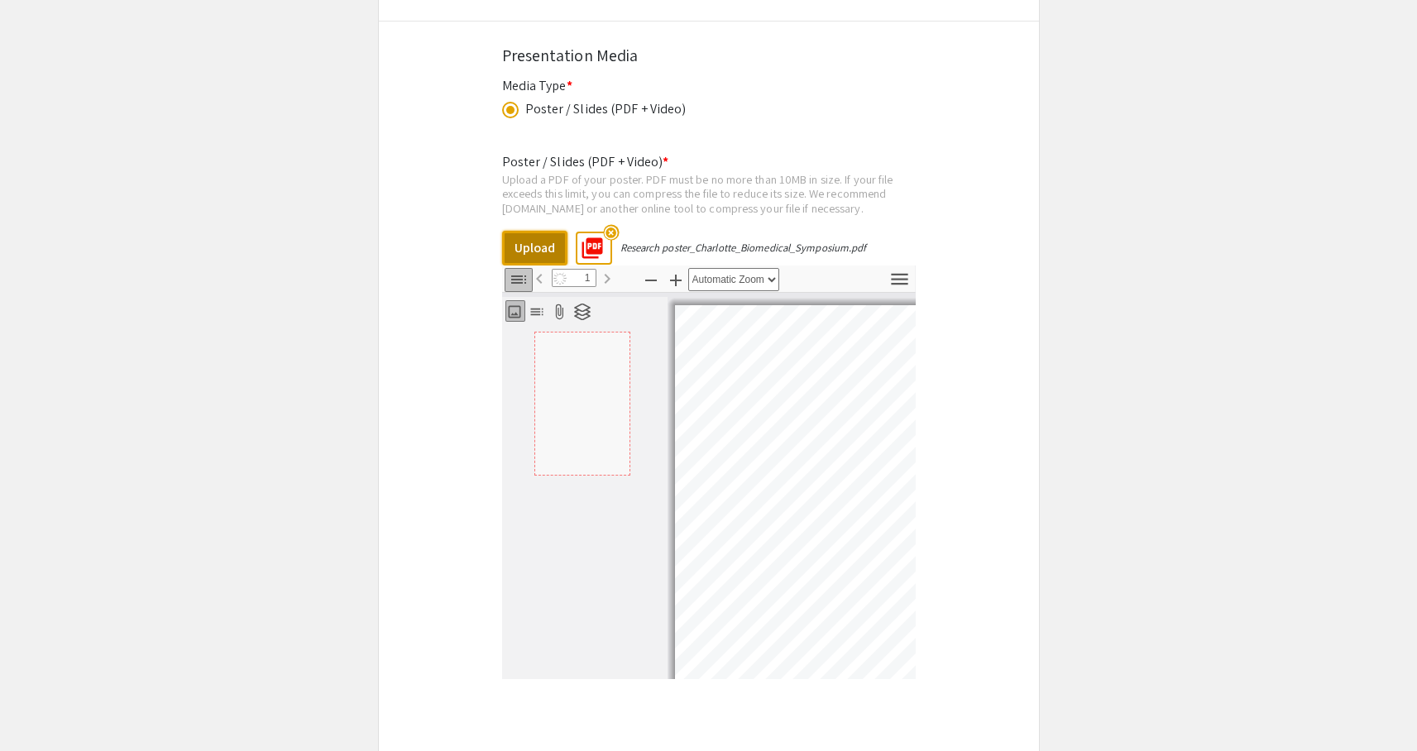
select select "auto"
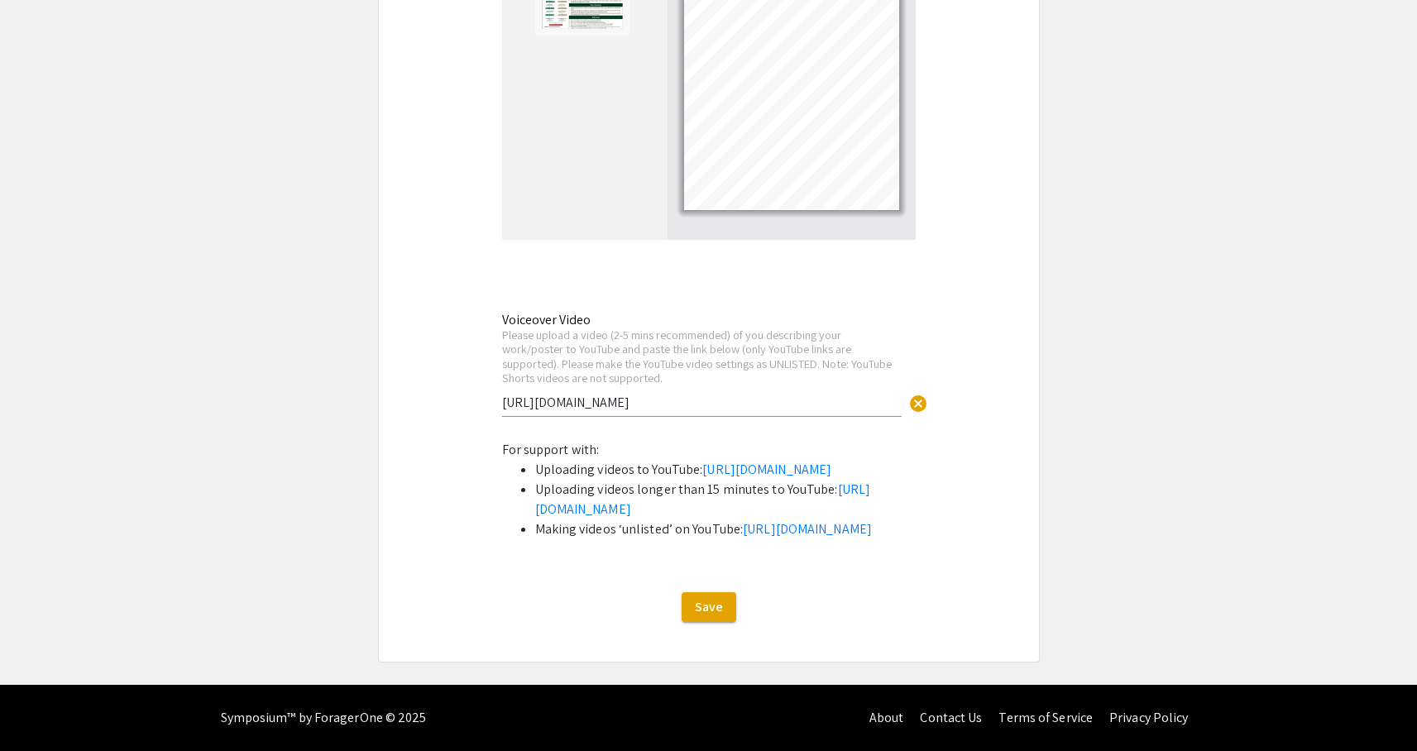
scroll to position [6425, 0]
click at [704, 608] on span "Save" at bounding box center [709, 606] width 28 height 17
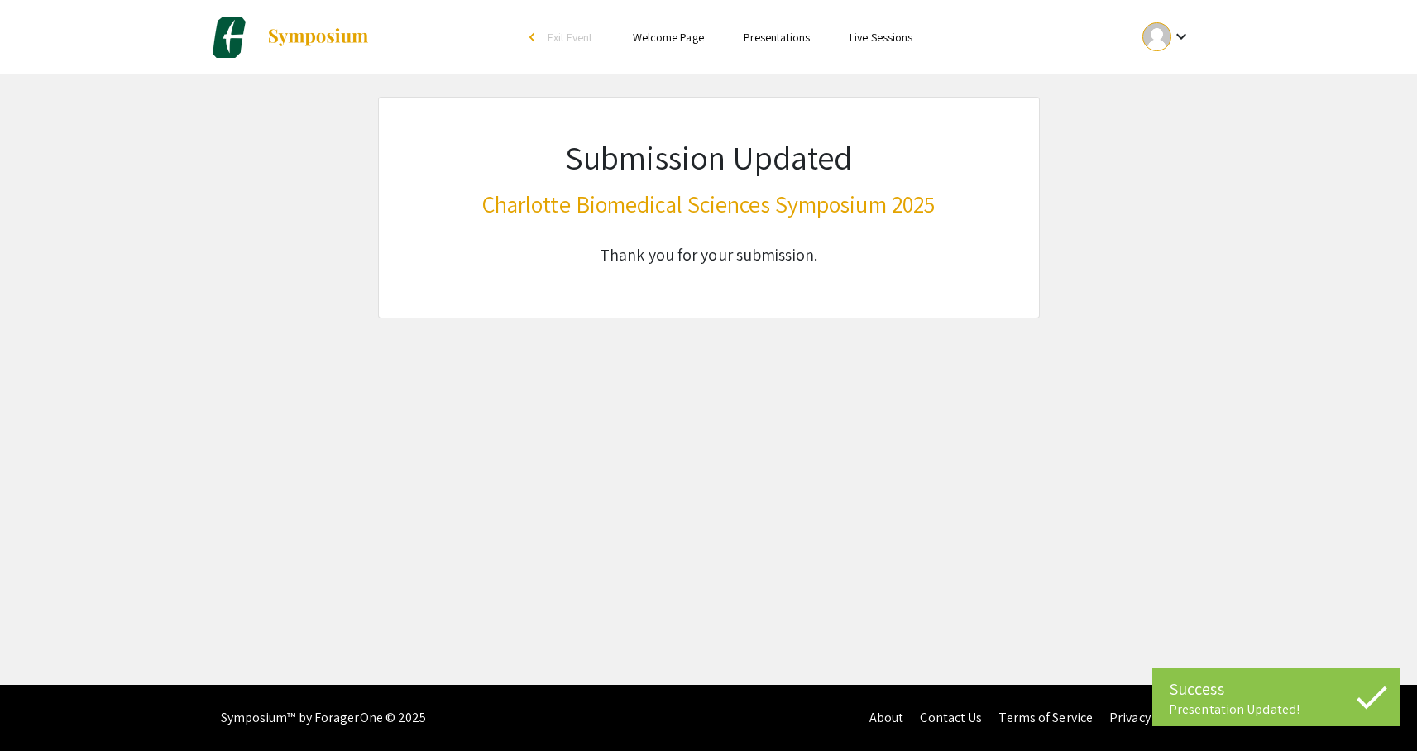
click at [1187, 41] on mat-icon "keyboard_arrow_down" at bounding box center [1181, 36] width 20 height 20
click at [1186, 166] on button "Sign out" at bounding box center [1176, 161] width 102 height 40
